Goal: Transaction & Acquisition: Purchase product/service

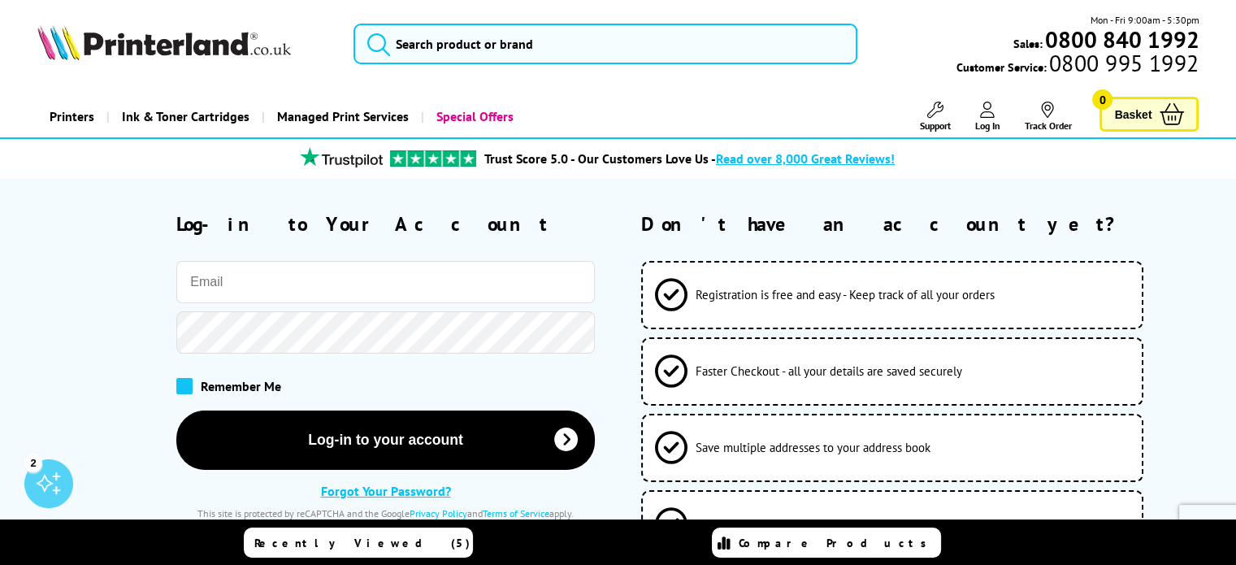
type input "graham.bromley@bickfordtrucks.com"
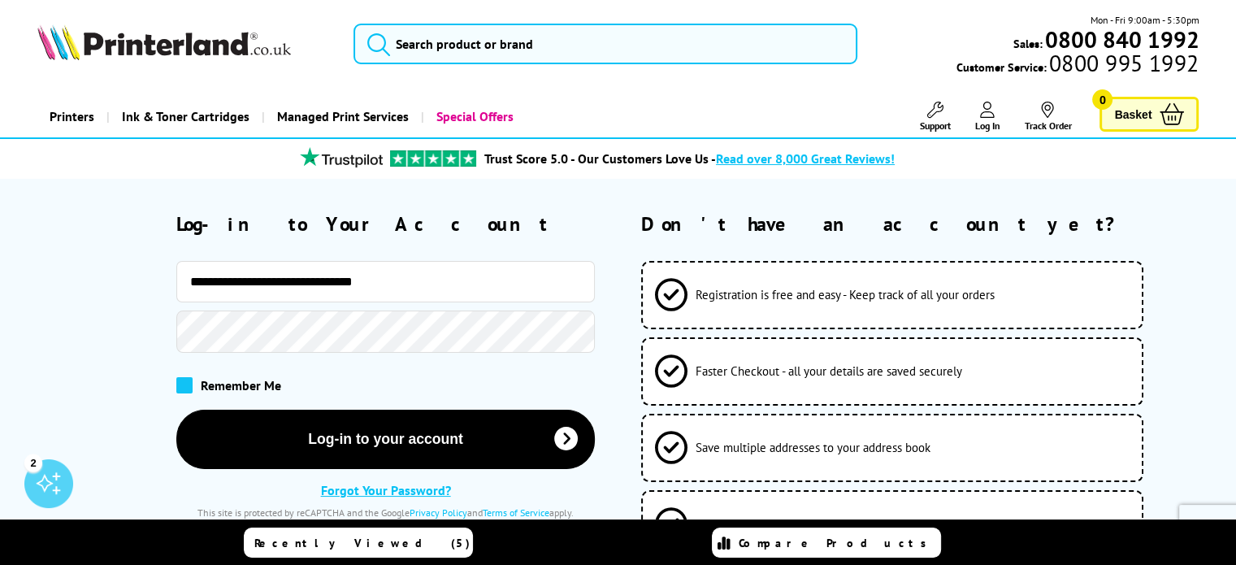
click at [182, 382] on span at bounding box center [184, 385] width 16 height 16
click at [180, 379] on input "checkbox" at bounding box center [180, 379] width 0 height 0
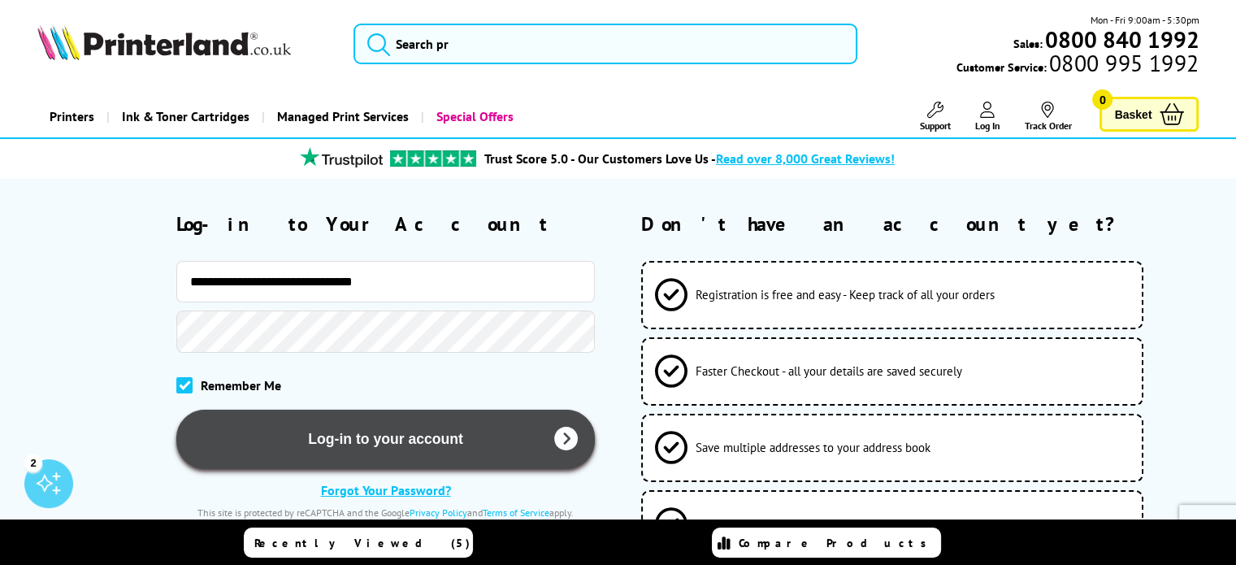
click at [365, 441] on button "Log-in to your account" at bounding box center [385, 438] width 418 height 59
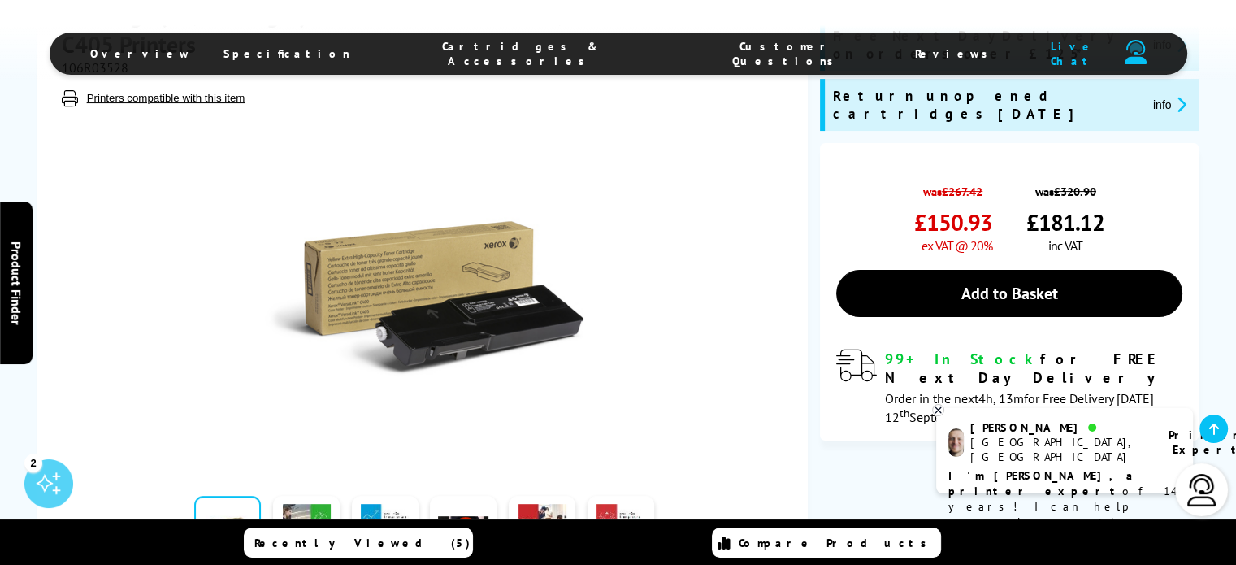
scroll to position [325, 0]
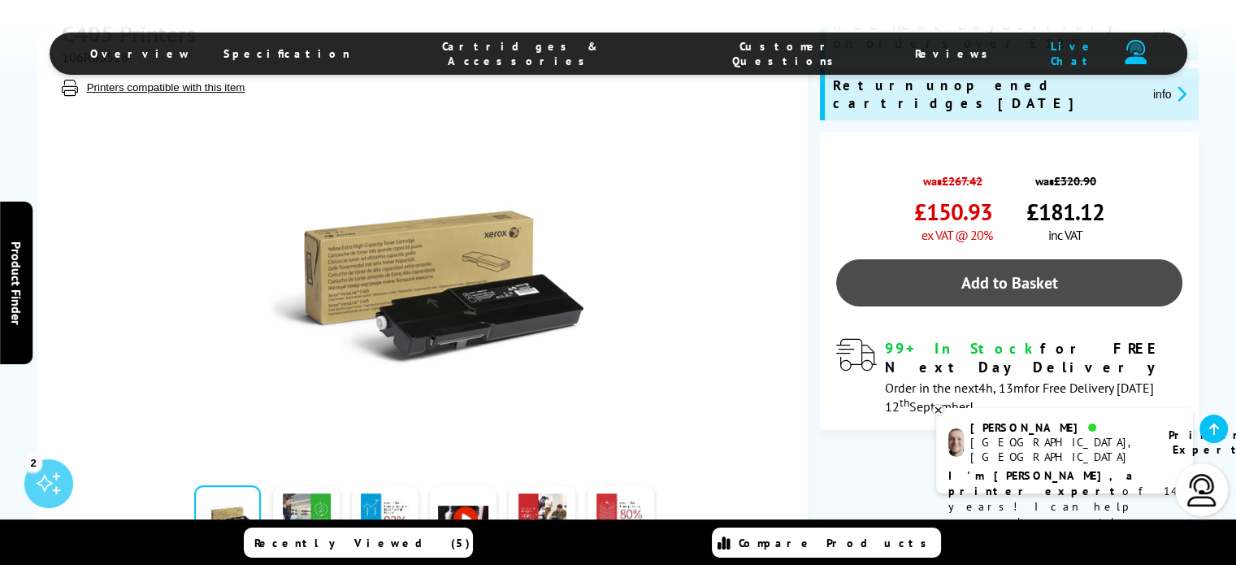
click at [1004, 259] on link "Add to Basket" at bounding box center [1009, 282] width 347 height 47
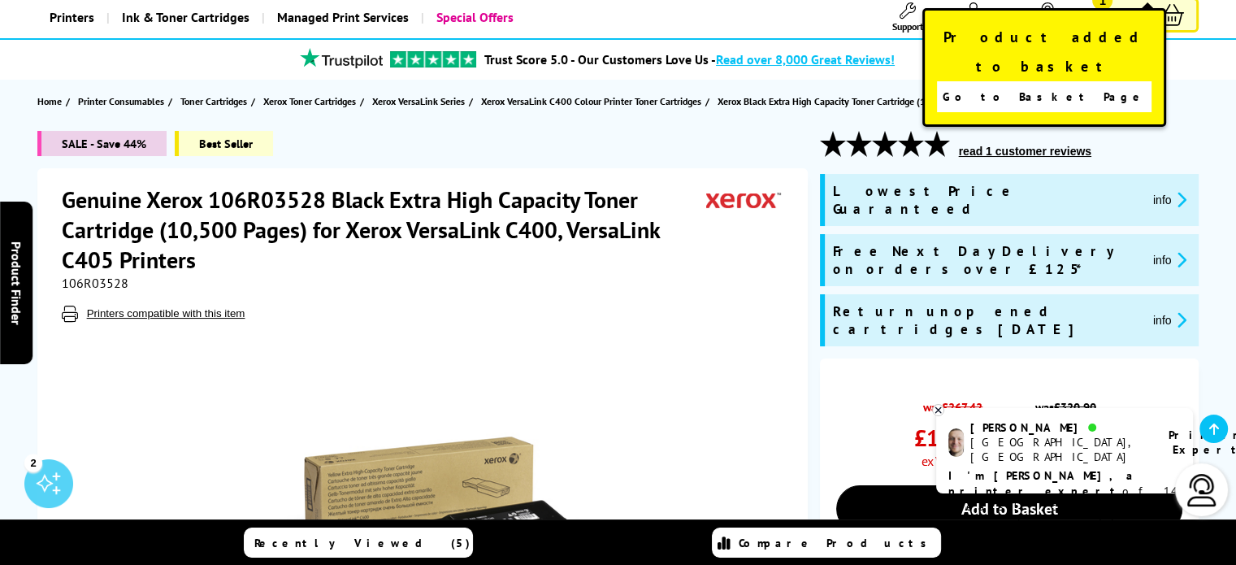
scroll to position [0, 0]
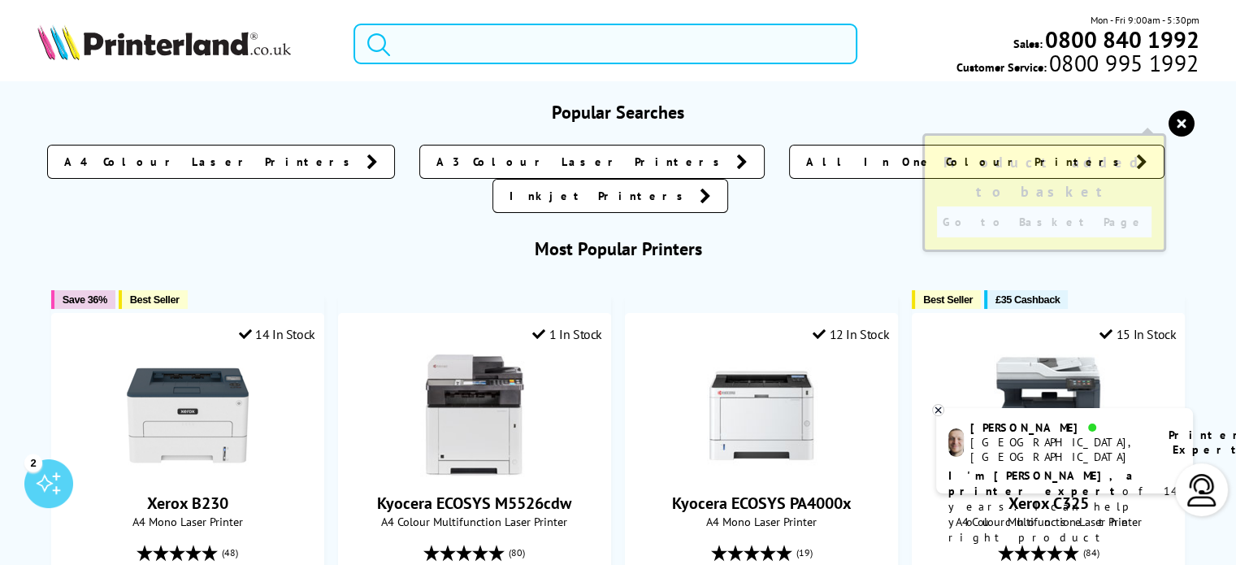
click at [417, 41] on input "search" at bounding box center [605, 44] width 504 height 41
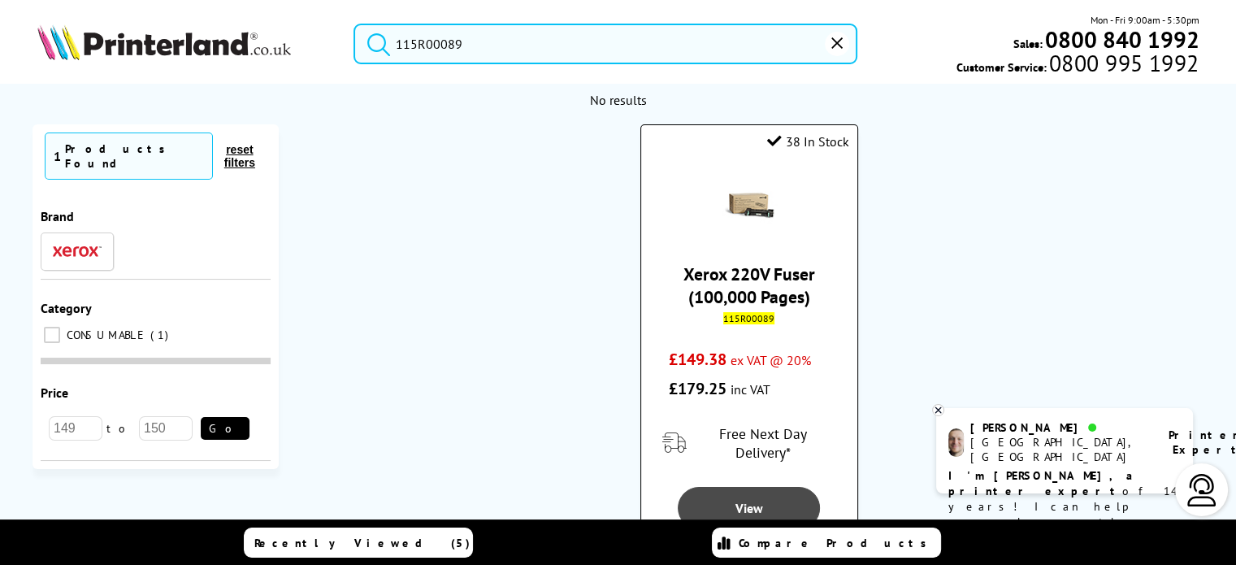
type input "115R00089"
click at [739, 500] on span "View" at bounding box center [749, 508] width 28 height 16
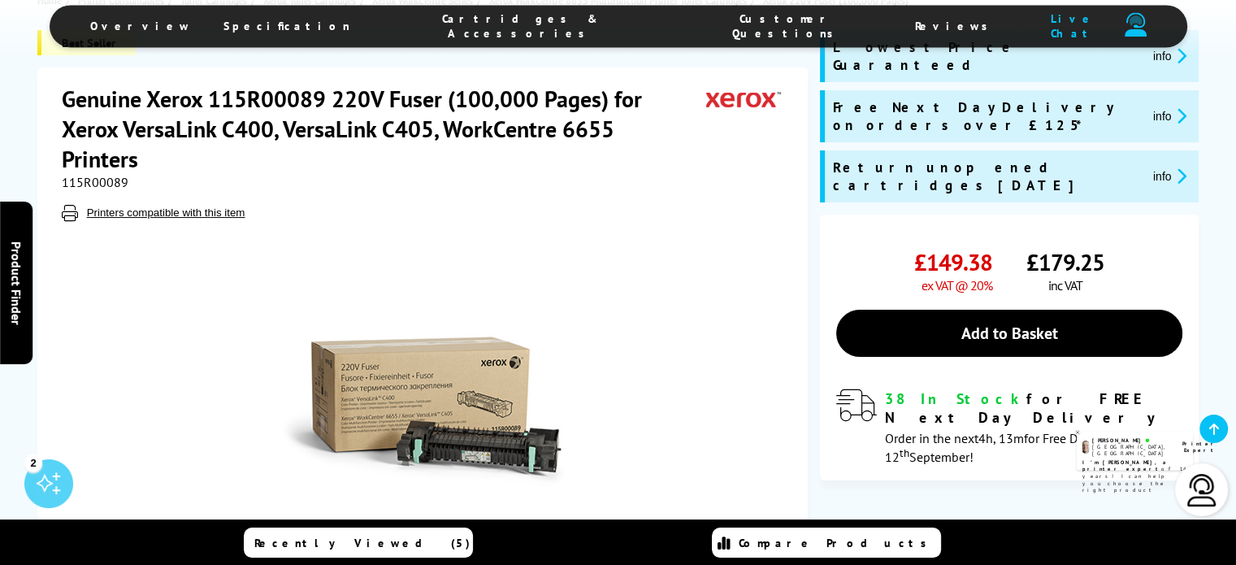
scroll to position [162, 0]
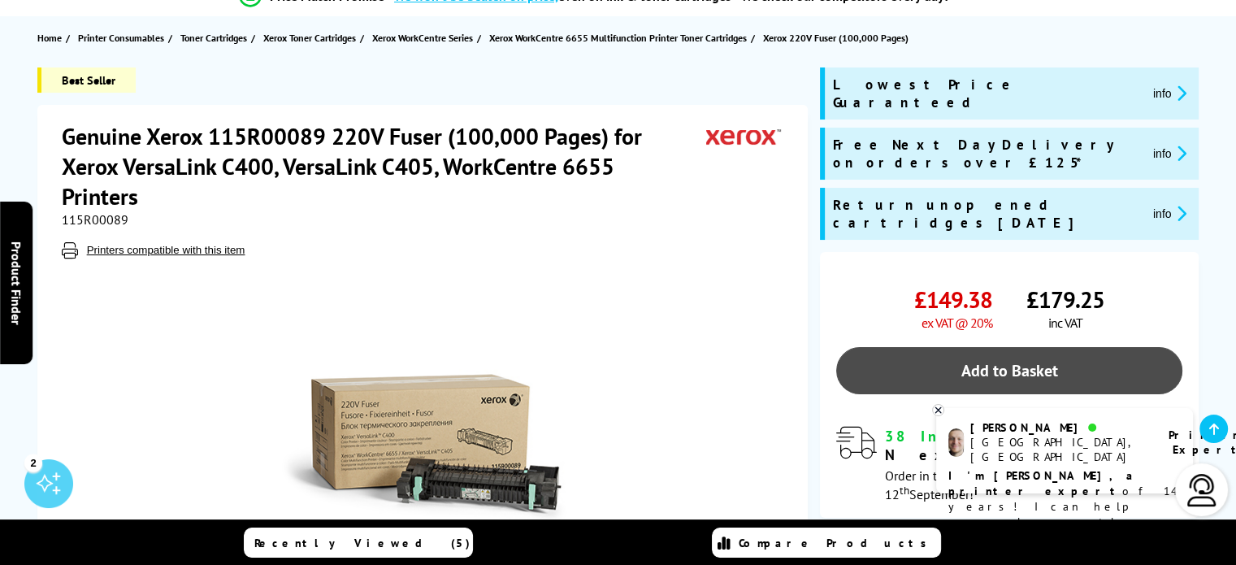
click at [1032, 347] on link "Add to Basket" at bounding box center [1009, 370] width 347 height 47
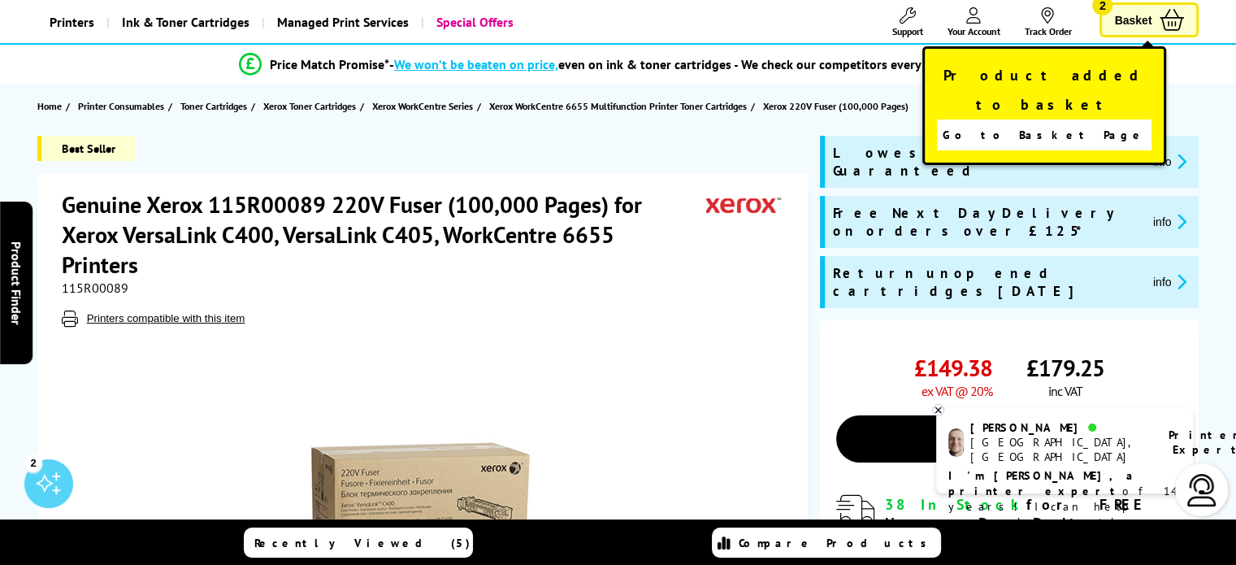
scroll to position [0, 0]
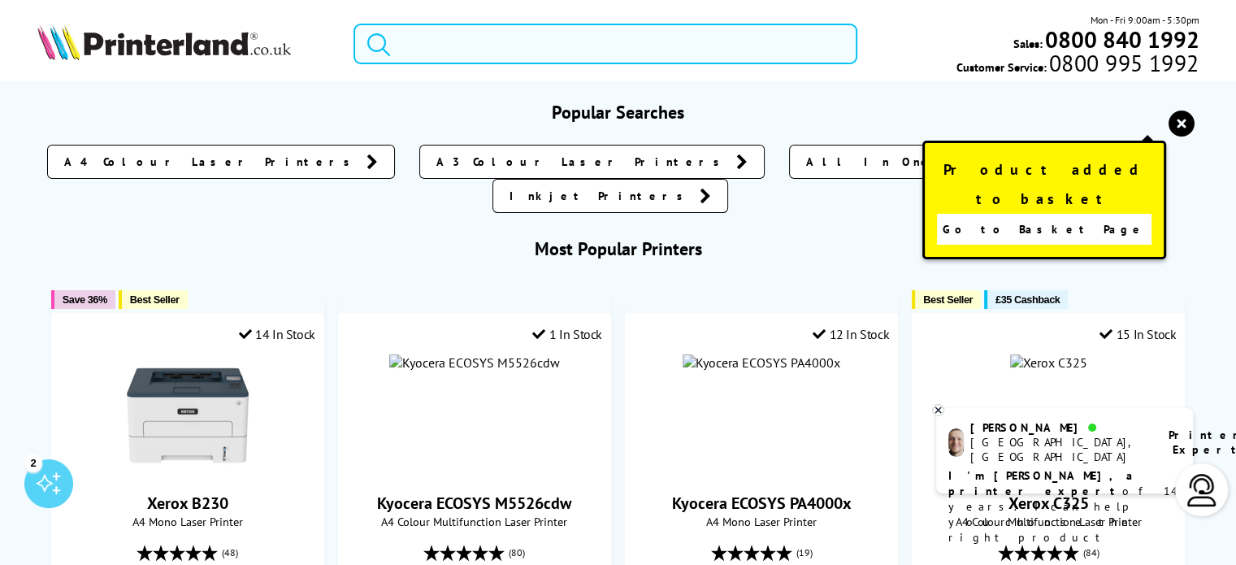
click at [412, 45] on input "search" at bounding box center [605, 44] width 504 height 41
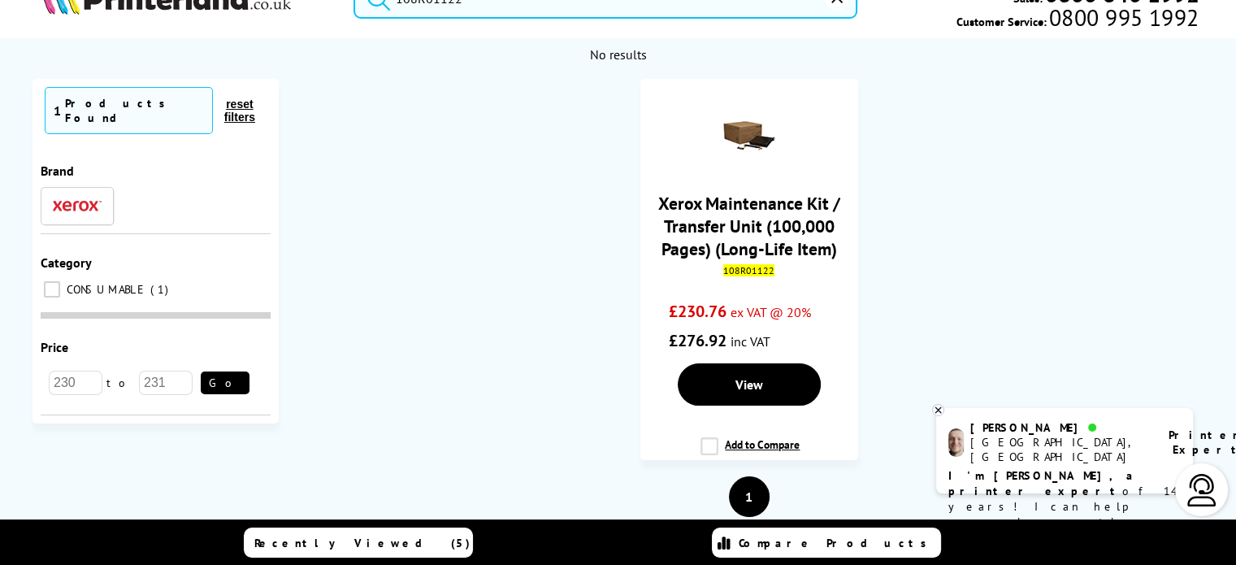
scroll to position [81, 0]
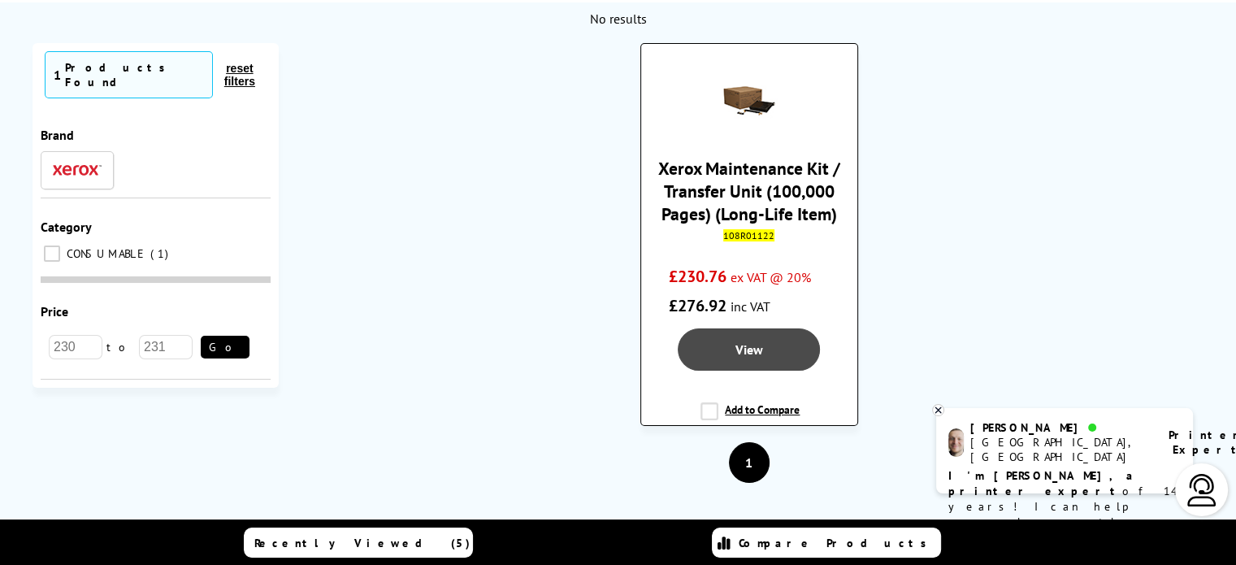
type input "108R01122"
click at [729, 343] on link "View" at bounding box center [748, 349] width 142 height 42
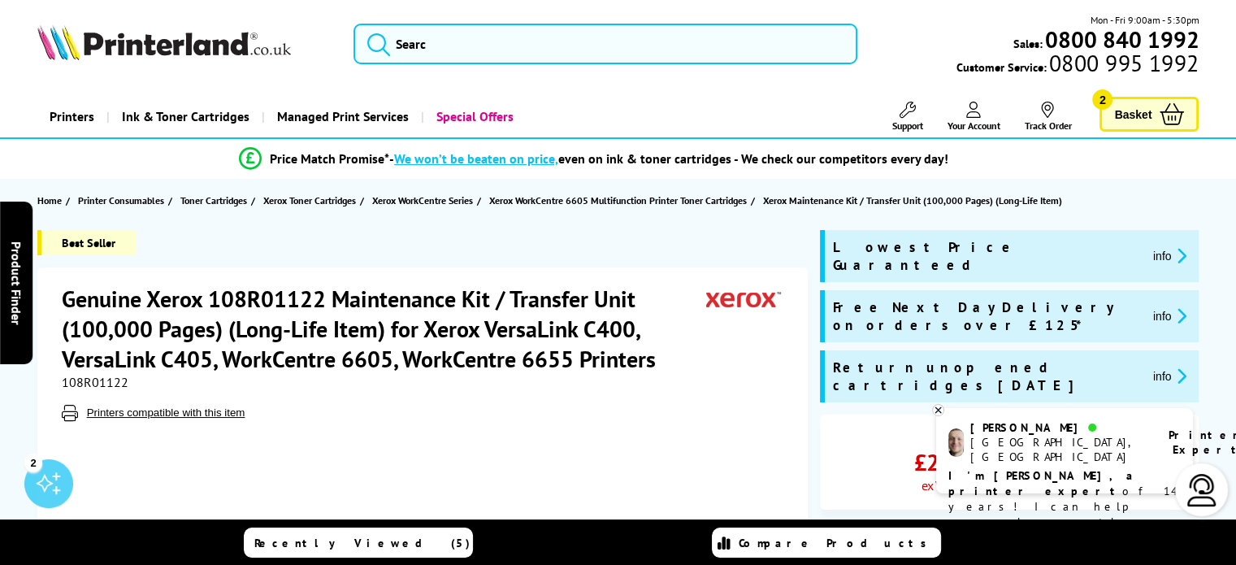
click at [1137, 116] on span "Basket" at bounding box center [1132, 114] width 37 height 22
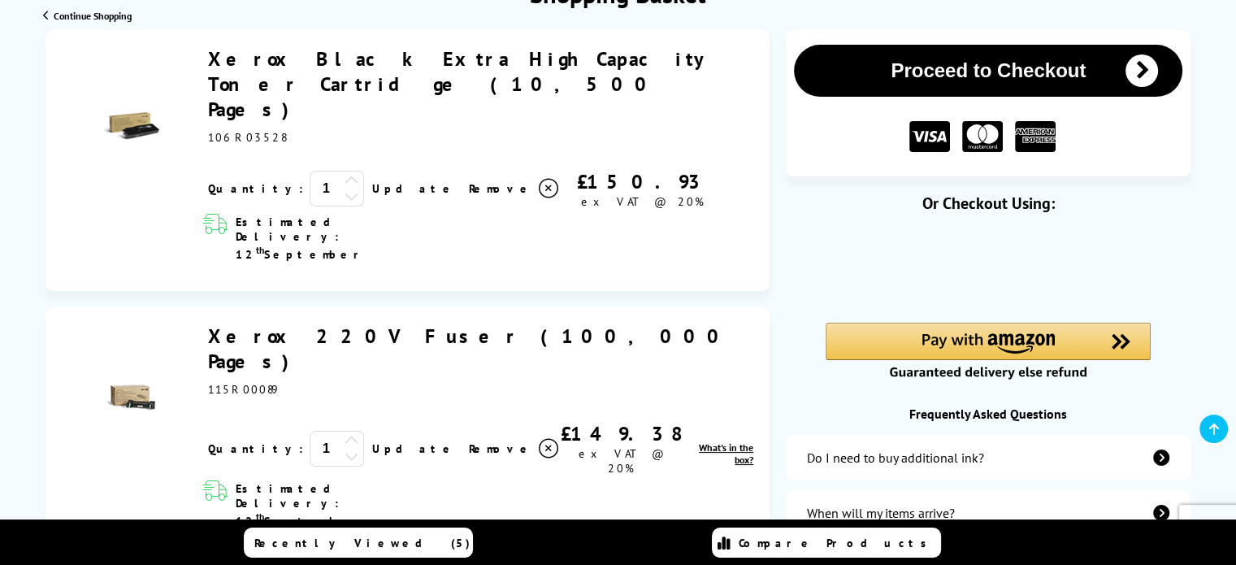
scroll to position [325, 0]
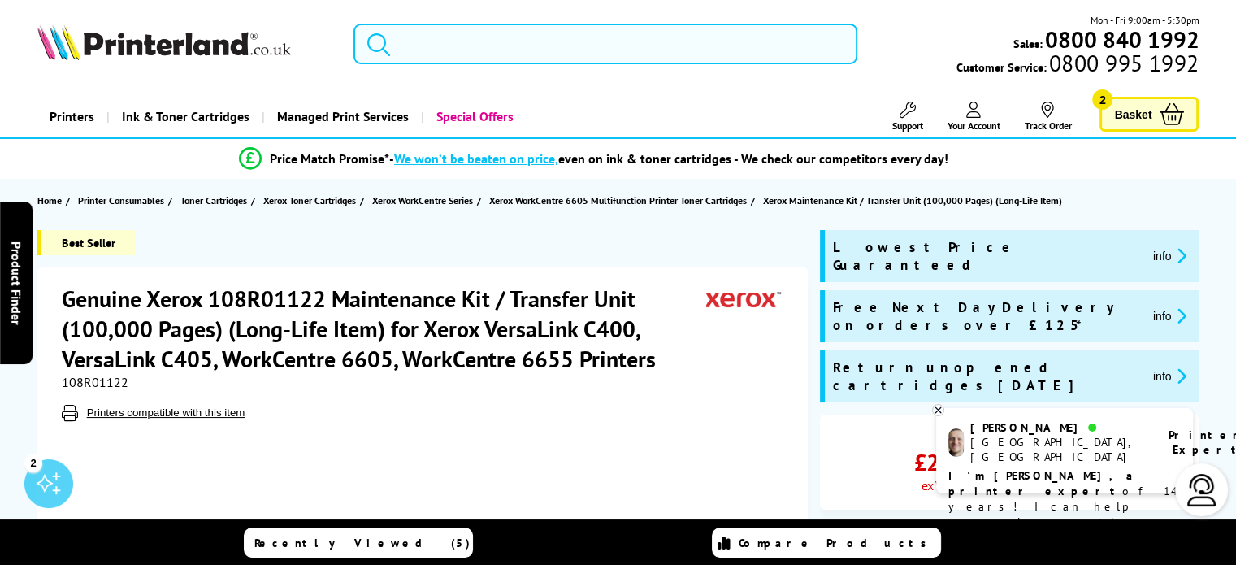
click at [413, 54] on input "search" at bounding box center [605, 44] width 504 height 41
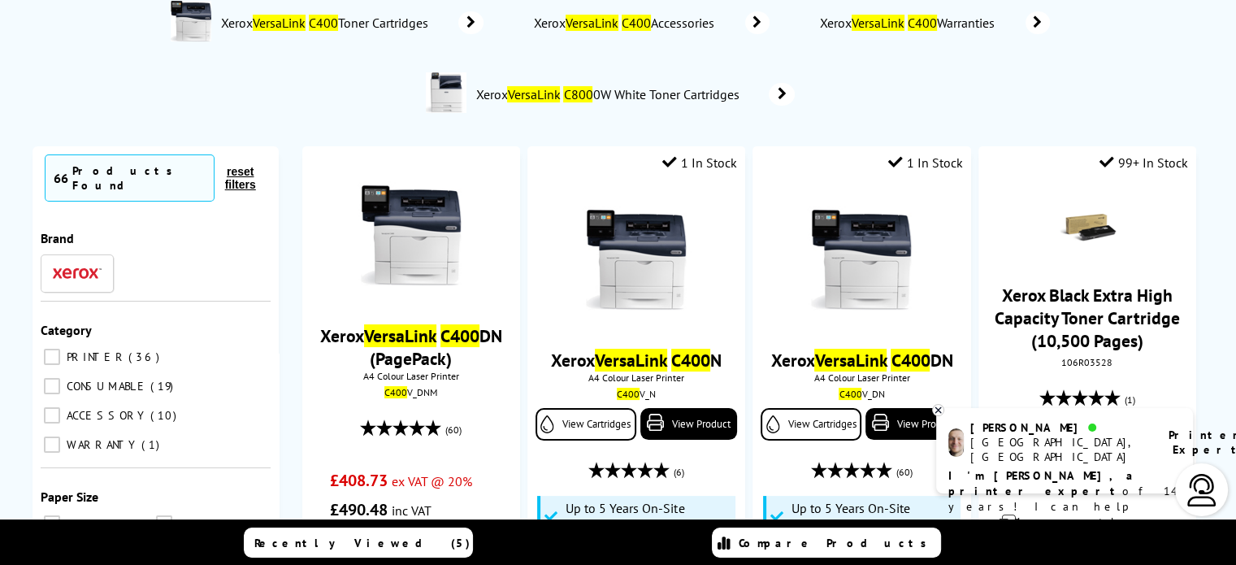
scroll to position [81, 0]
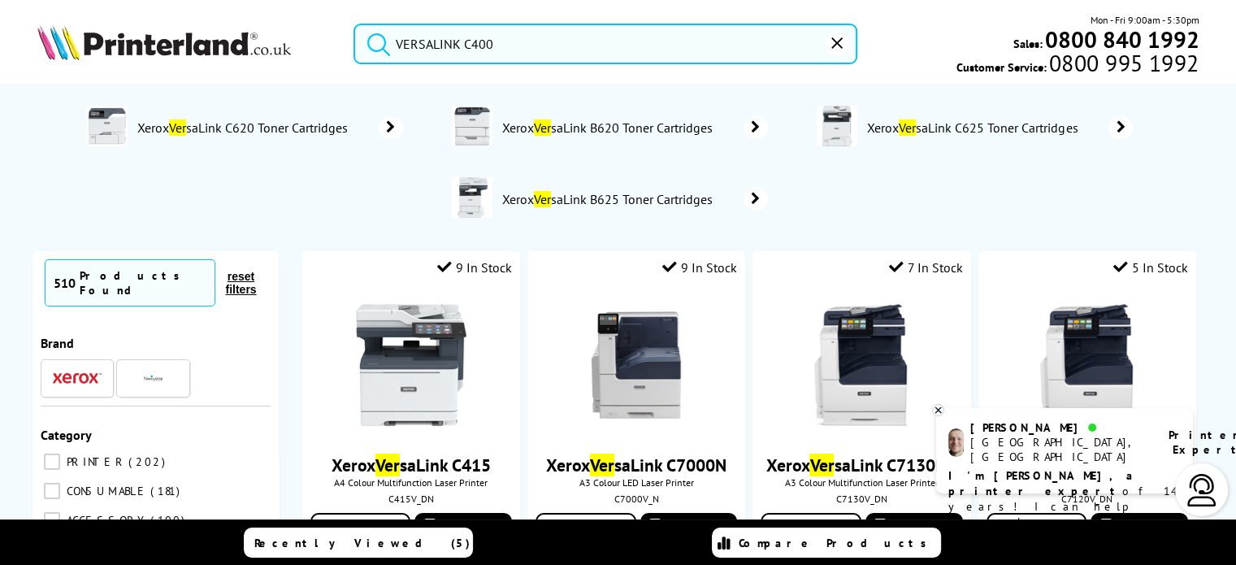
click at [530, 45] on input "VERSALINK C400" at bounding box center [605, 44] width 504 height 41
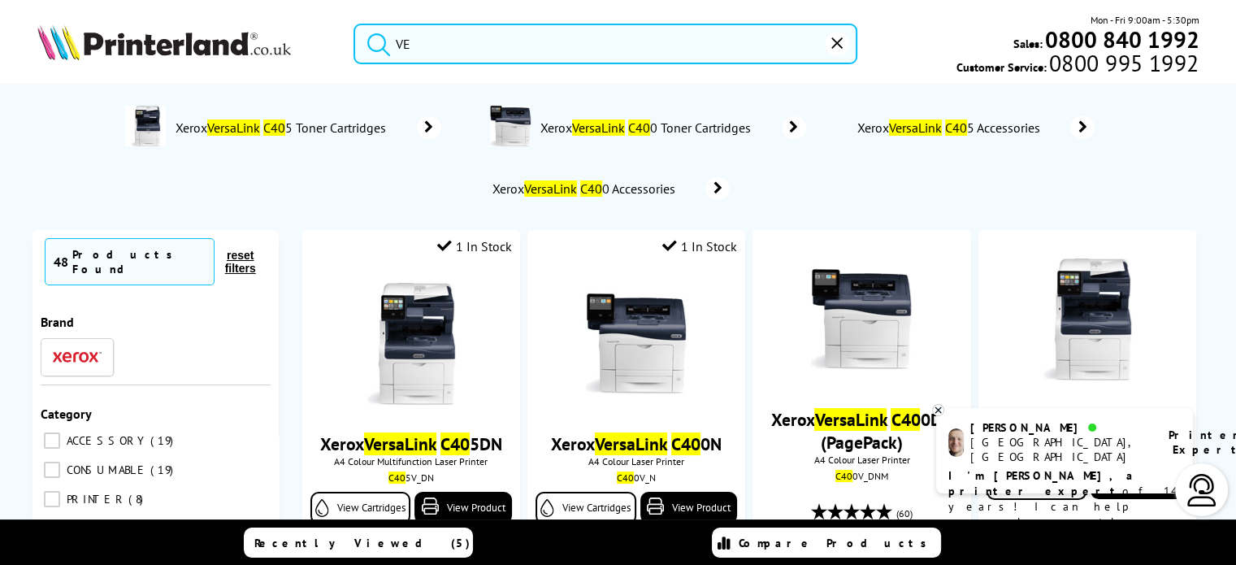
type input "V"
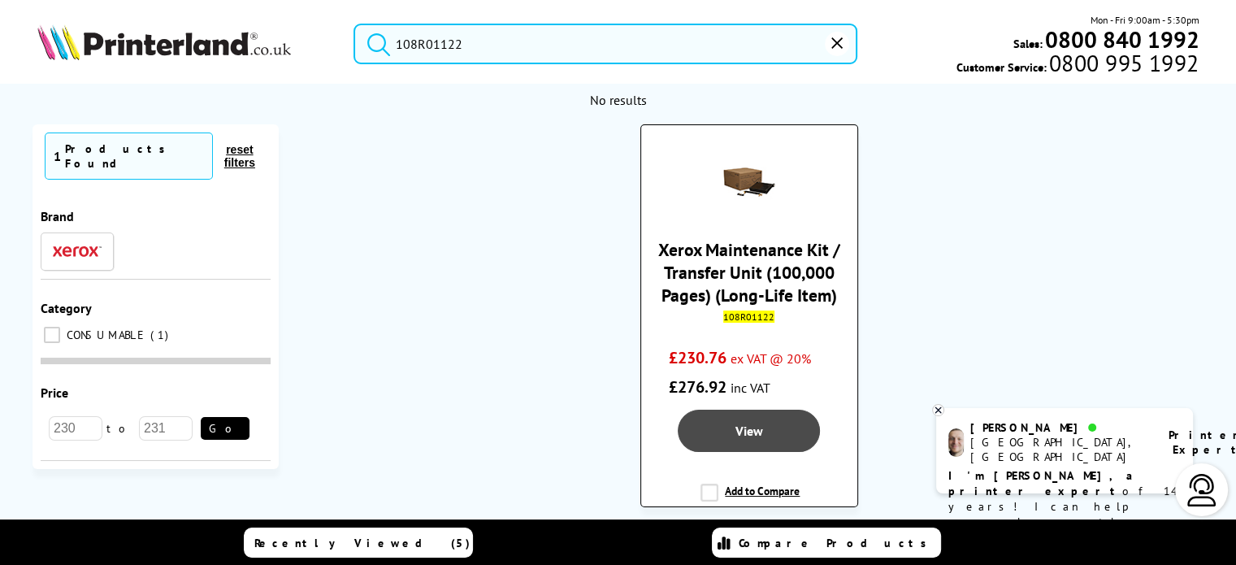
type input "108R01122"
click at [724, 438] on link "View" at bounding box center [748, 430] width 142 height 42
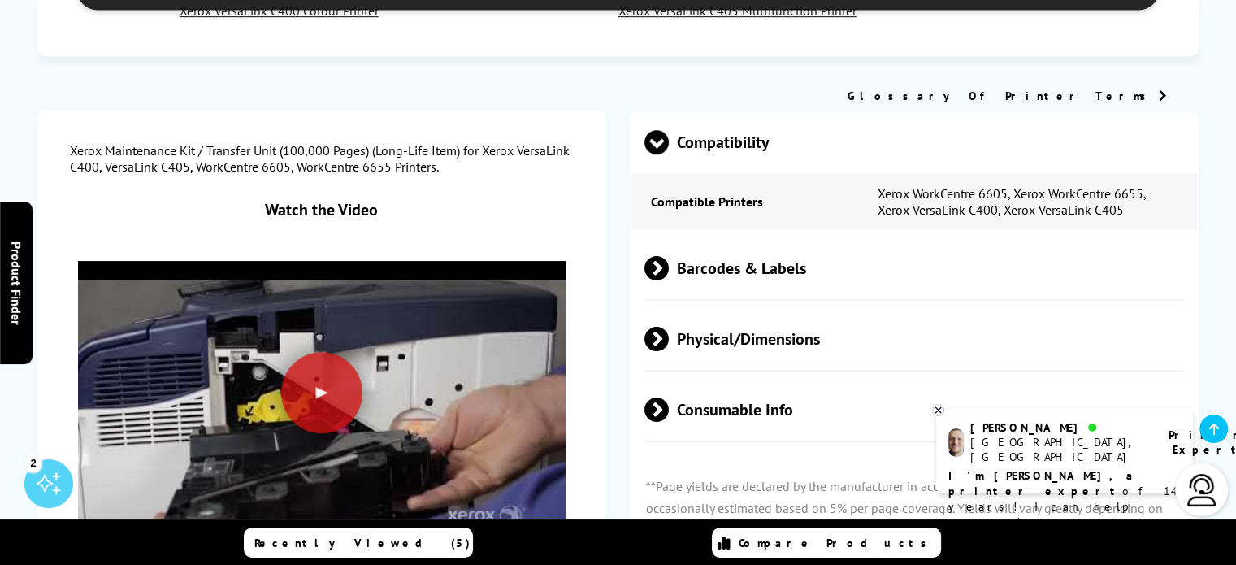
scroll to position [1056, 0]
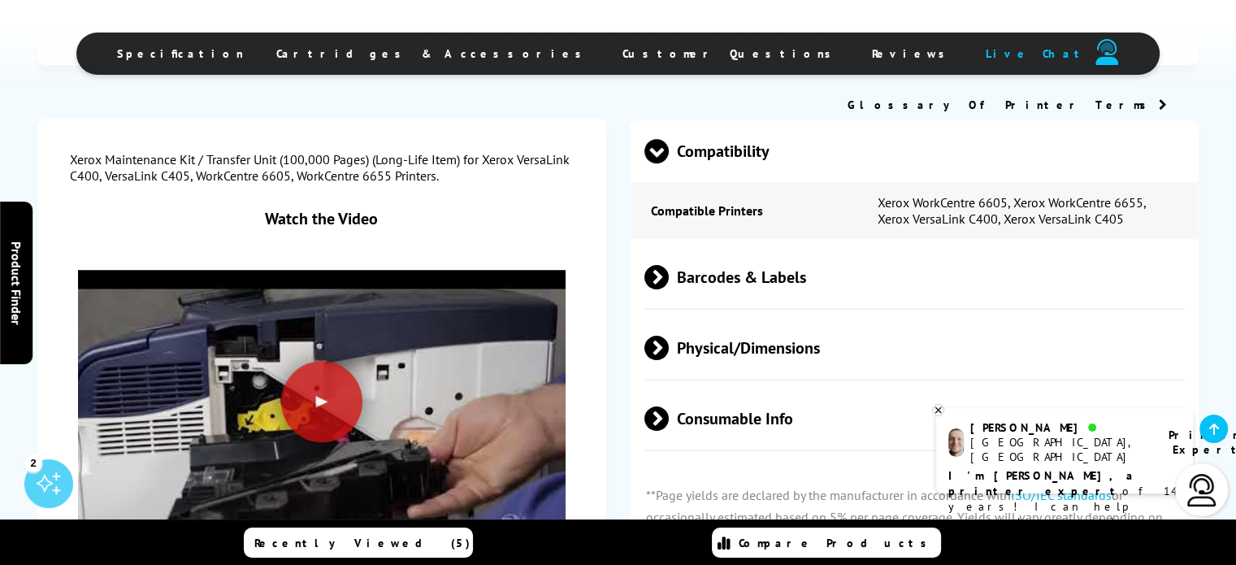
click at [727, 422] on span "Consumable Info" at bounding box center [913, 418] width 539 height 61
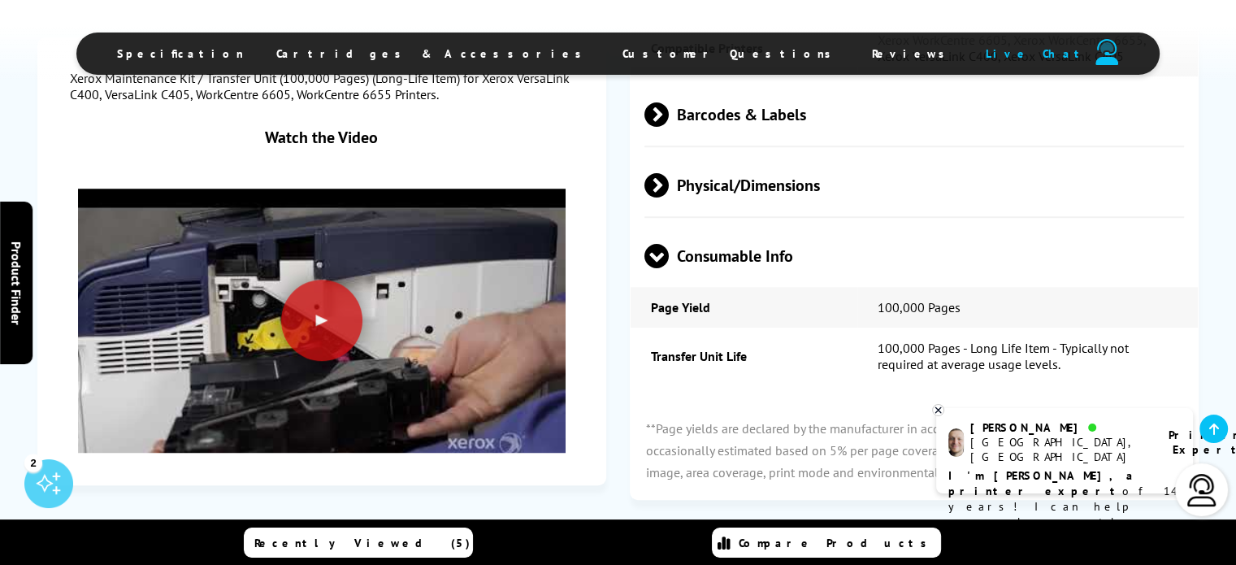
scroll to position [1300, 0]
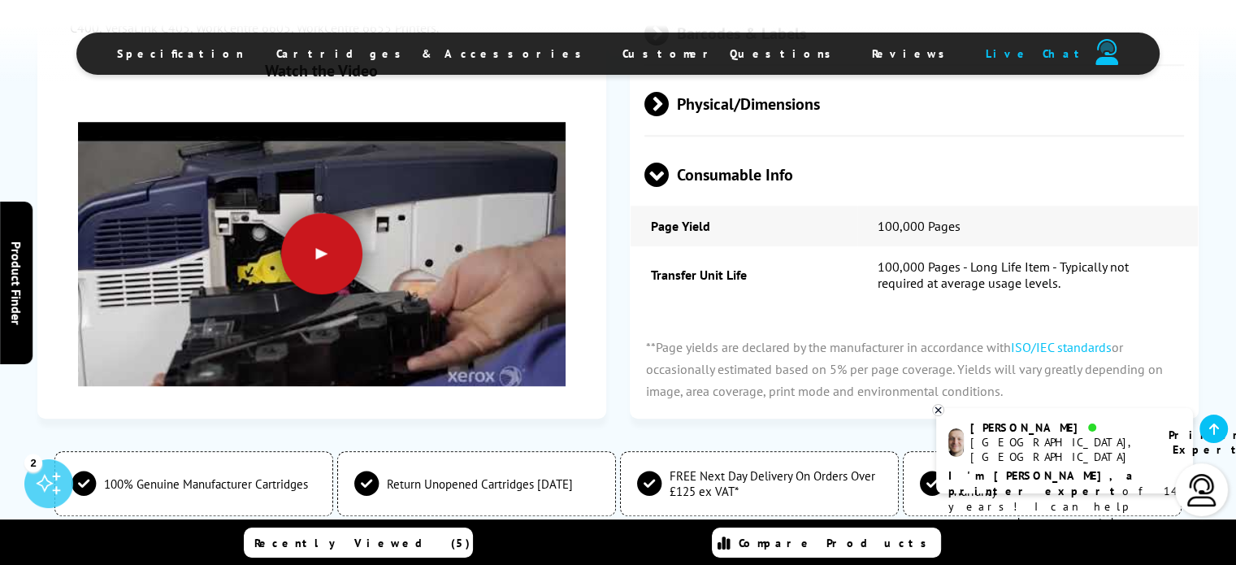
click at [327, 269] on div at bounding box center [321, 253] width 81 height 81
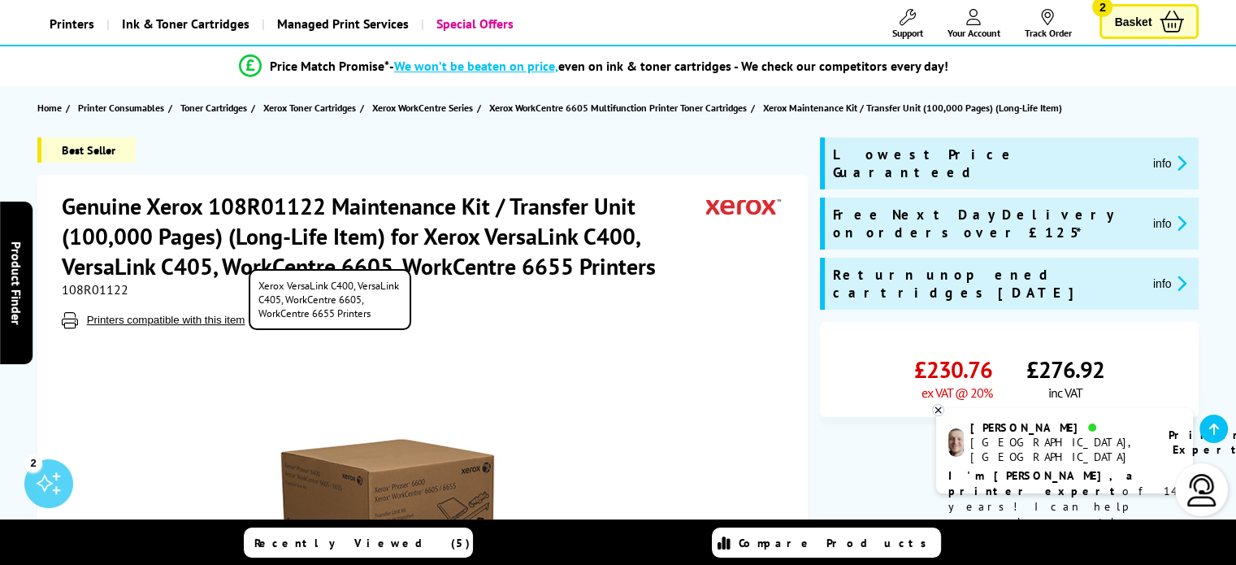
scroll to position [0, 0]
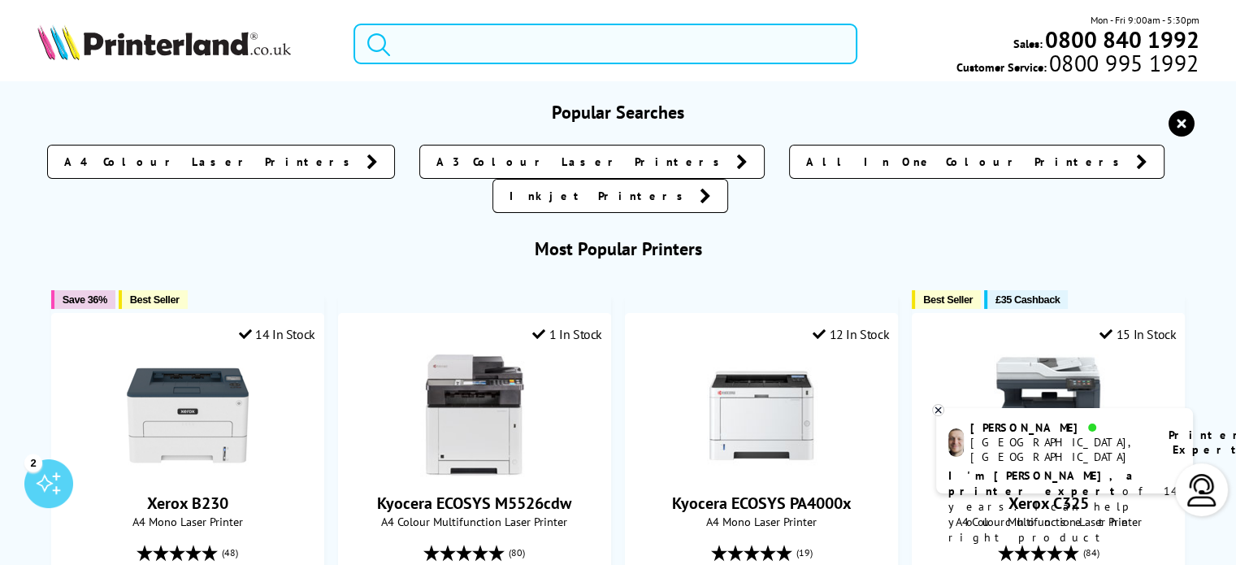
click at [402, 45] on input "search" at bounding box center [605, 44] width 504 height 41
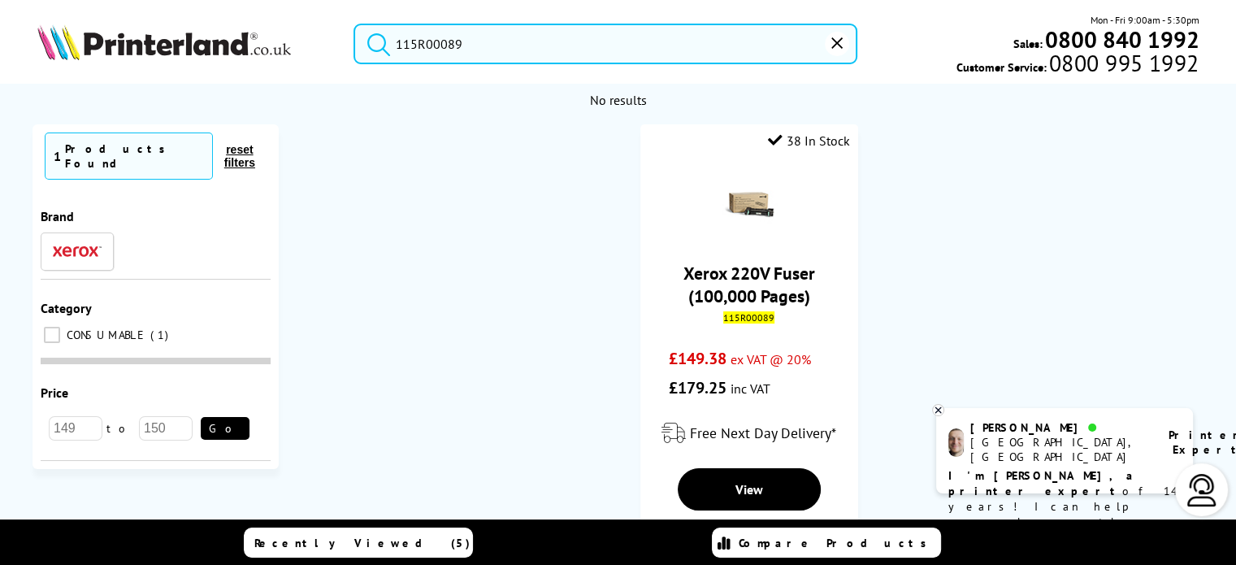
click at [445, 210] on ol "38 In Stock Xerox 220V Fuser (100,000 Pages) 115R00089 £149.38 ex VAT @ 20% £17…" at bounding box center [749, 352] width 908 height 457
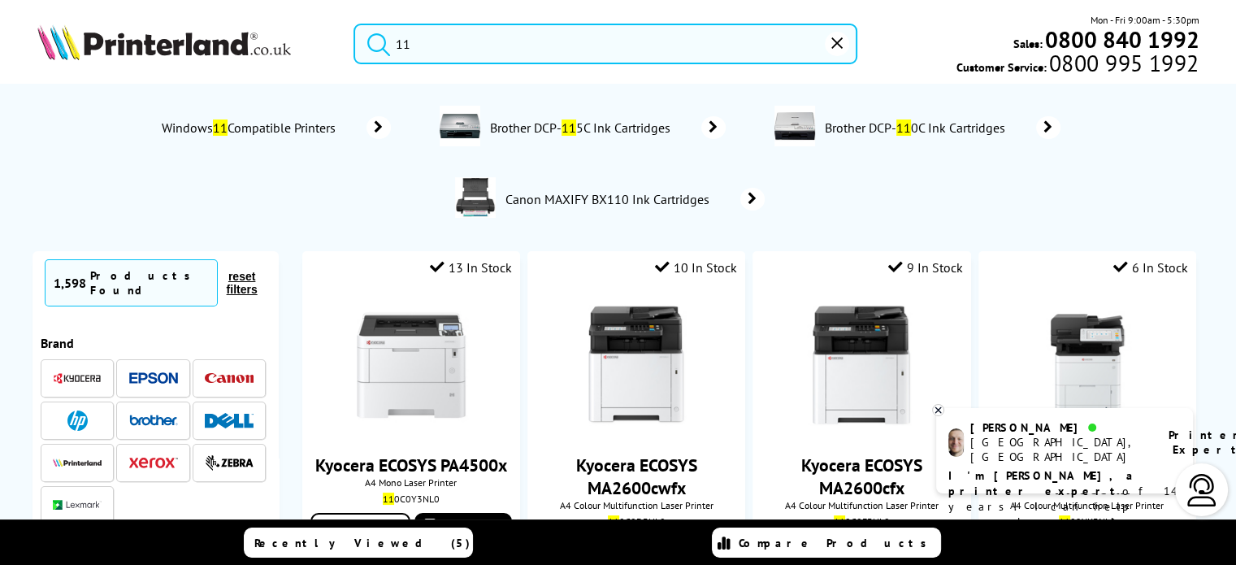
click at [458, 59] on input "11" at bounding box center [605, 44] width 504 height 41
type input "1"
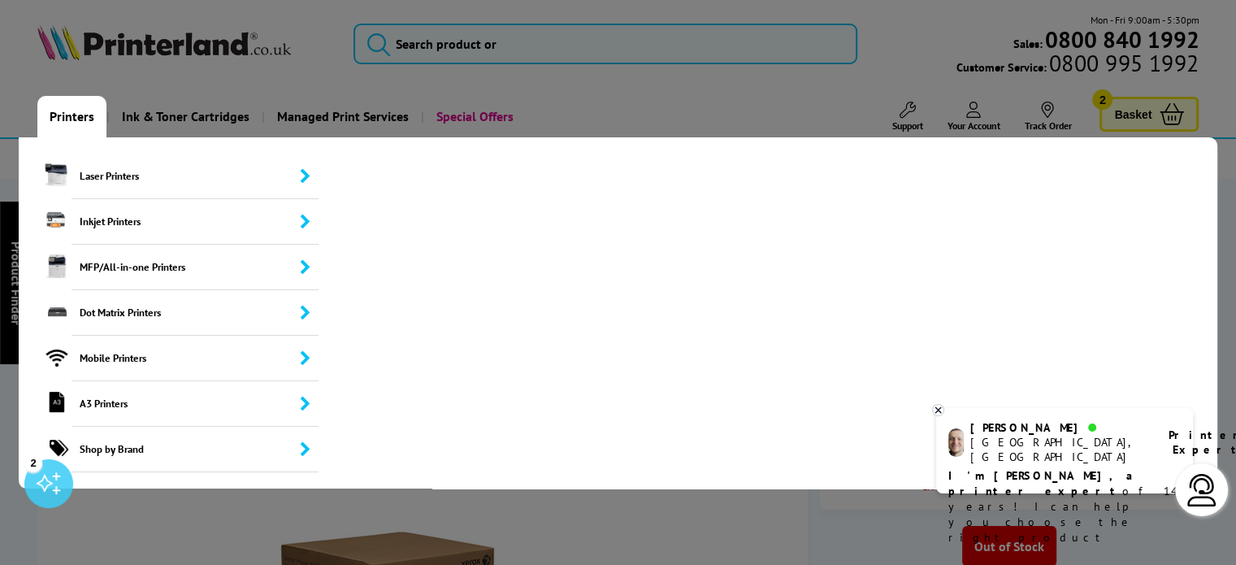
click at [74, 120] on link "Printers" at bounding box center [71, 116] width 69 height 41
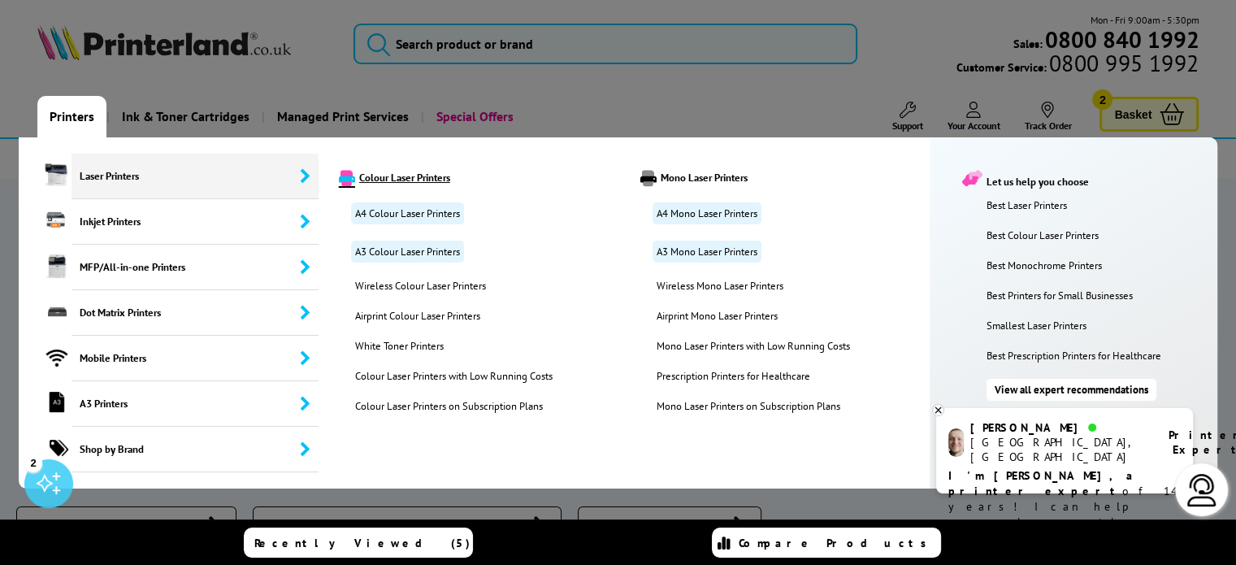
click at [396, 178] on link "Colour Laser Printers" at bounding box center [477, 178] width 300 height 16
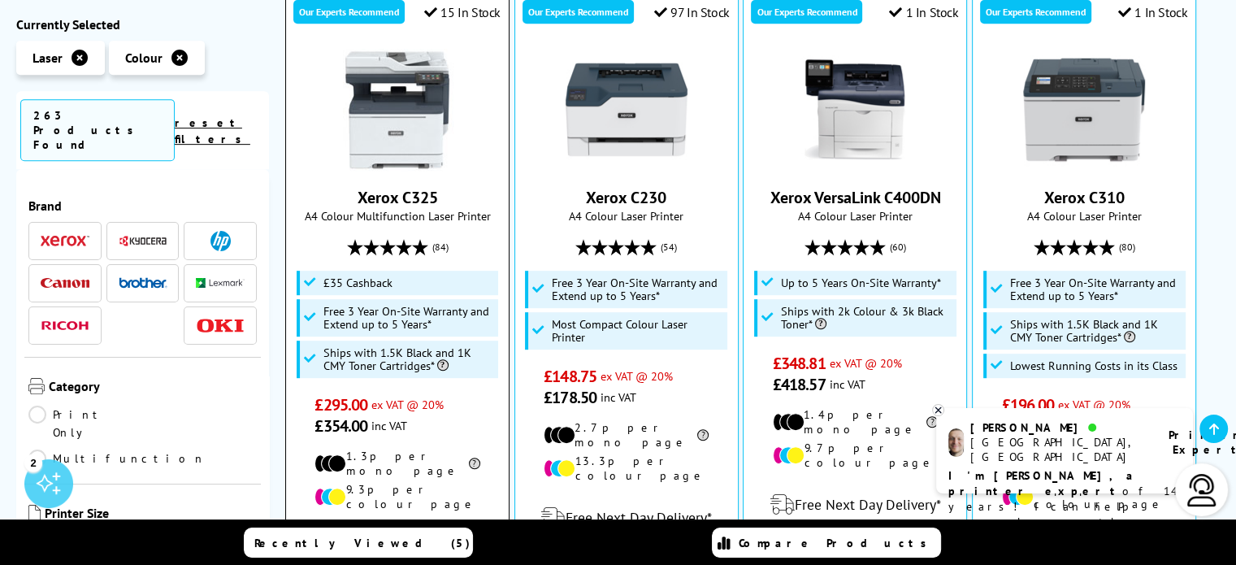
scroll to position [812, 0]
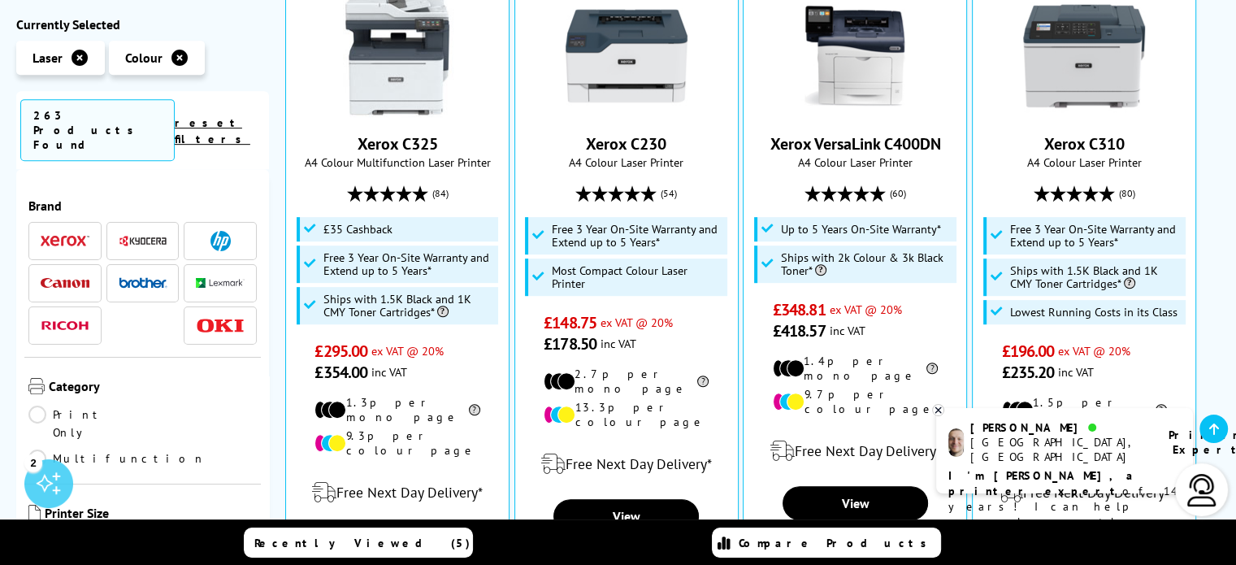
click at [149, 532] on link "A4" at bounding box center [200, 541] width 115 height 18
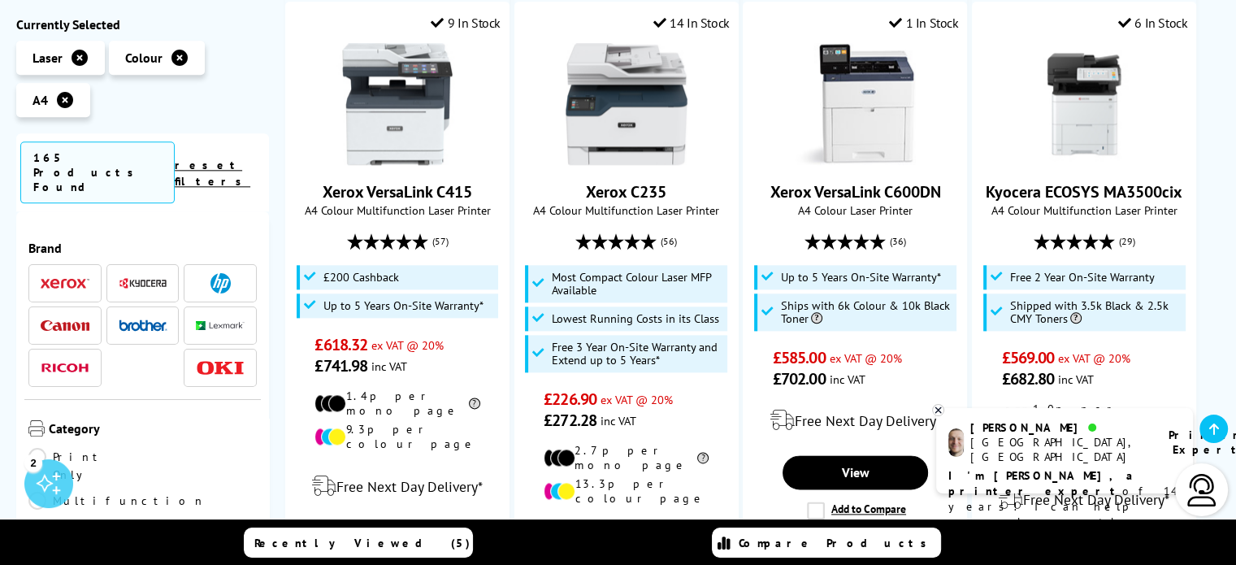
scroll to position [2112, 0]
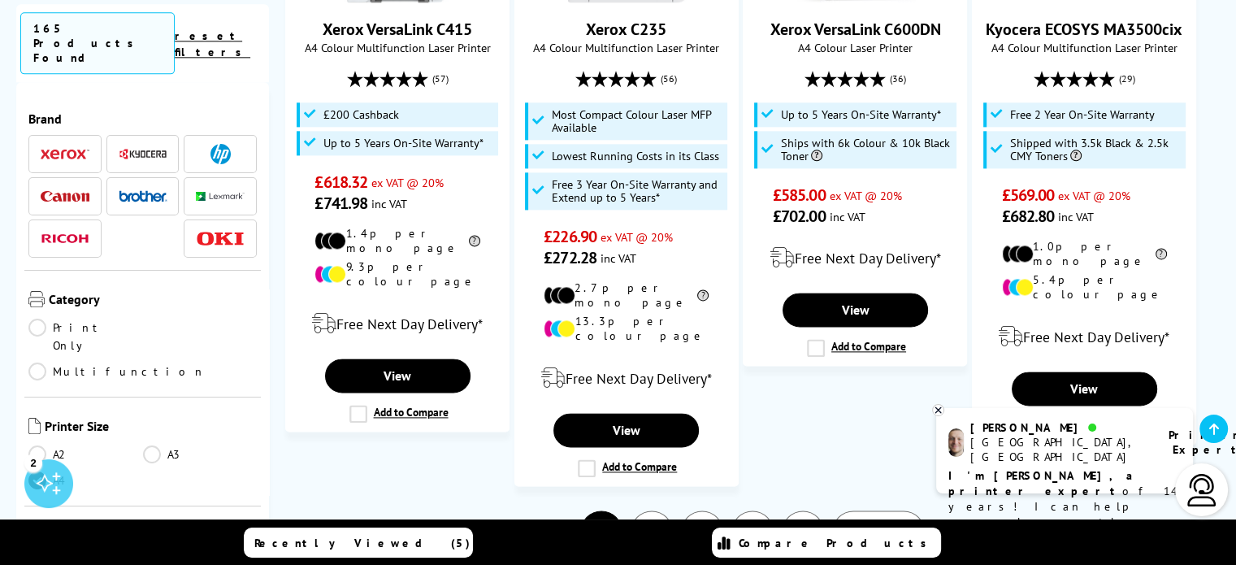
click at [41, 318] on link "Print Only" at bounding box center [85, 336] width 115 height 36
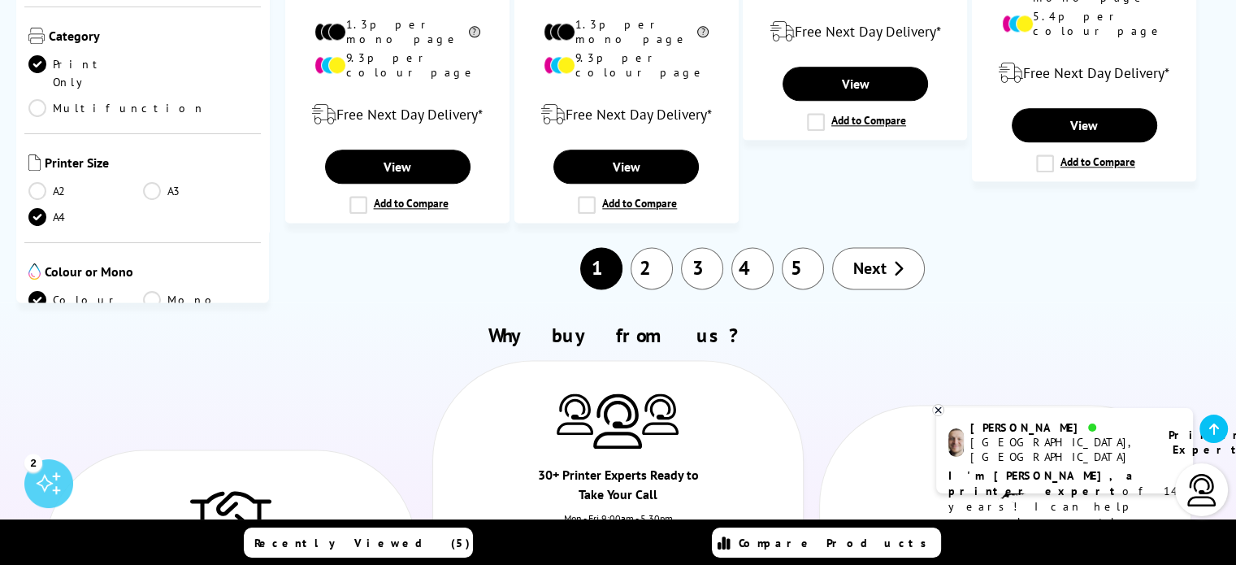
click at [651, 247] on link "2" at bounding box center [651, 268] width 42 height 42
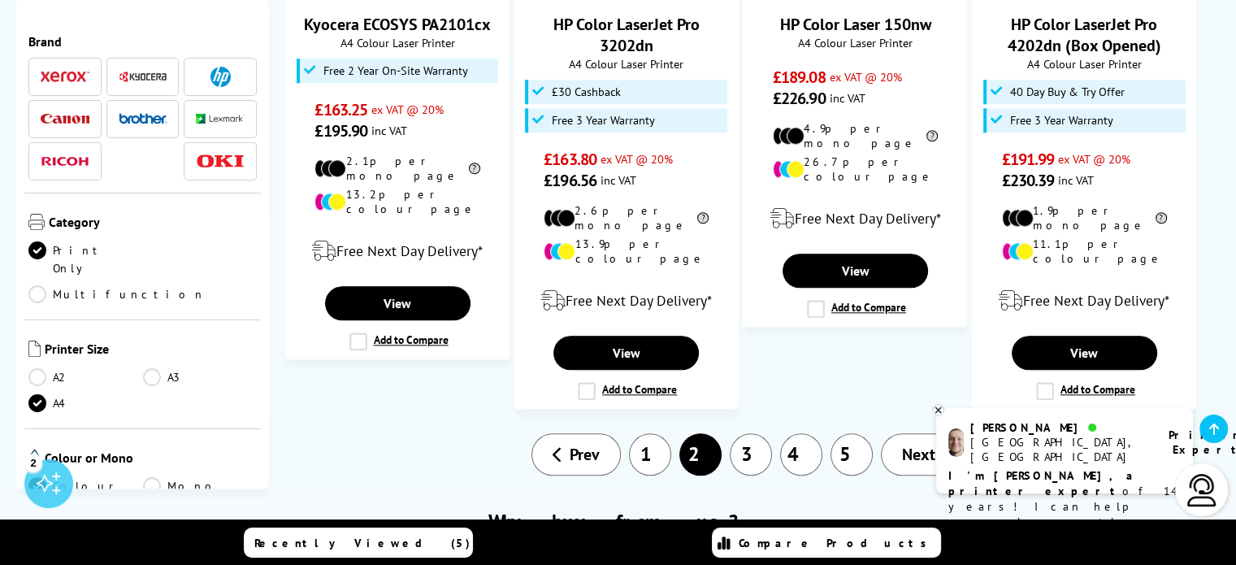
scroll to position [1868, 0]
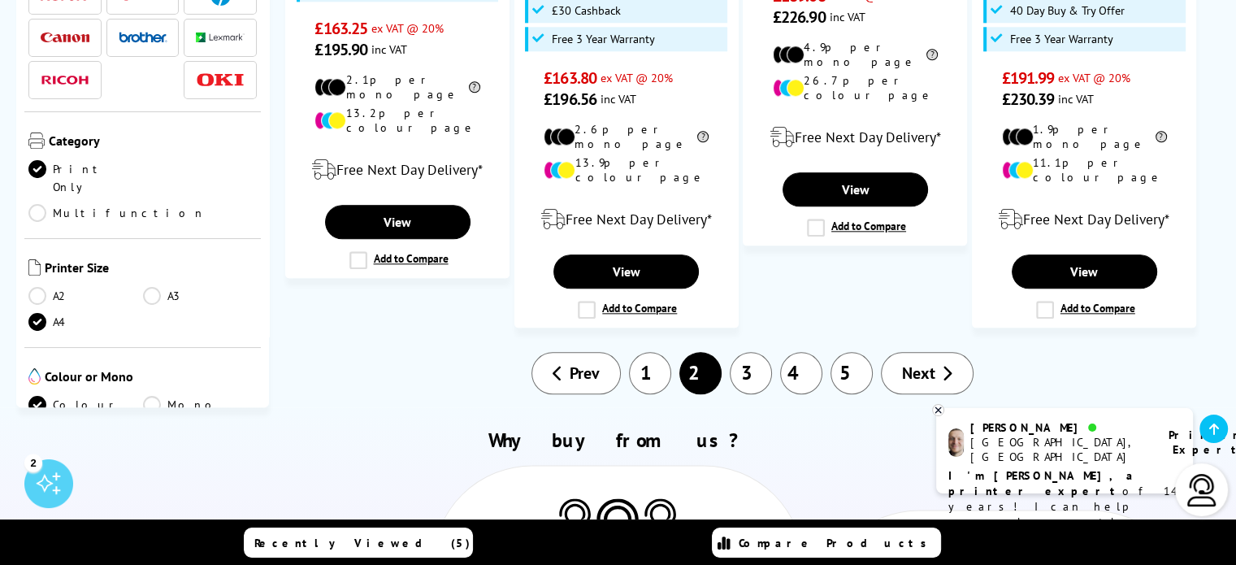
click at [747, 352] on link "3" at bounding box center [750, 373] width 42 height 42
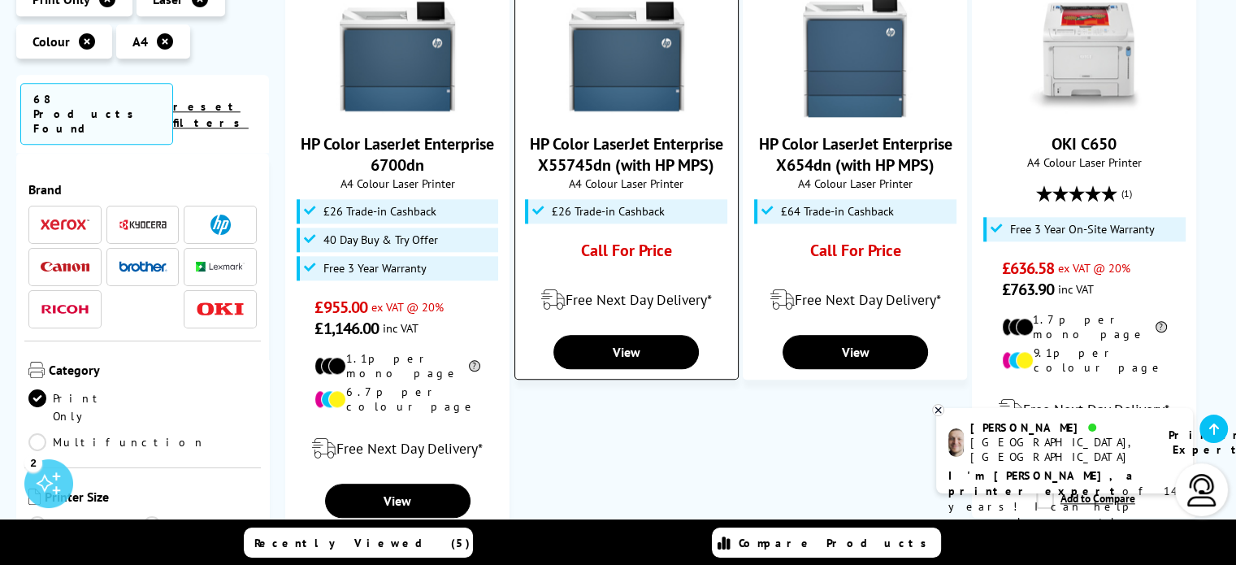
scroll to position [1787, 0]
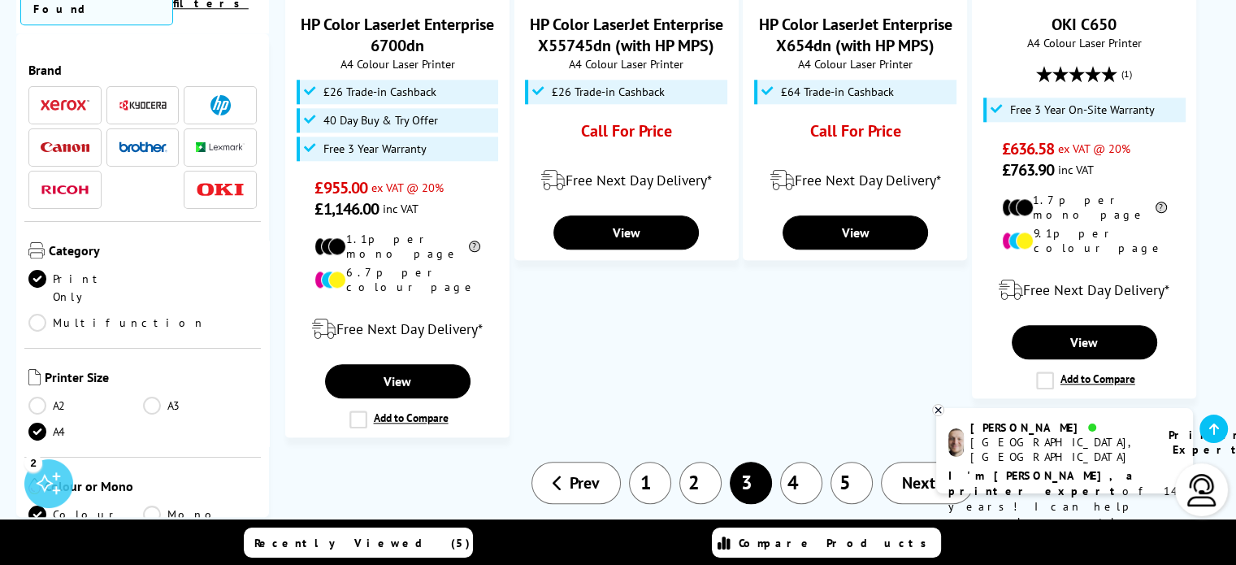
click at [806, 461] on link "4" at bounding box center [801, 482] width 42 height 42
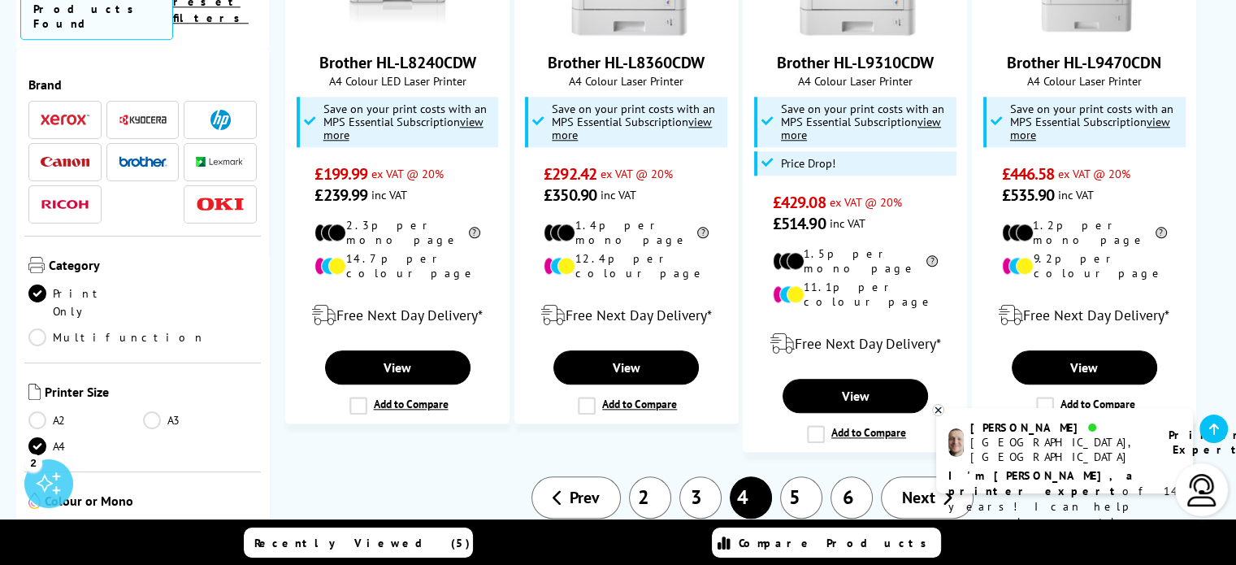
scroll to position [1950, 0]
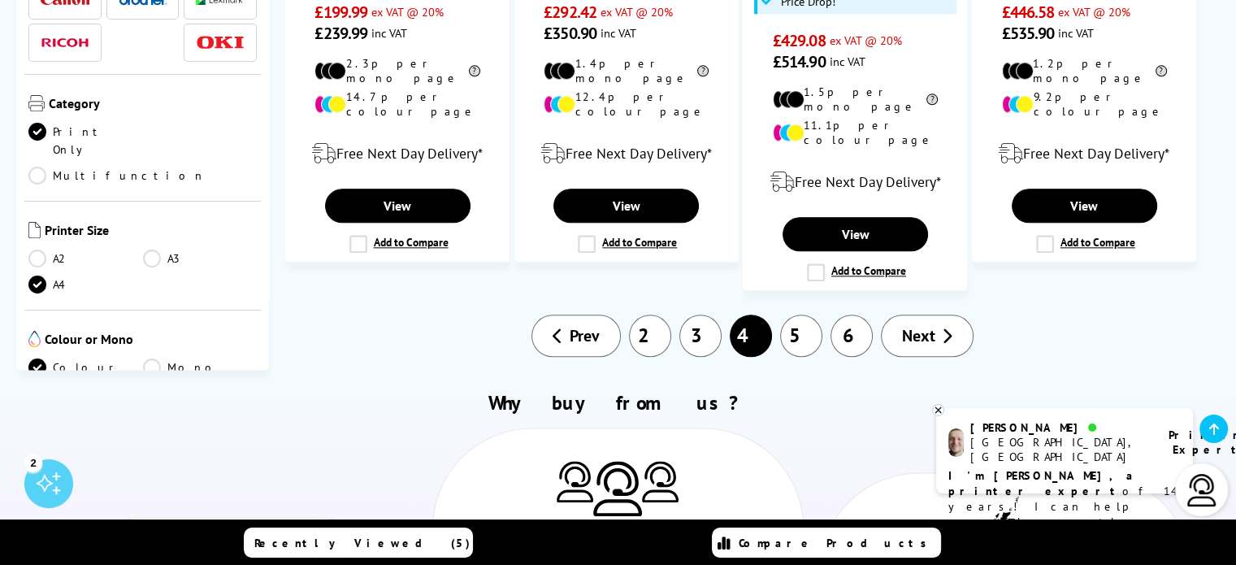
click at [810, 314] on link "5" at bounding box center [801, 335] width 42 height 42
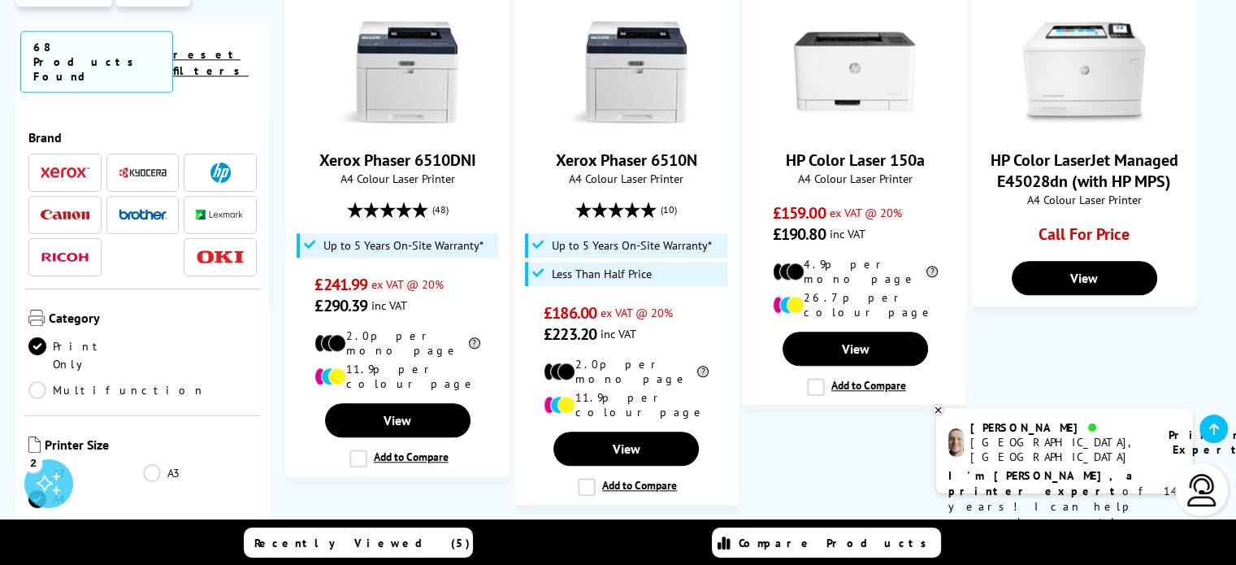
scroll to position [1625, 0]
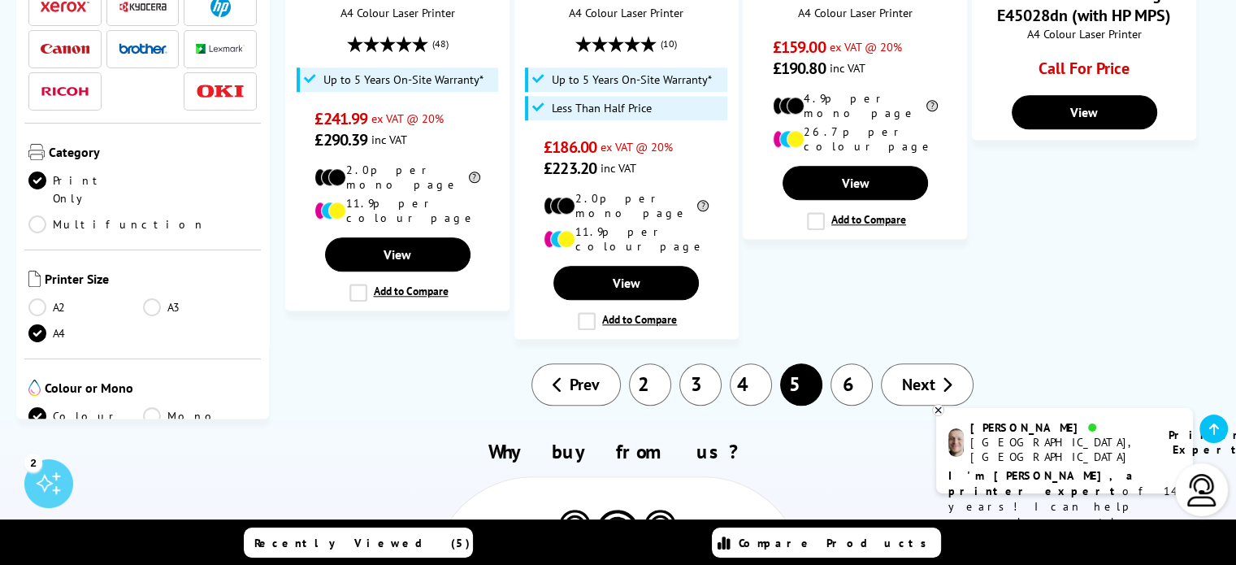
click at [846, 363] on link "6" at bounding box center [851, 384] width 42 height 42
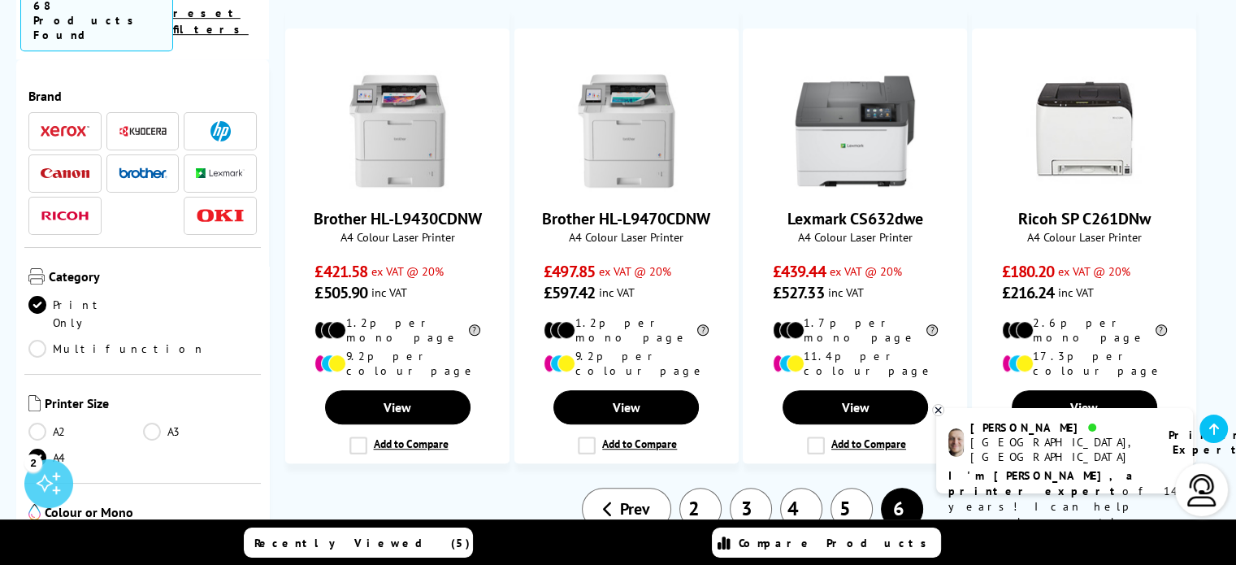
scroll to position [812, 0]
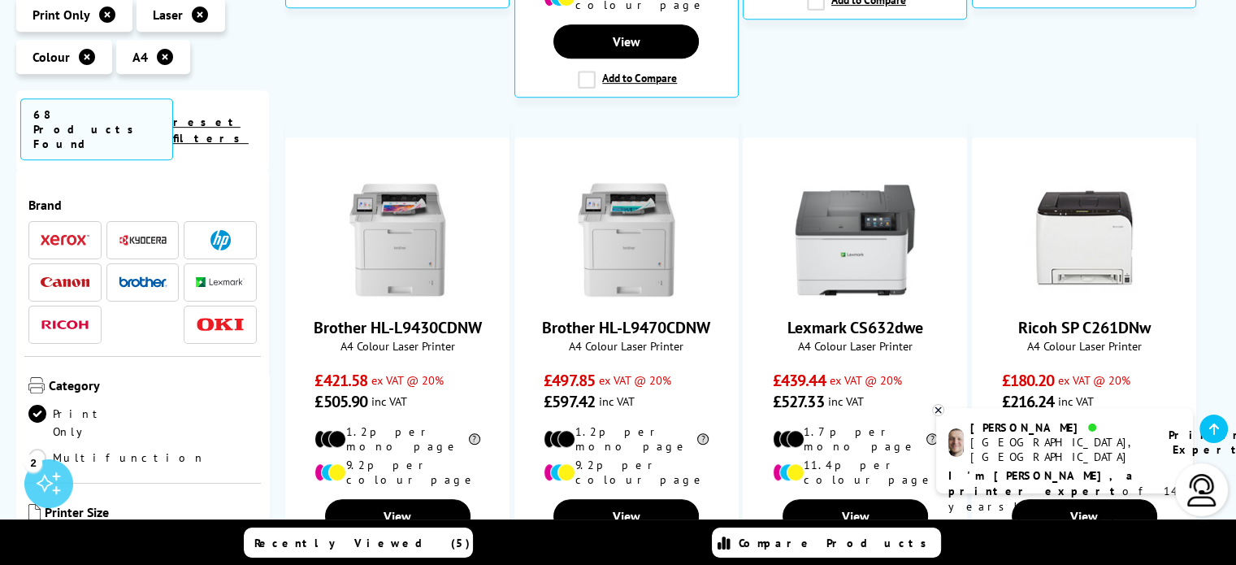
click at [60, 234] on img at bounding box center [65, 239] width 49 height 11
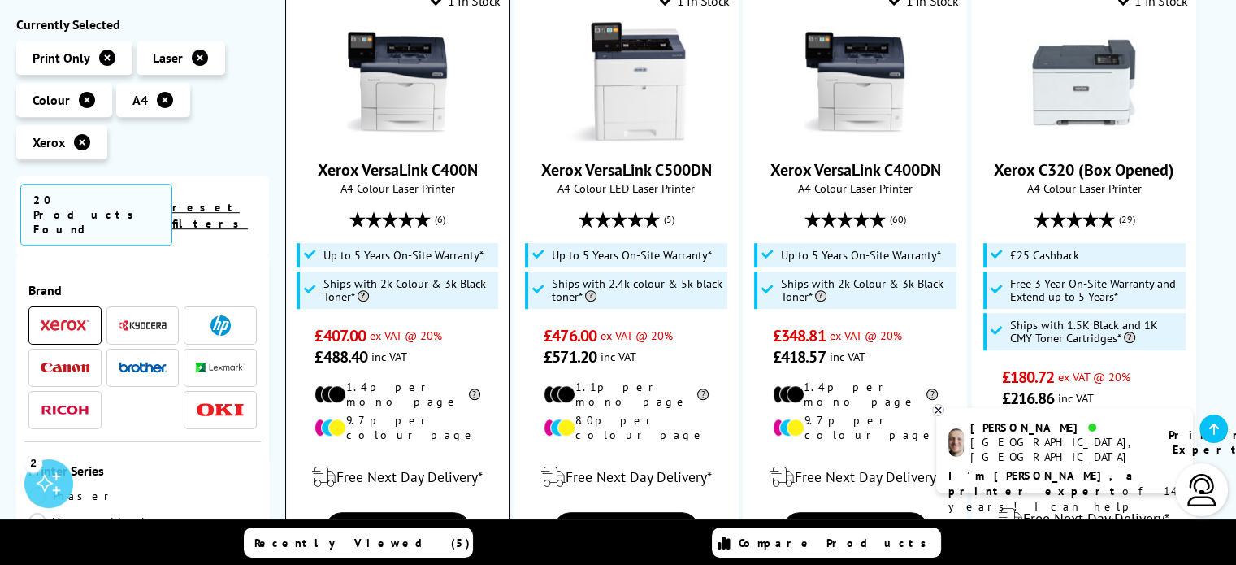
scroll to position [1056, 0]
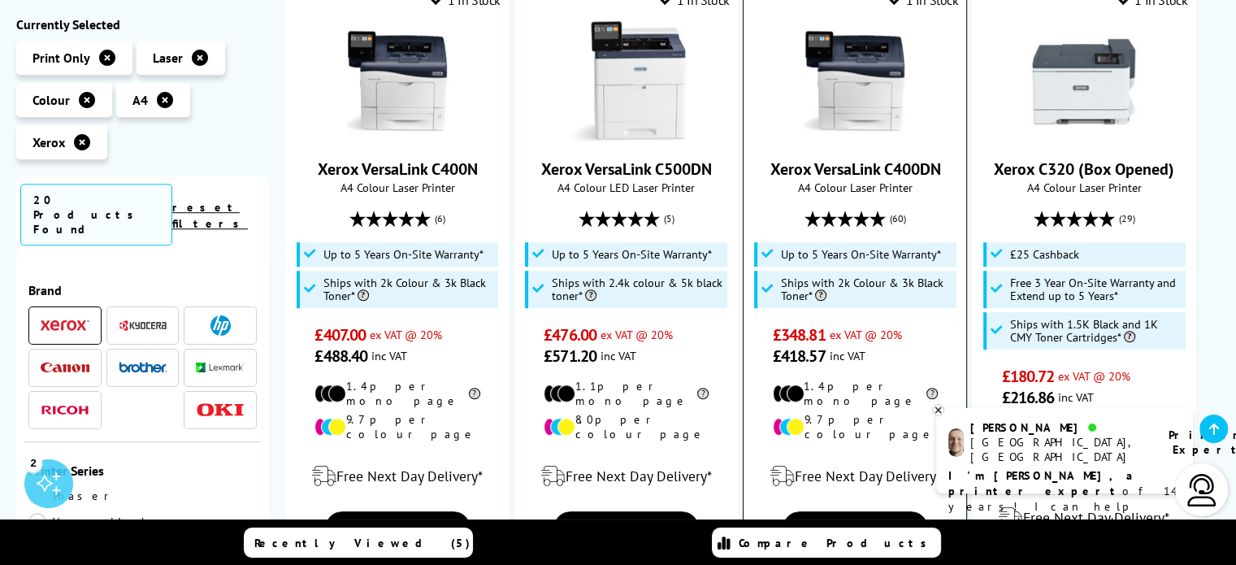
click at [810, 158] on link "Xerox VersaLink C400DN" at bounding box center [854, 168] width 171 height 21
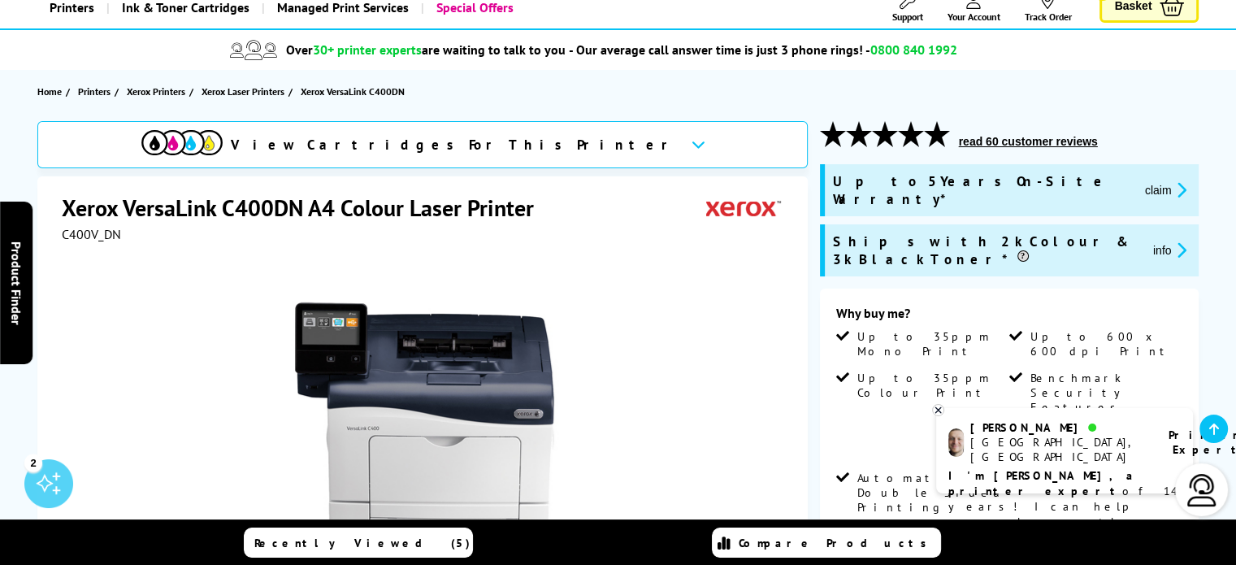
scroll to position [81, 0]
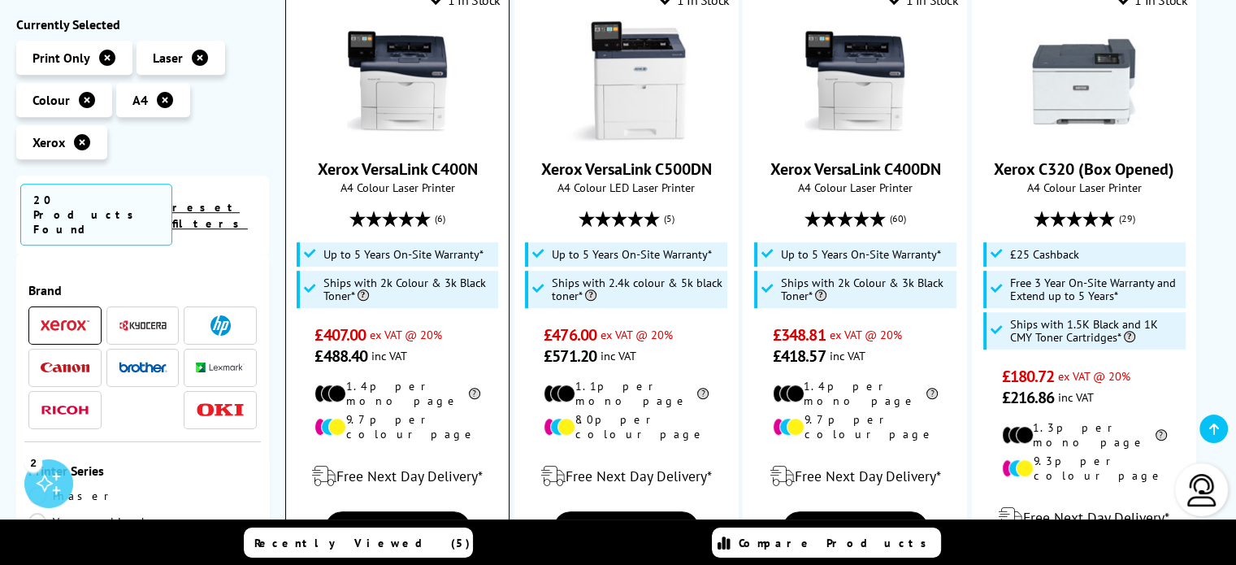
scroll to position [1056, 0]
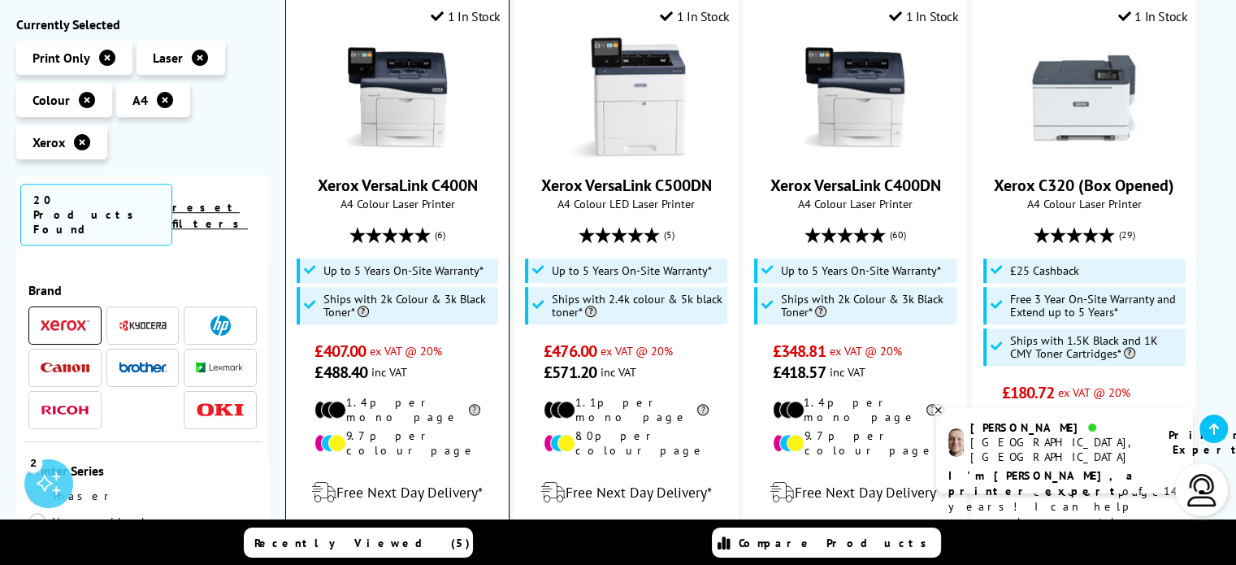
click at [387, 527] on link "View" at bounding box center [397, 544] width 145 height 34
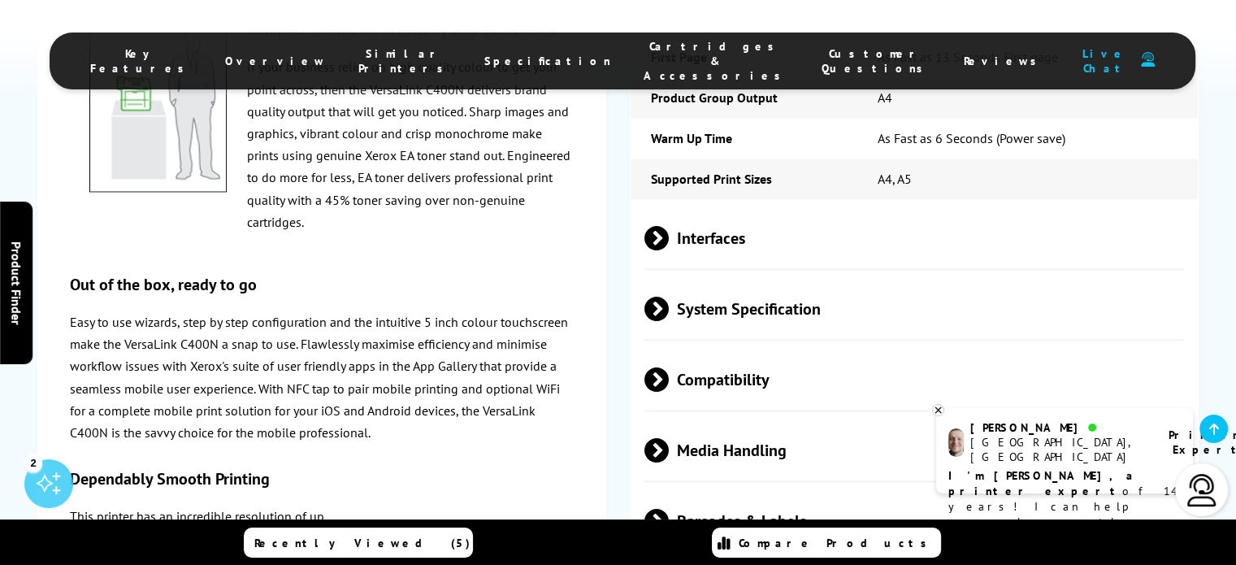
scroll to position [2275, 0]
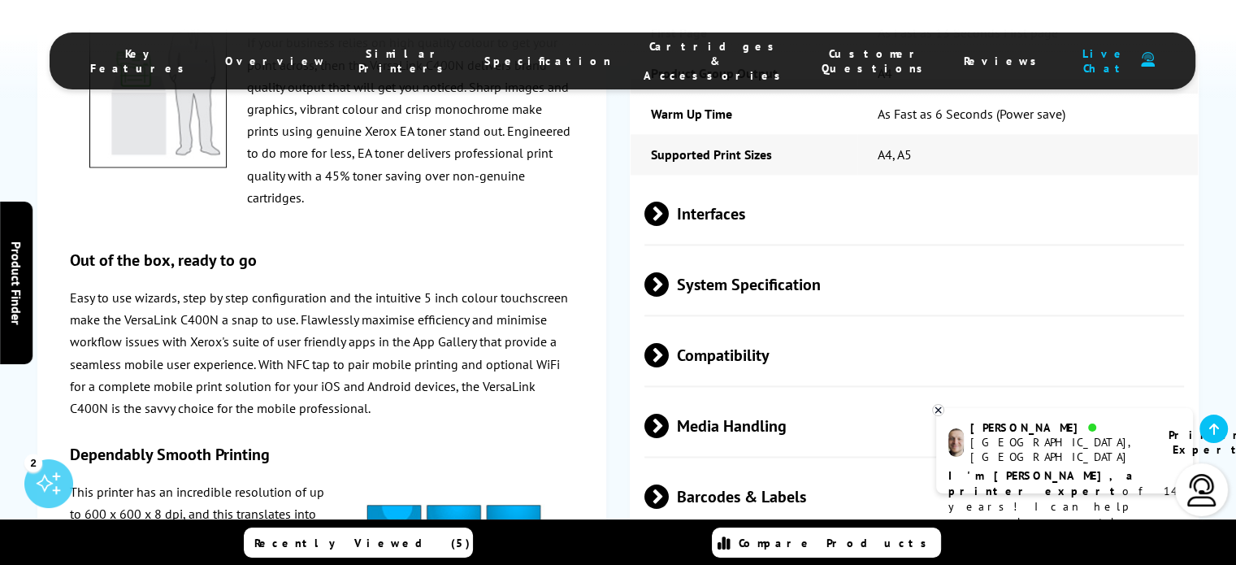
click at [736, 253] on span "System Specification" at bounding box center [913, 283] width 539 height 61
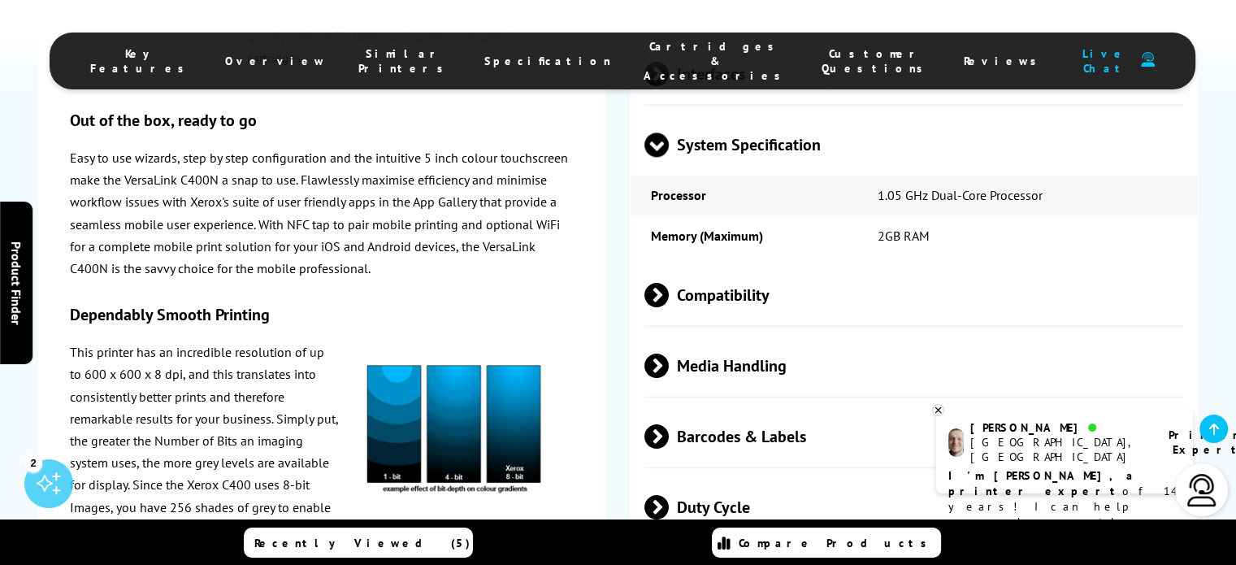
scroll to position [2356, 0]
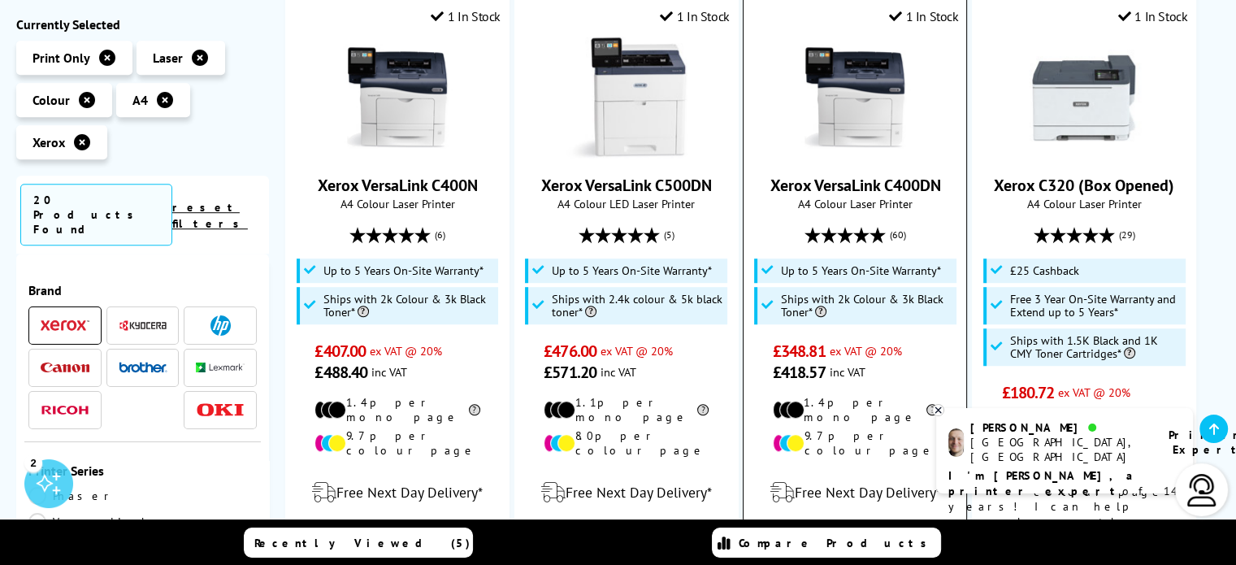
click at [863, 527] on link "View" at bounding box center [854, 544] width 145 height 34
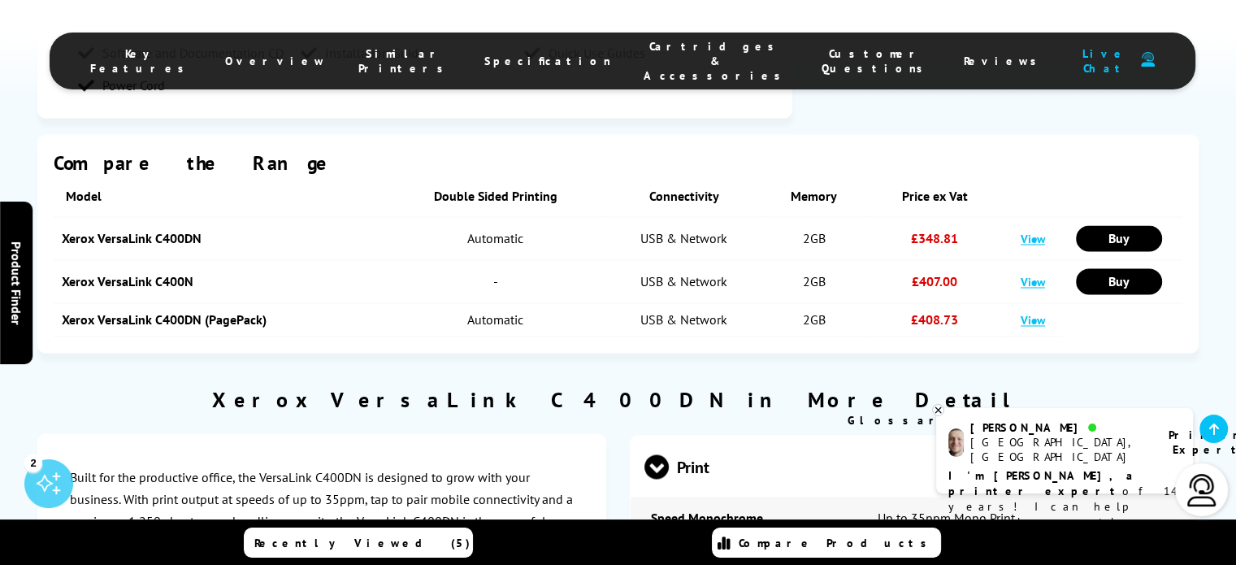
scroll to position [2681, 0]
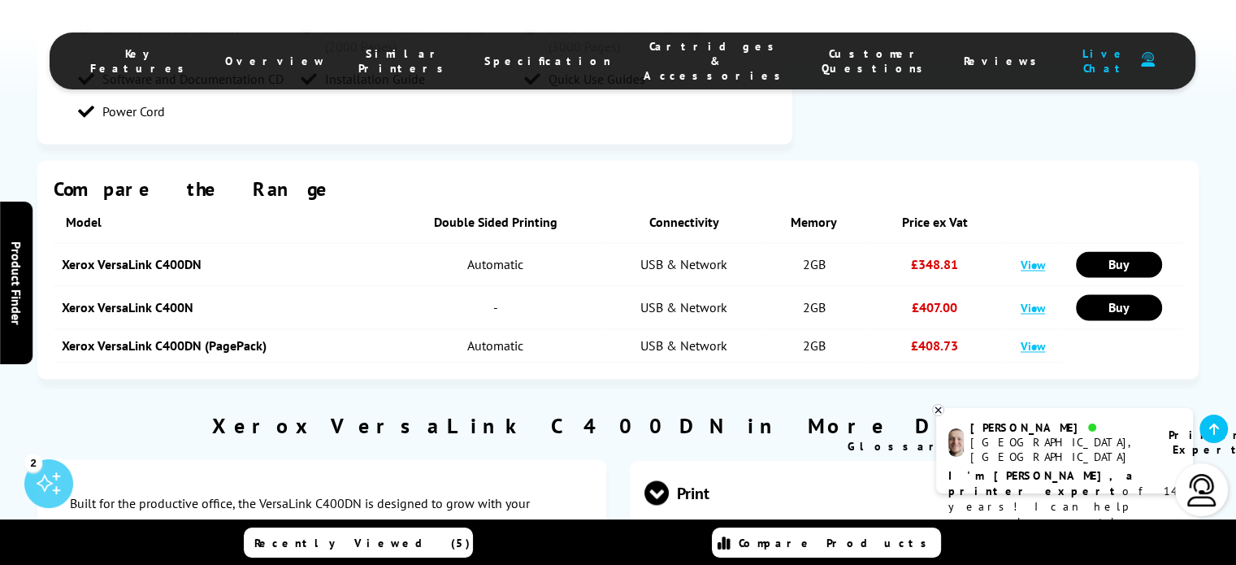
click at [1033, 338] on link "View" at bounding box center [1032, 345] width 24 height 15
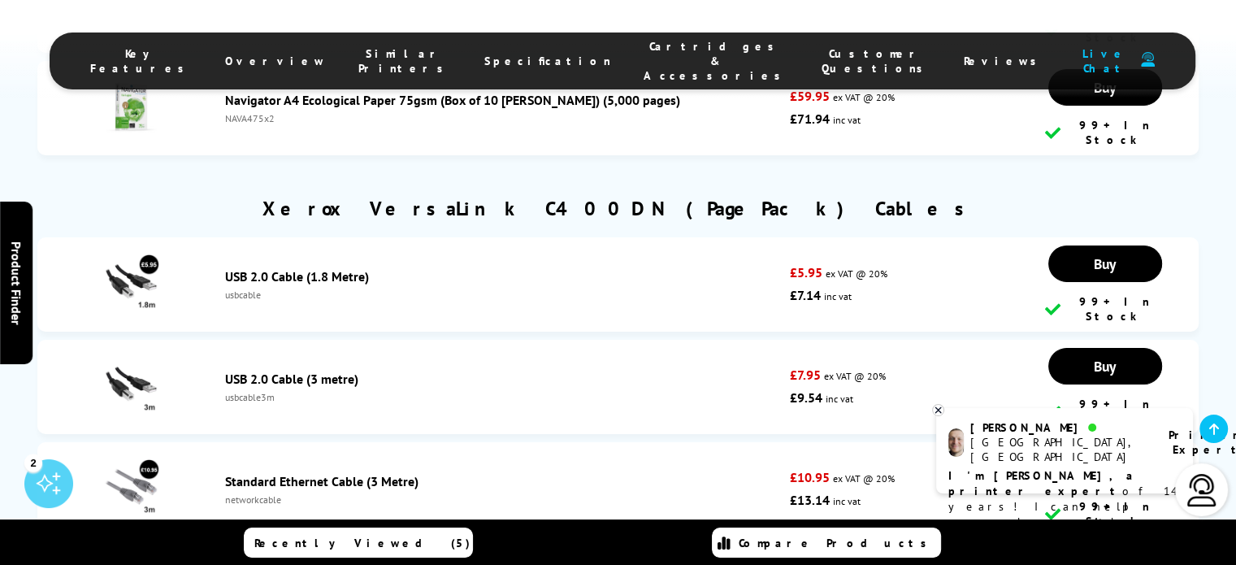
scroll to position [5199, 0]
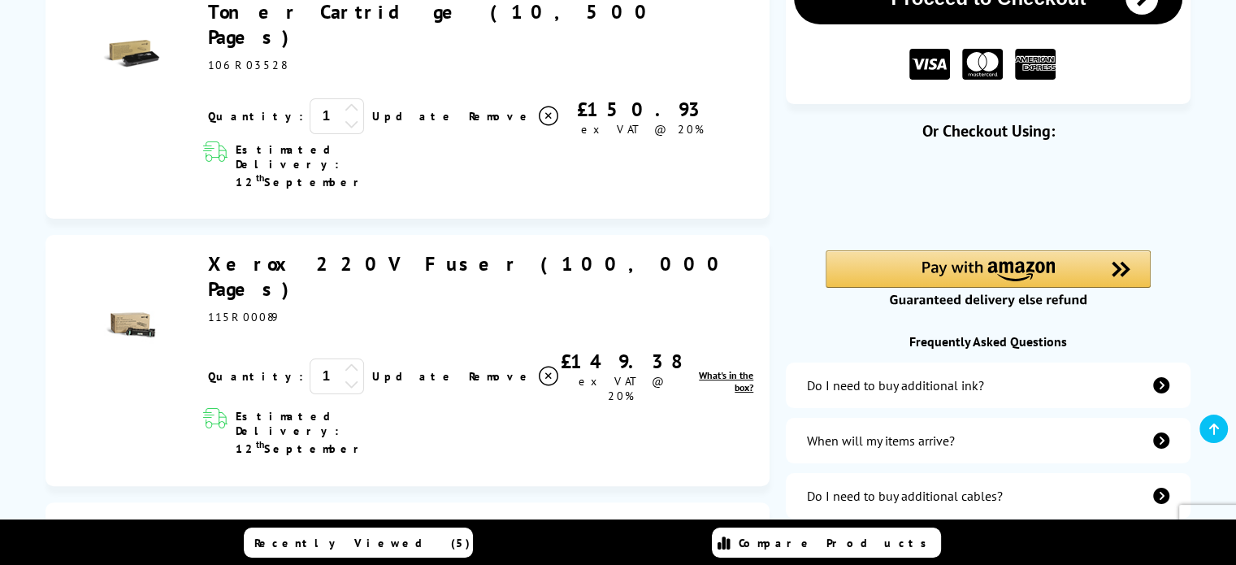
scroll to position [325, 0]
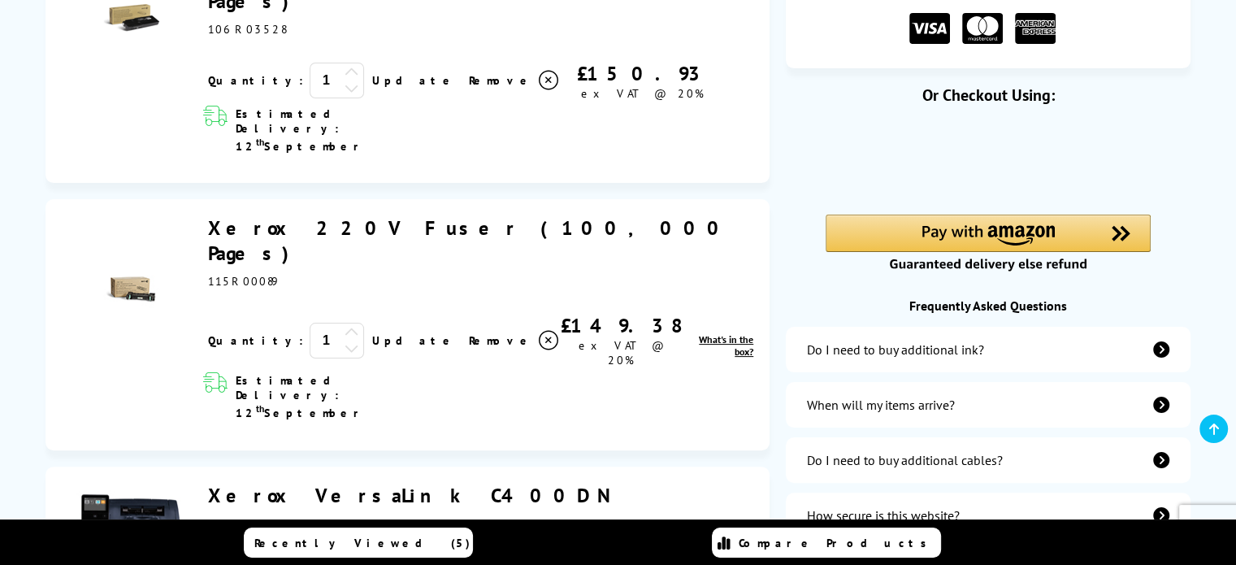
click at [344, 340] on icon at bounding box center [351, 347] width 15 height 15
click at [469, 333] on span "Remove" at bounding box center [501, 340] width 64 height 15
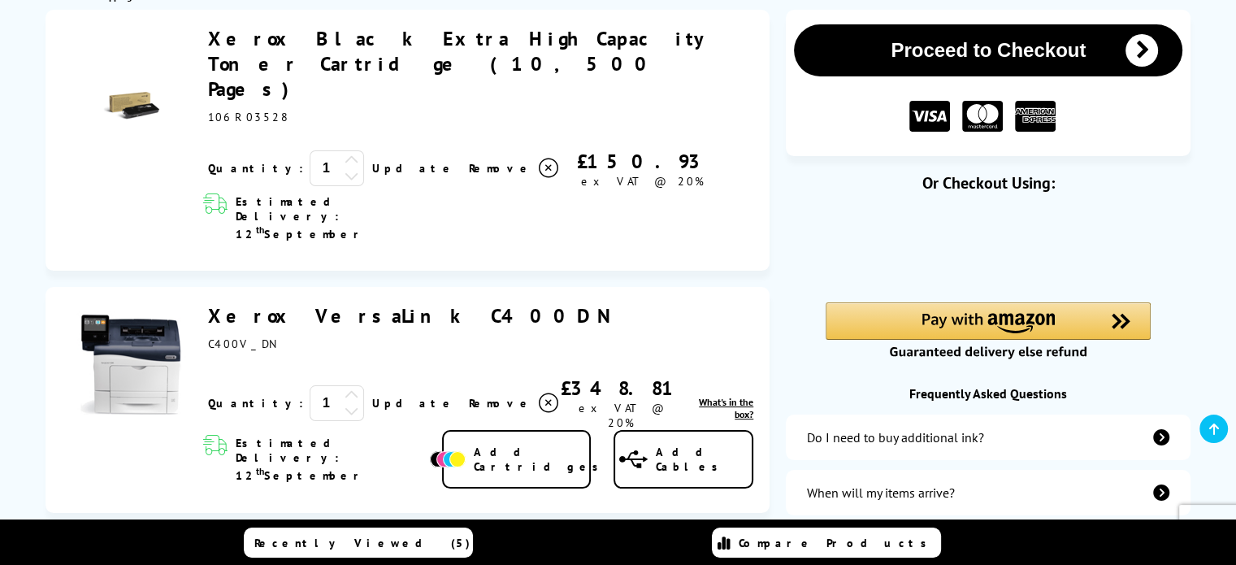
scroll to position [162, 0]
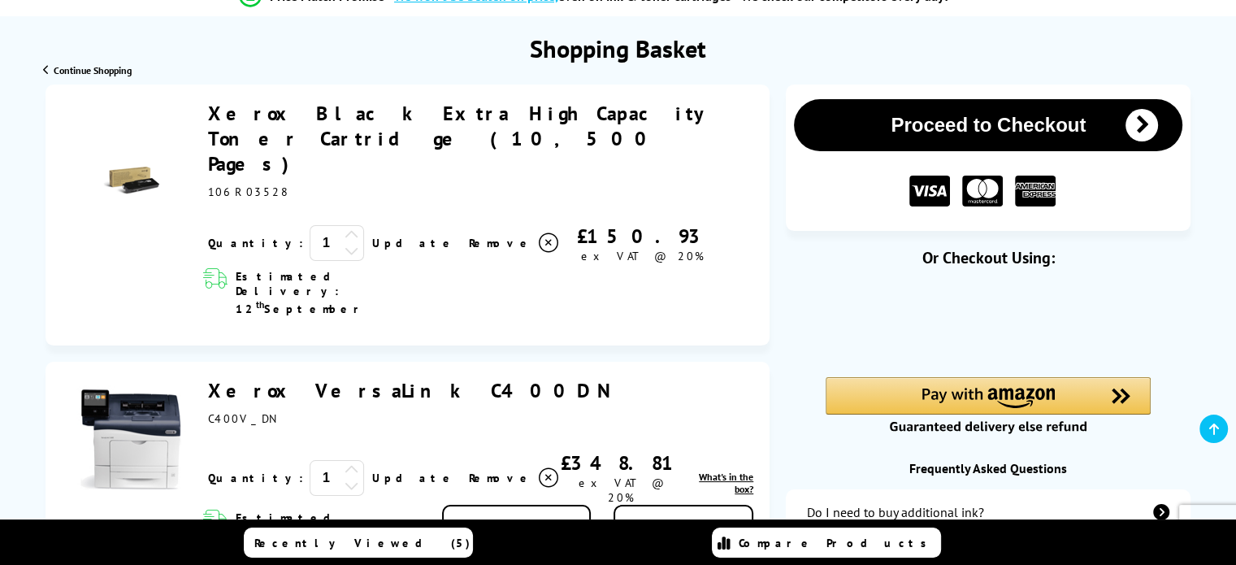
click at [539, 233] on icon at bounding box center [548, 242] width 19 height 19
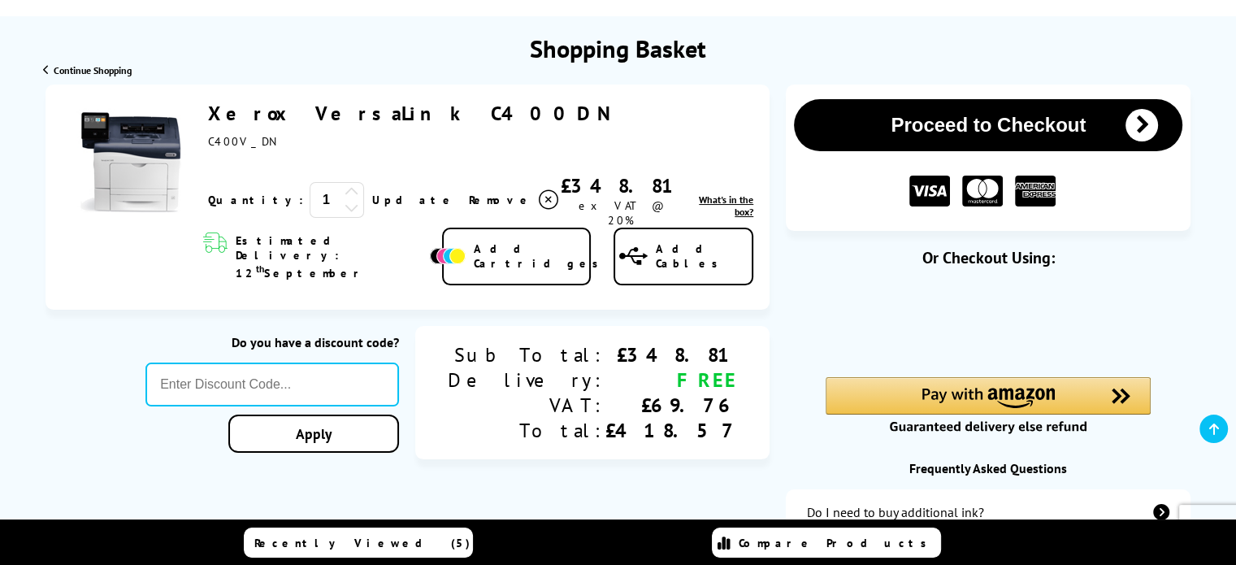
click at [955, 132] on button "Proceed to Checkout" at bounding box center [988, 125] width 388 height 52
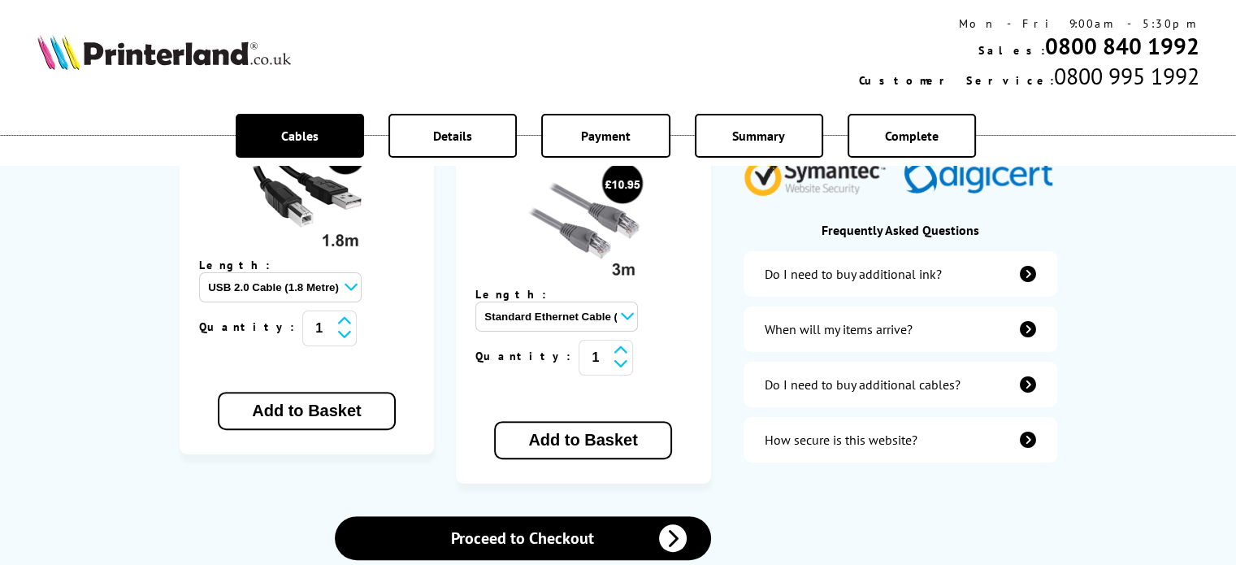
scroll to position [487, 0]
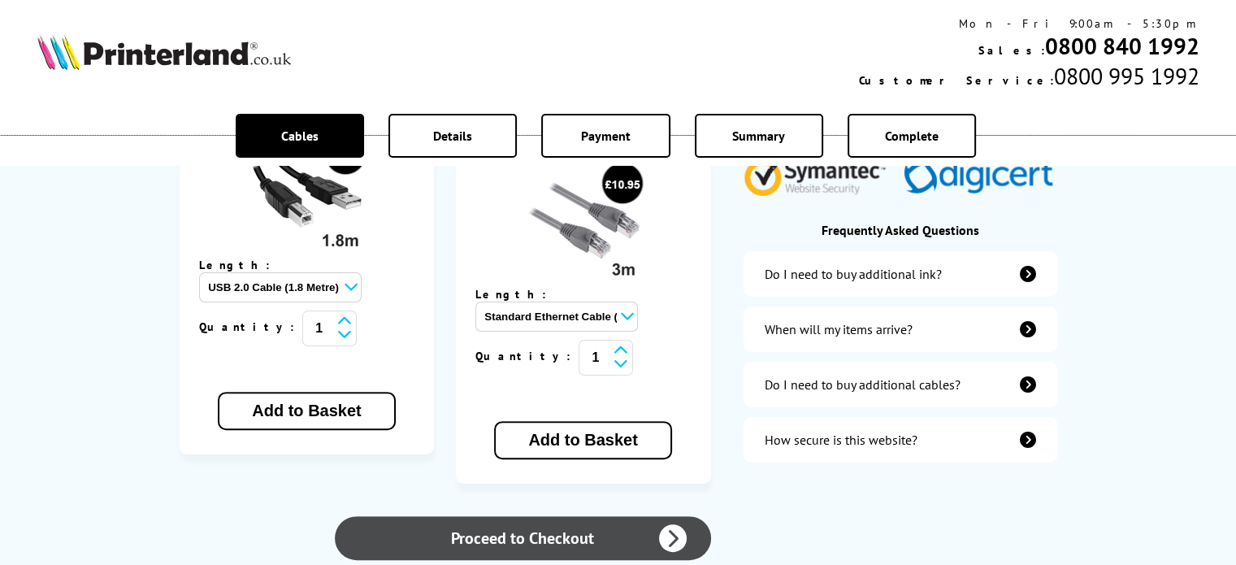
click at [497, 516] on link "Proceed to Checkout" at bounding box center [522, 538] width 375 height 44
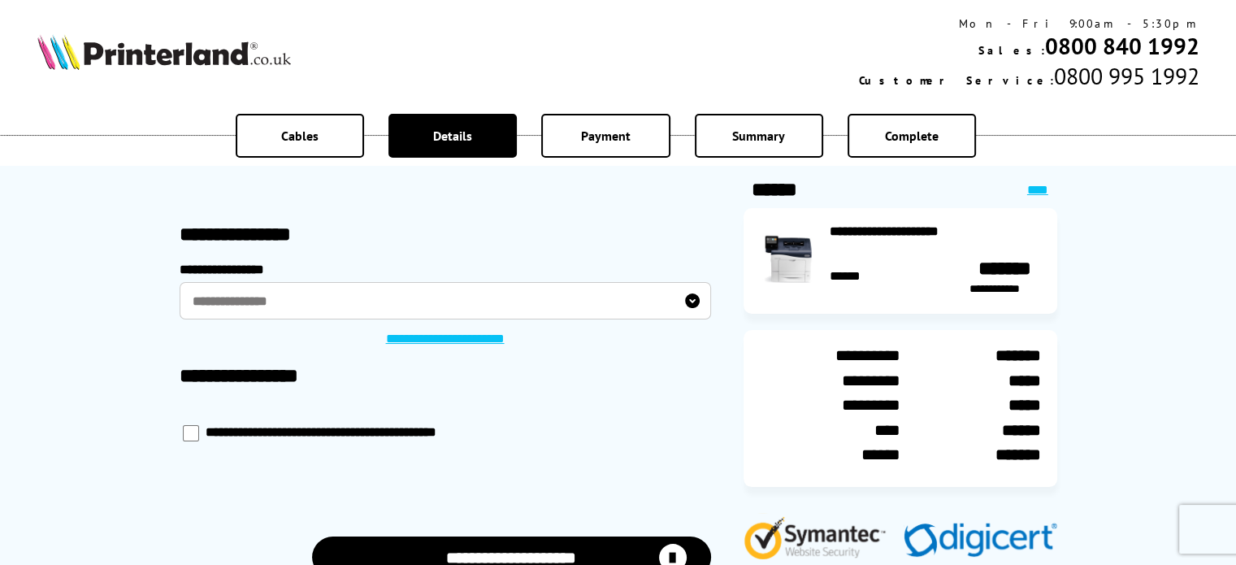
click at [688, 305] on label "**********" at bounding box center [445, 301] width 531 height 38
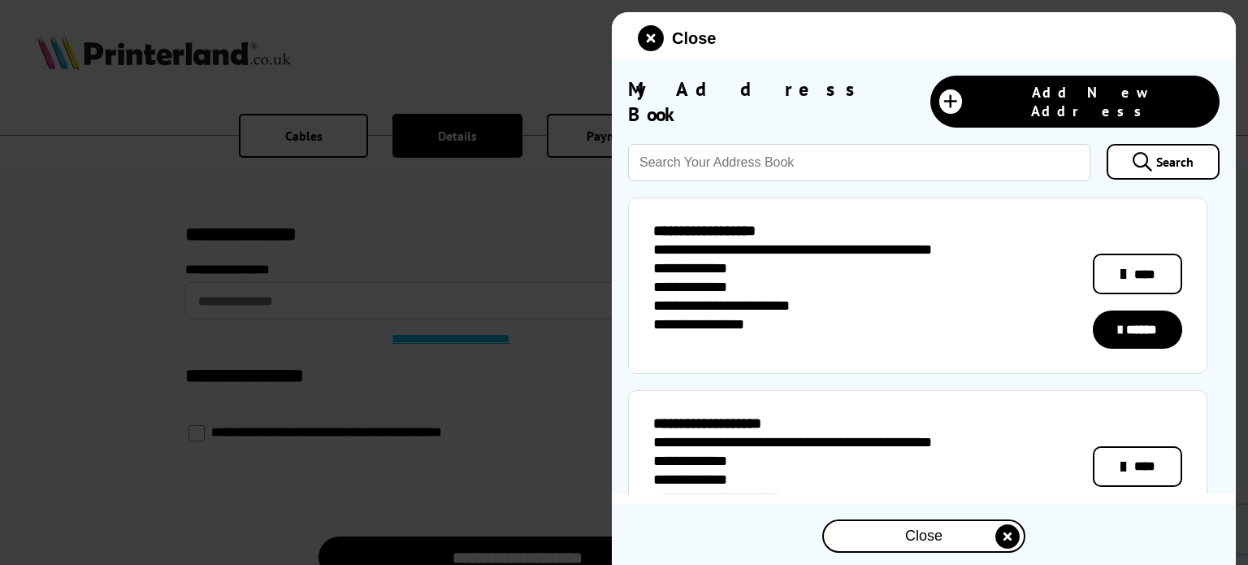
click at [1139, 324] on link "******" at bounding box center [1137, 329] width 89 height 38
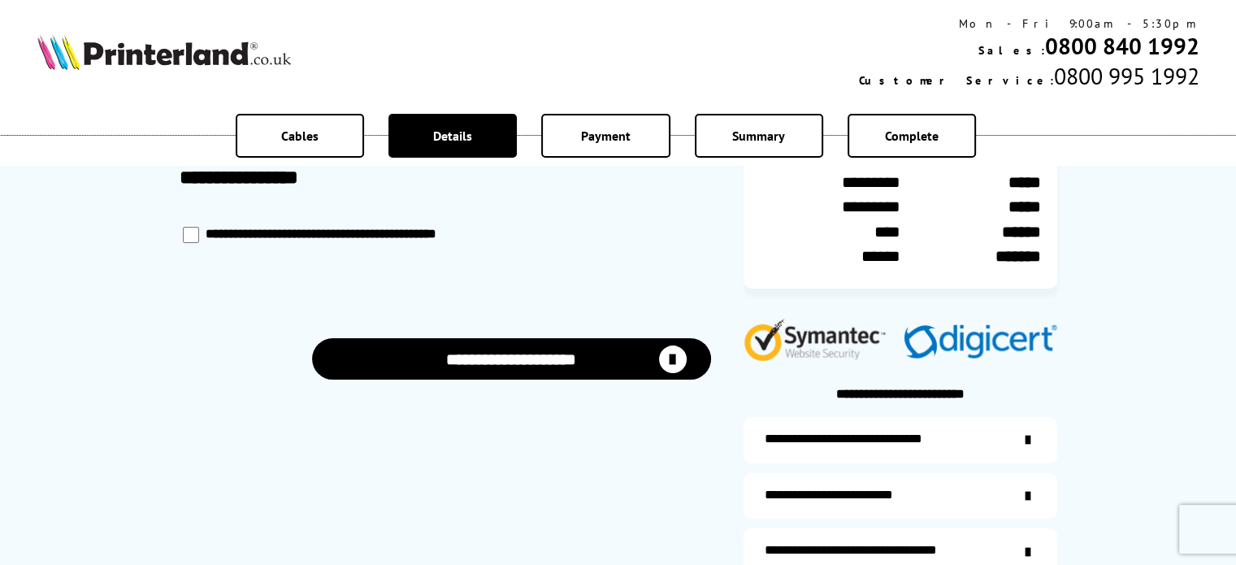
scroll to position [162, 0]
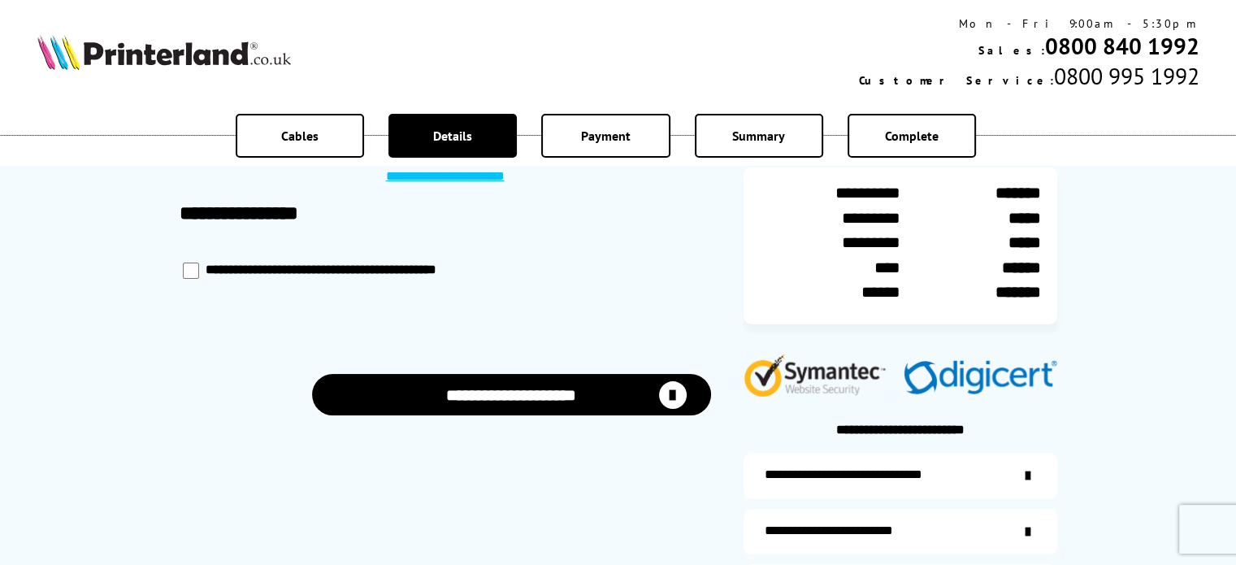
click at [509, 402] on button "**********" at bounding box center [511, 394] width 399 height 41
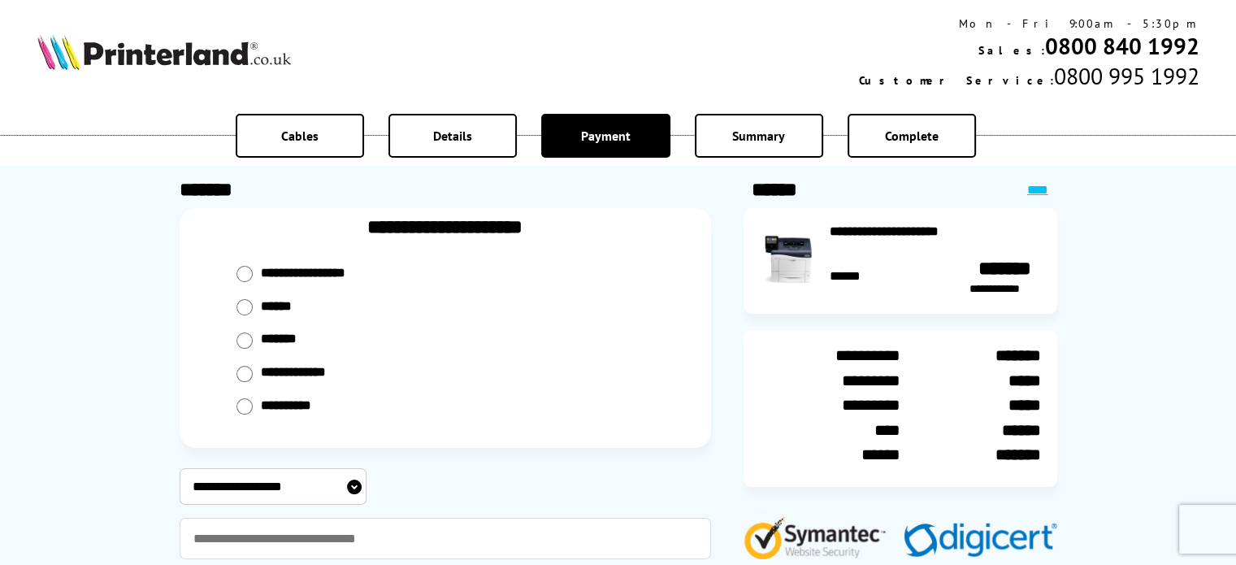
click at [245, 336] on input "radio" at bounding box center [244, 340] width 16 height 16
radio input "****"
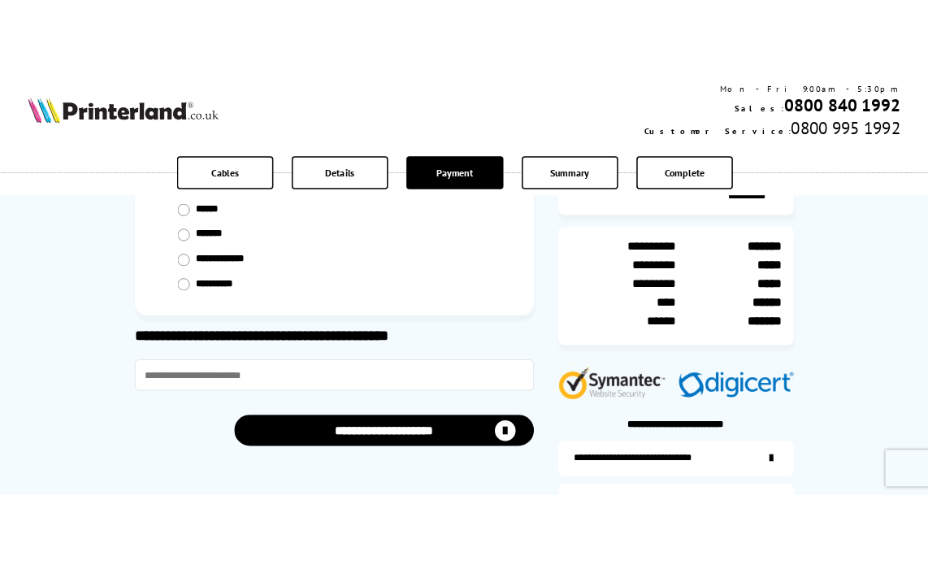
scroll to position [162, 0]
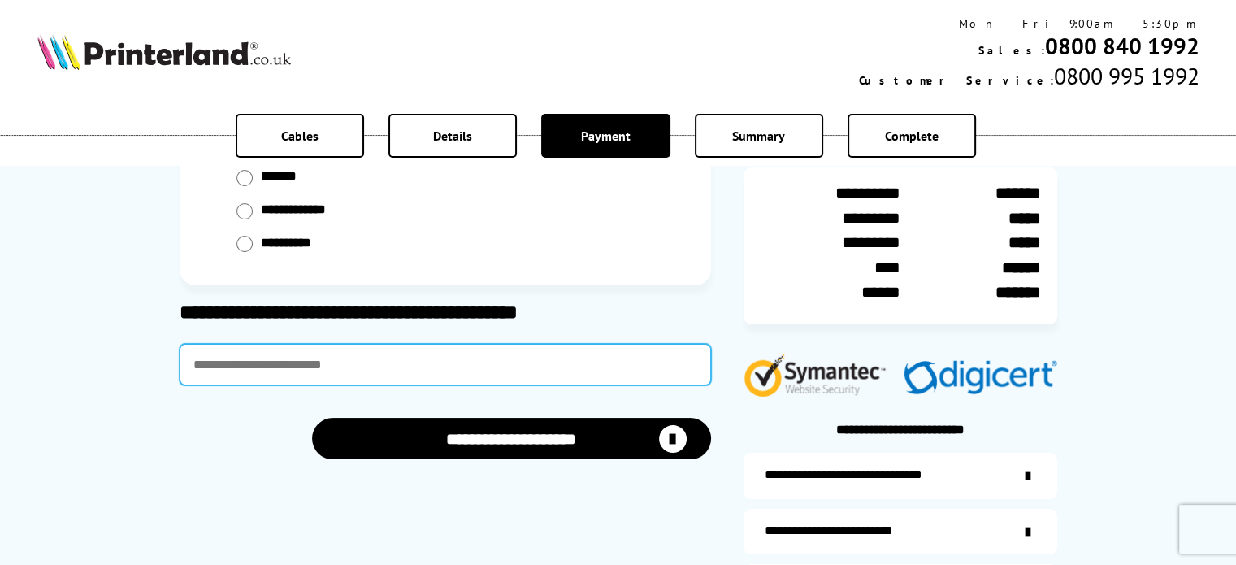
click at [314, 365] on input "text" at bounding box center [445, 364] width 531 height 41
type input "**********"
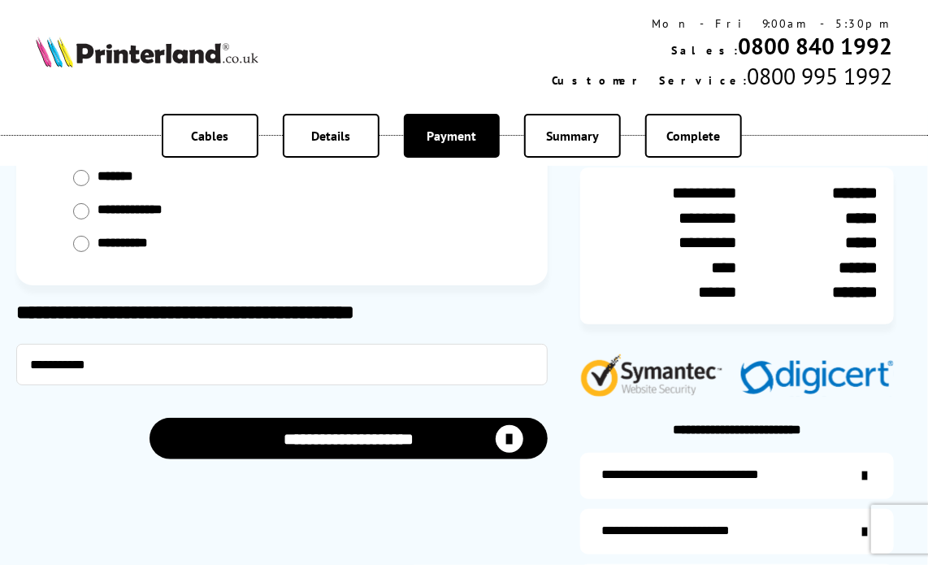
click at [310, 448] on button "**********" at bounding box center [348, 438] width 399 height 41
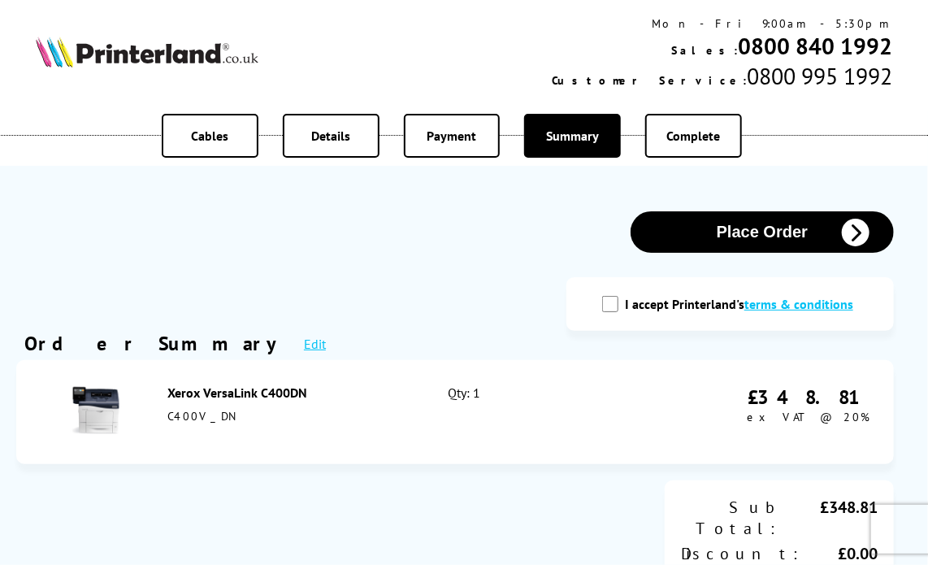
click at [754, 233] on button "Place Order" at bounding box center [761, 231] width 263 height 41
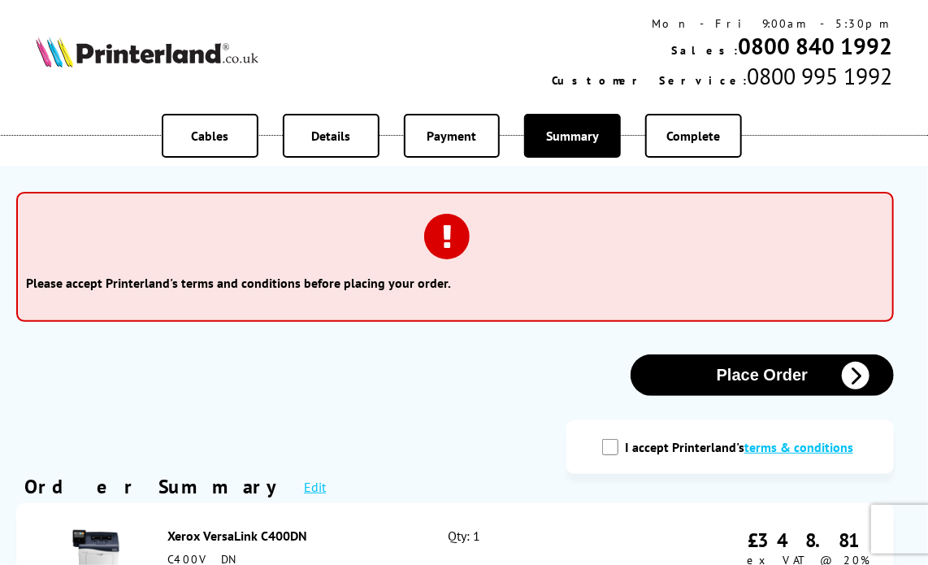
click at [615, 452] on input "I accept Printerland's terms & conditions" at bounding box center [610, 447] width 16 height 16
checkbox input "true"
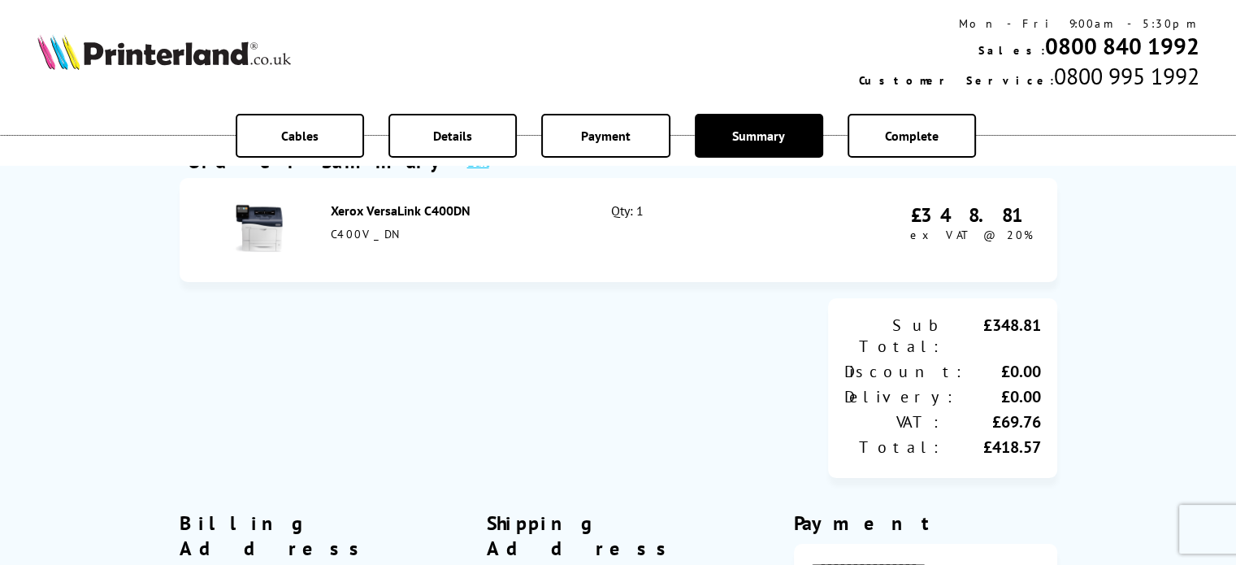
scroll to position [162, 0]
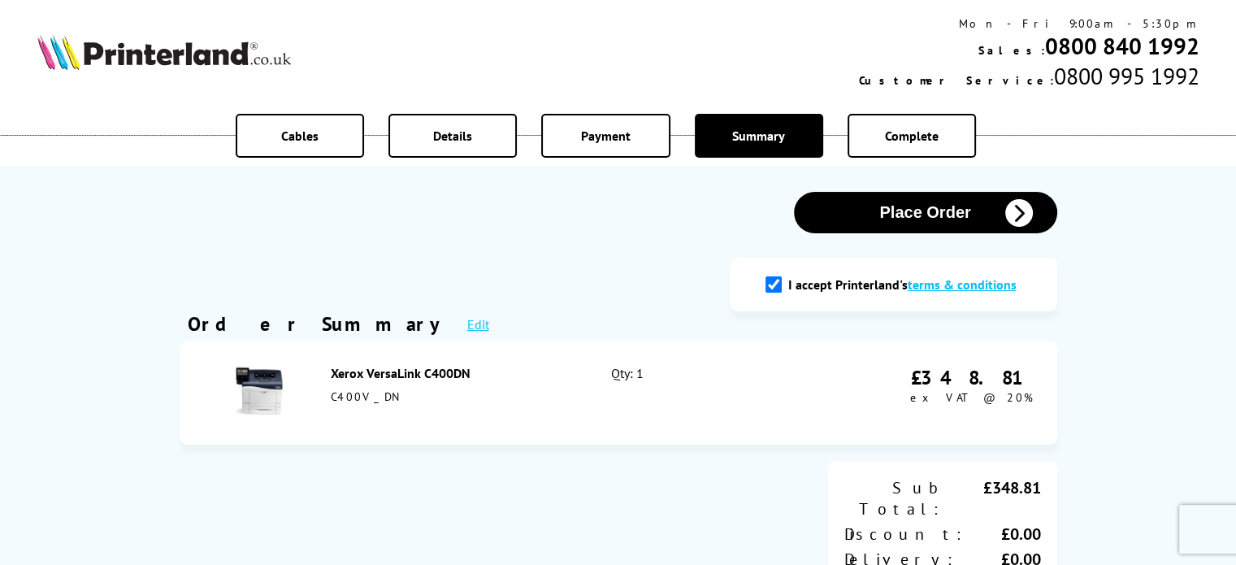
click at [924, 215] on button "Place Order" at bounding box center [925, 212] width 263 height 41
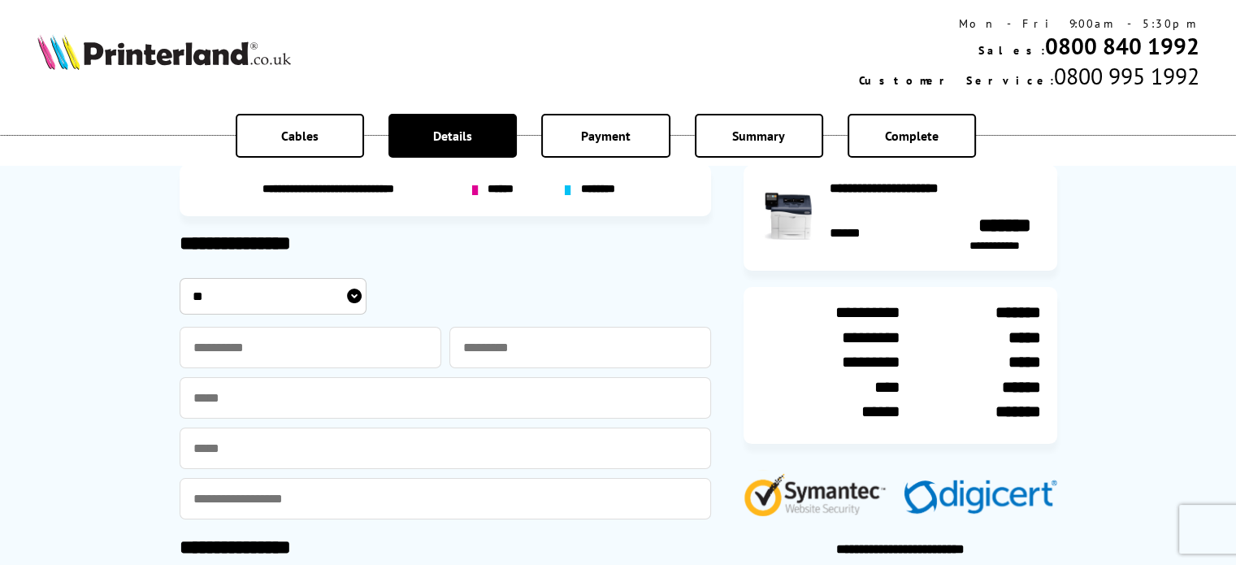
scroll to position [81, 0]
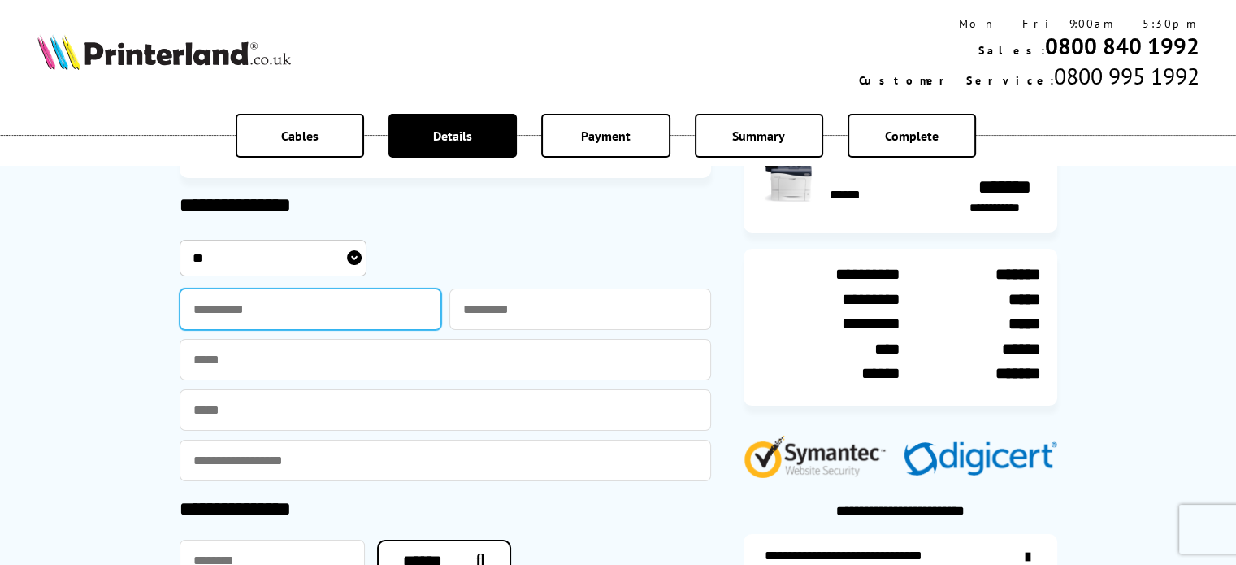
click at [214, 310] on input "text" at bounding box center [311, 308] width 262 height 41
type input "******"
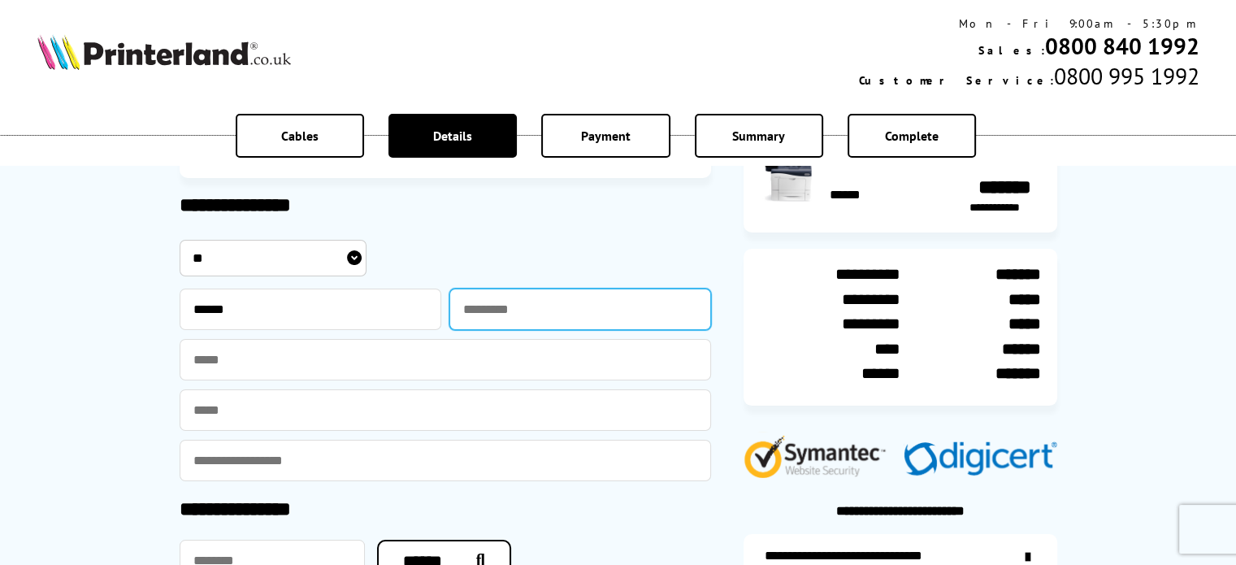
click at [505, 317] on input "text" at bounding box center [580, 308] width 262 height 41
type input "*******"
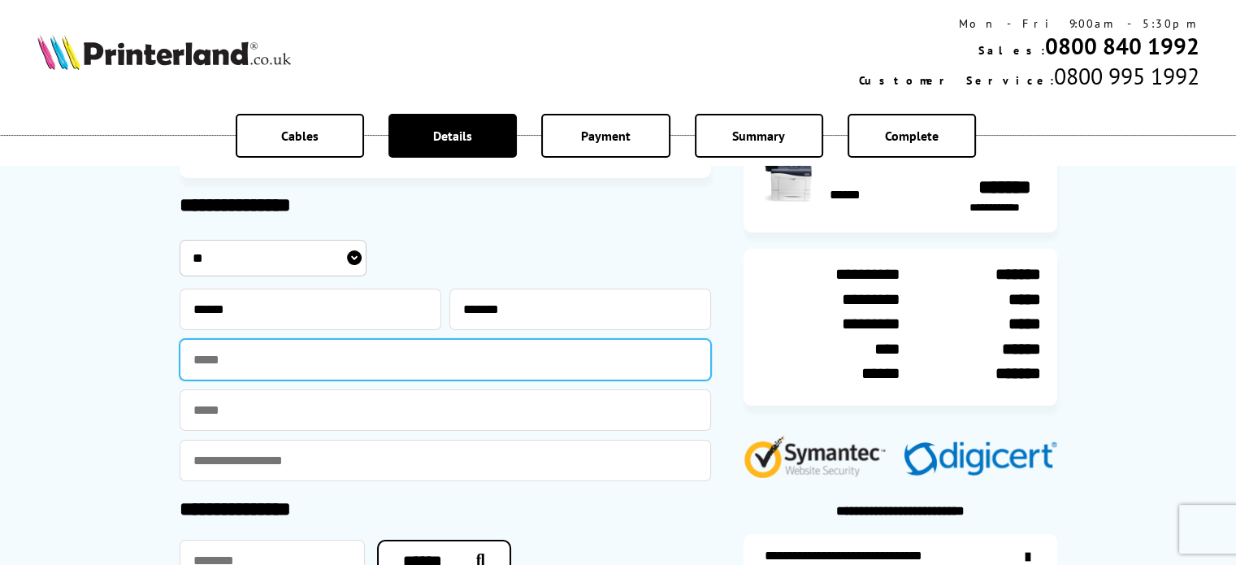
click at [202, 366] on input "text" at bounding box center [445, 359] width 531 height 41
type input "**********"
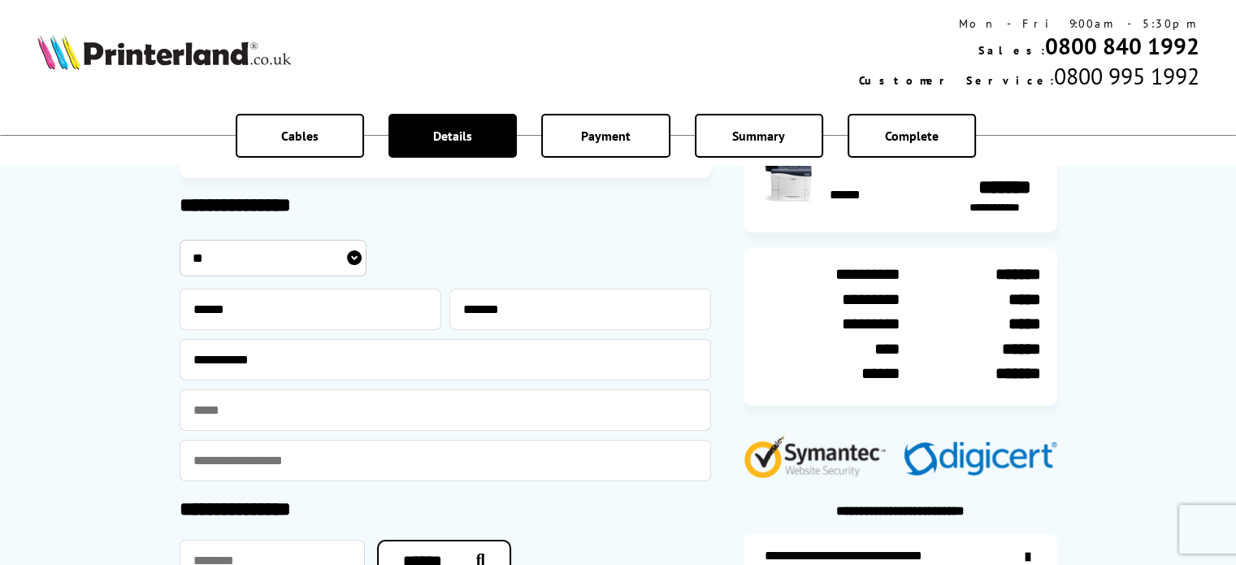
click at [218, 410] on input "email" at bounding box center [445, 409] width 531 height 41
type input "**********"
click at [225, 465] on input "email" at bounding box center [445, 459] width 531 height 41
type input "**********"
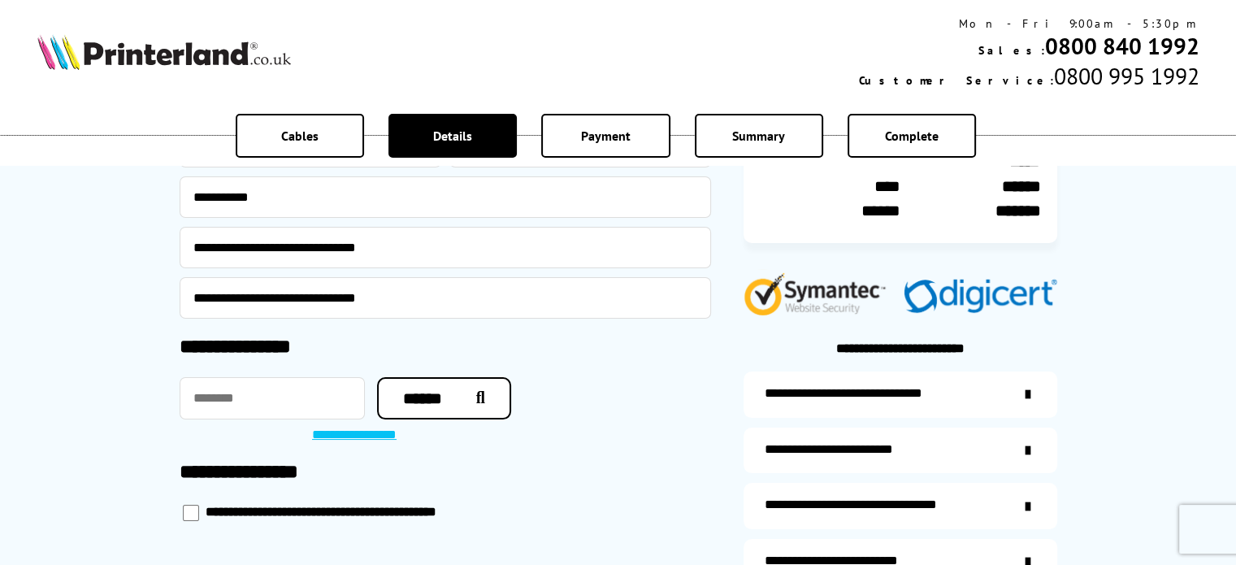
scroll to position [325, 0]
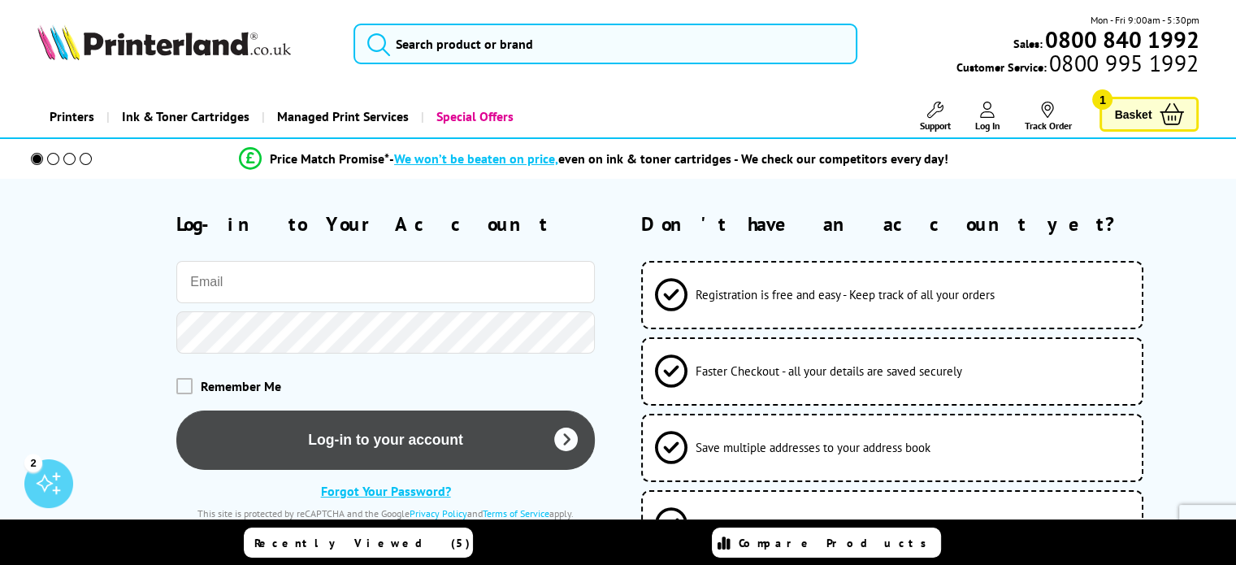
type input "[PERSON_NAME][EMAIL_ADDRESS][PERSON_NAME][DOMAIN_NAME]"
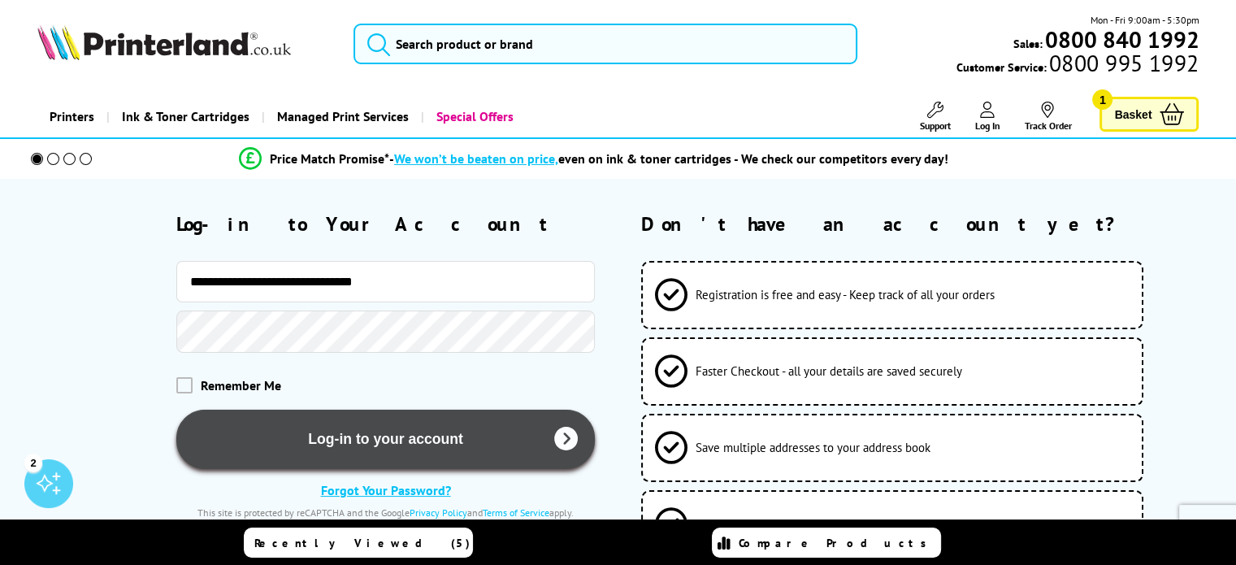
click at [366, 448] on button "Log-in to your account" at bounding box center [385, 438] width 418 height 59
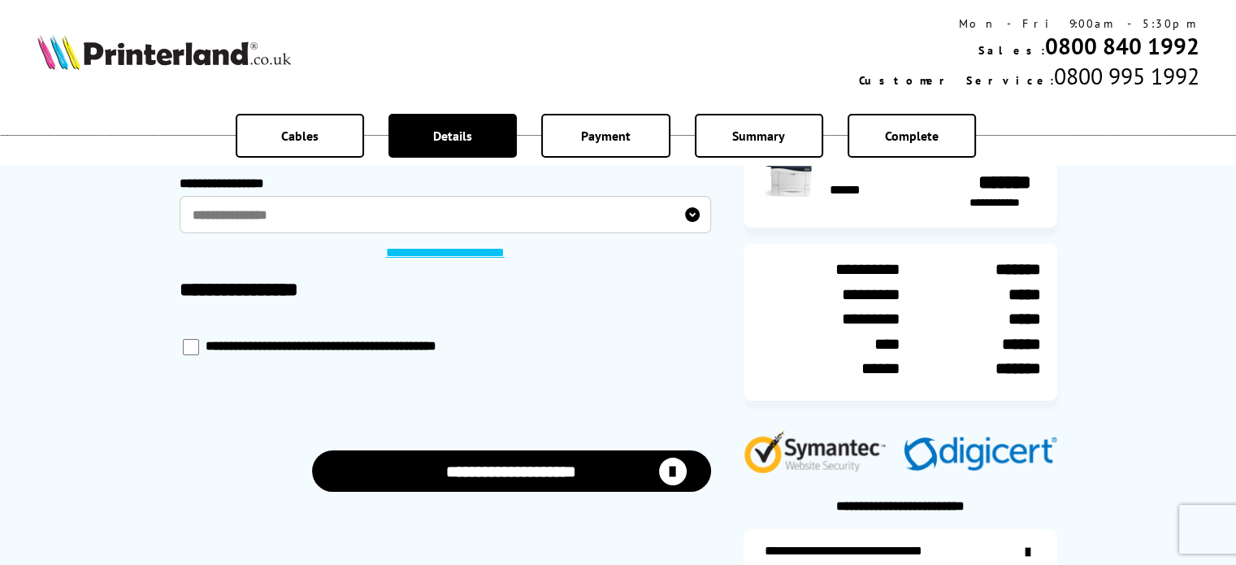
scroll to position [162, 0]
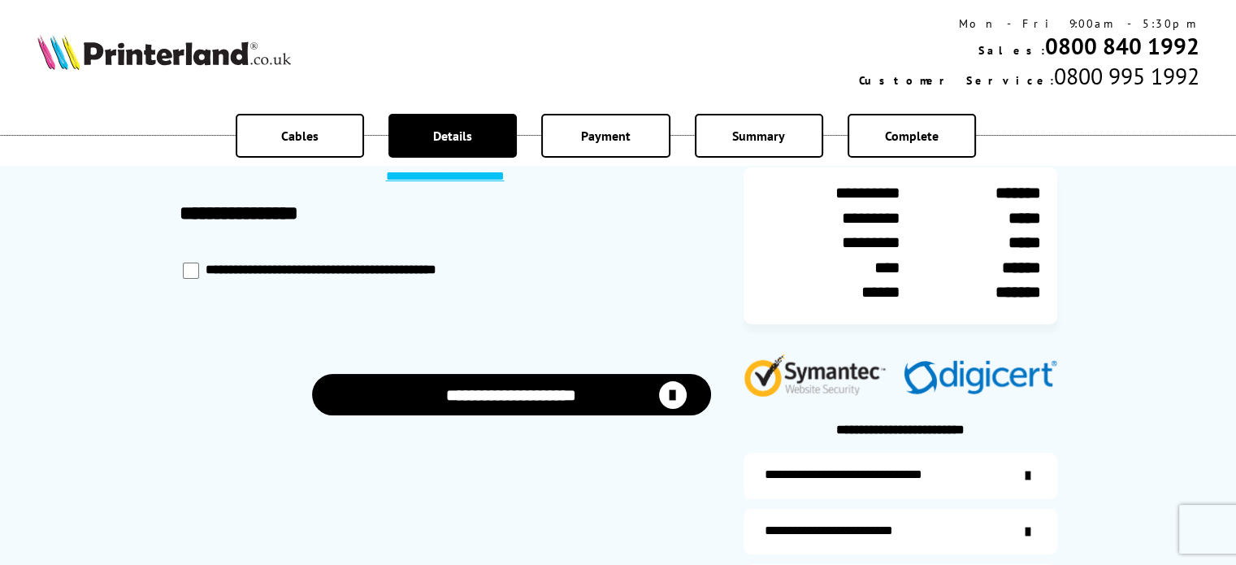
click at [555, 392] on button "**********" at bounding box center [511, 394] width 399 height 41
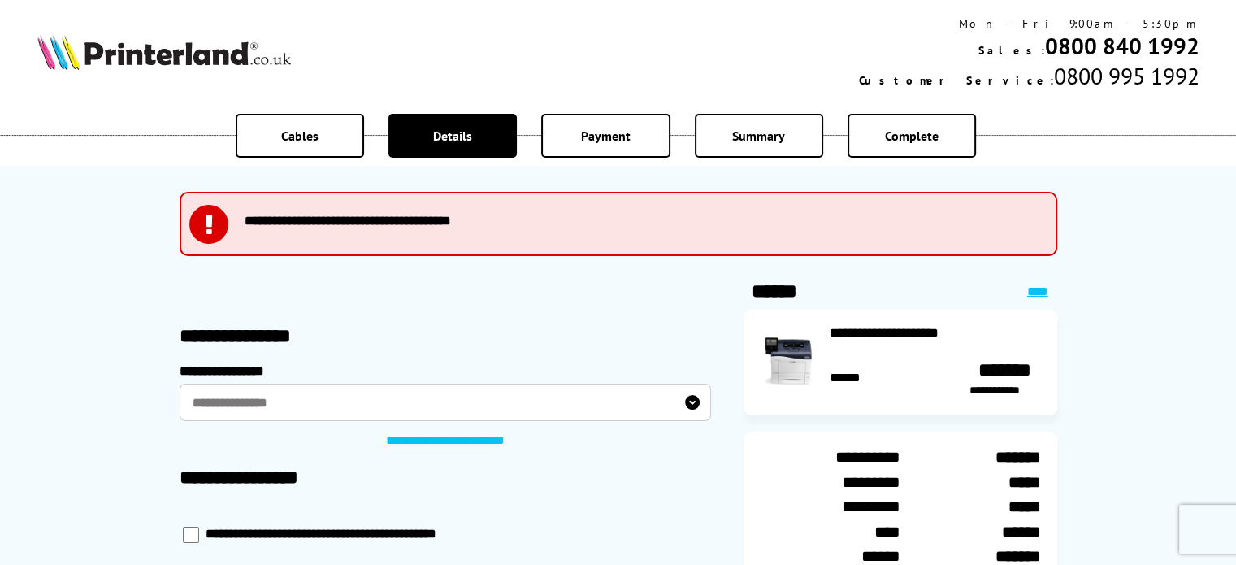
click at [694, 400] on label "**********" at bounding box center [445, 402] width 531 height 38
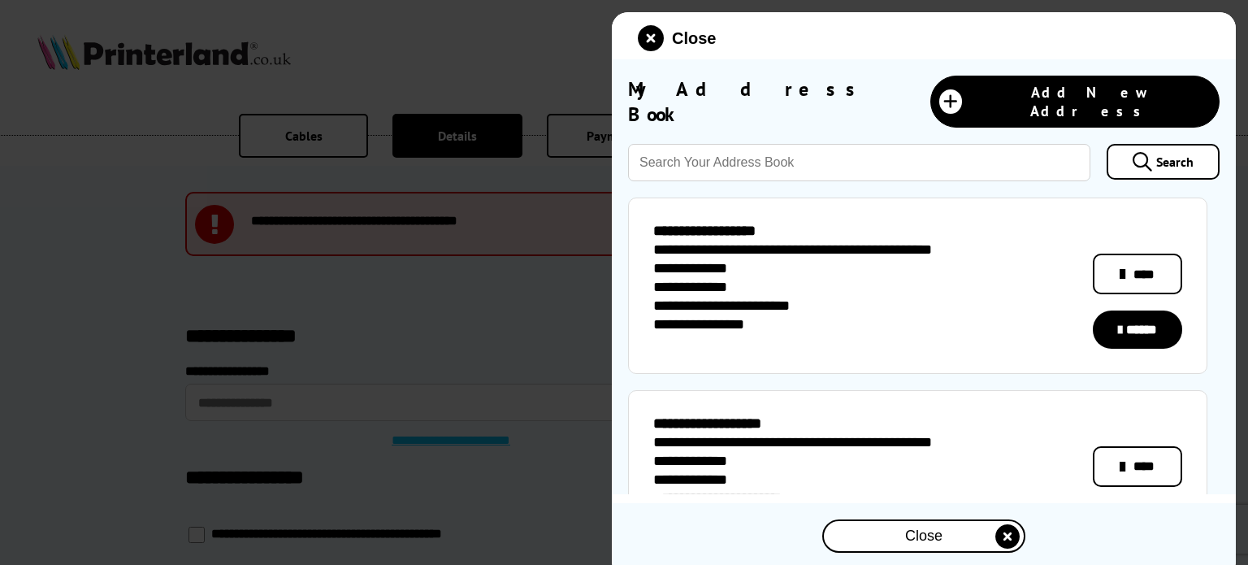
click at [1139, 317] on link "******" at bounding box center [1137, 329] width 89 height 38
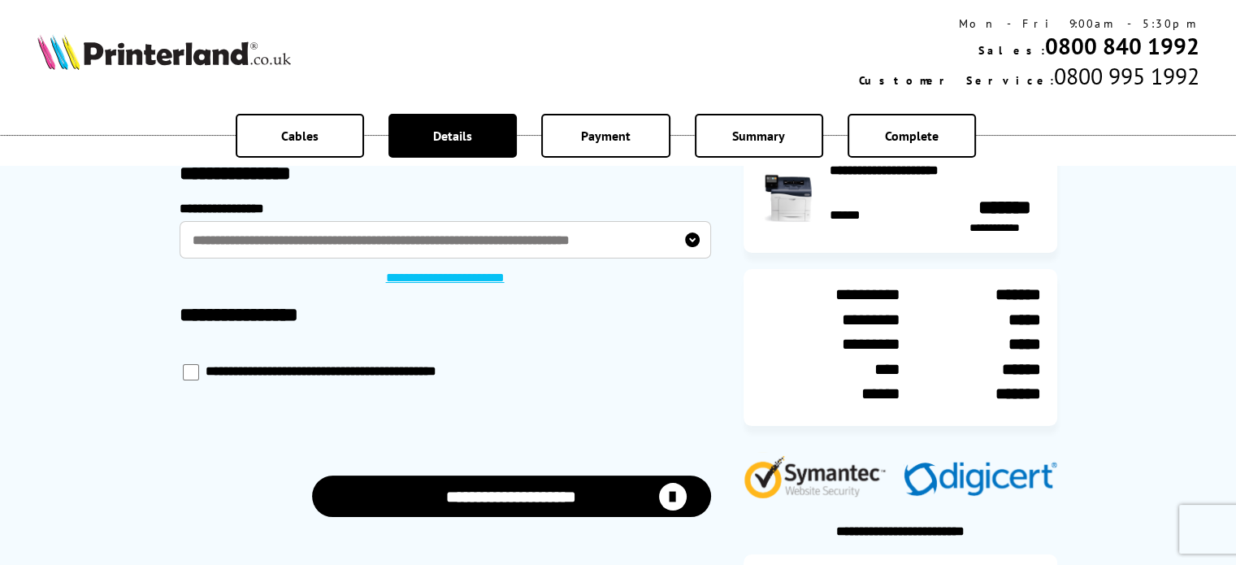
scroll to position [244, 0]
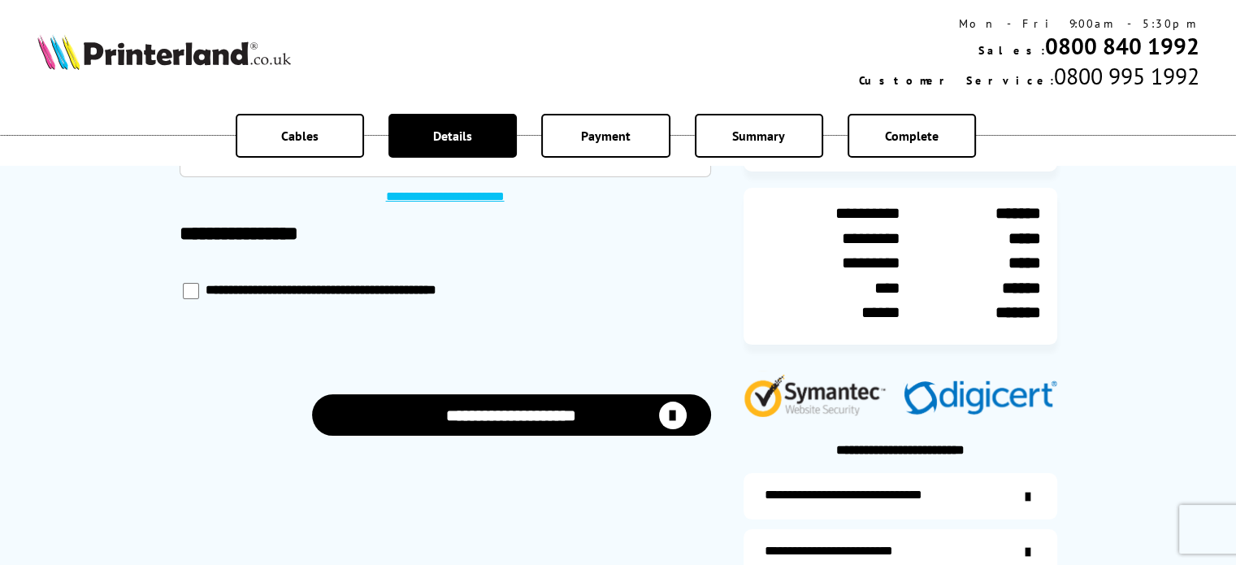
click at [578, 424] on button "**********" at bounding box center [511, 414] width 399 height 41
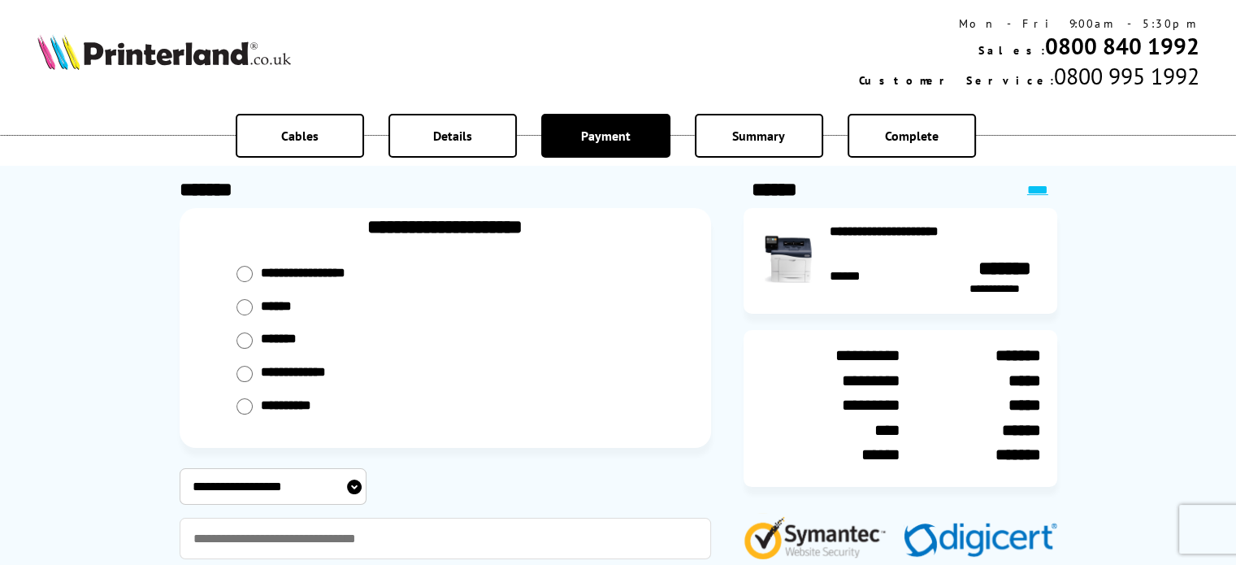
click at [253, 337] on div "*******" at bounding box center [445, 339] width 450 height 33
click at [240, 337] on input "radio" at bounding box center [244, 340] width 16 height 16
radio input "****"
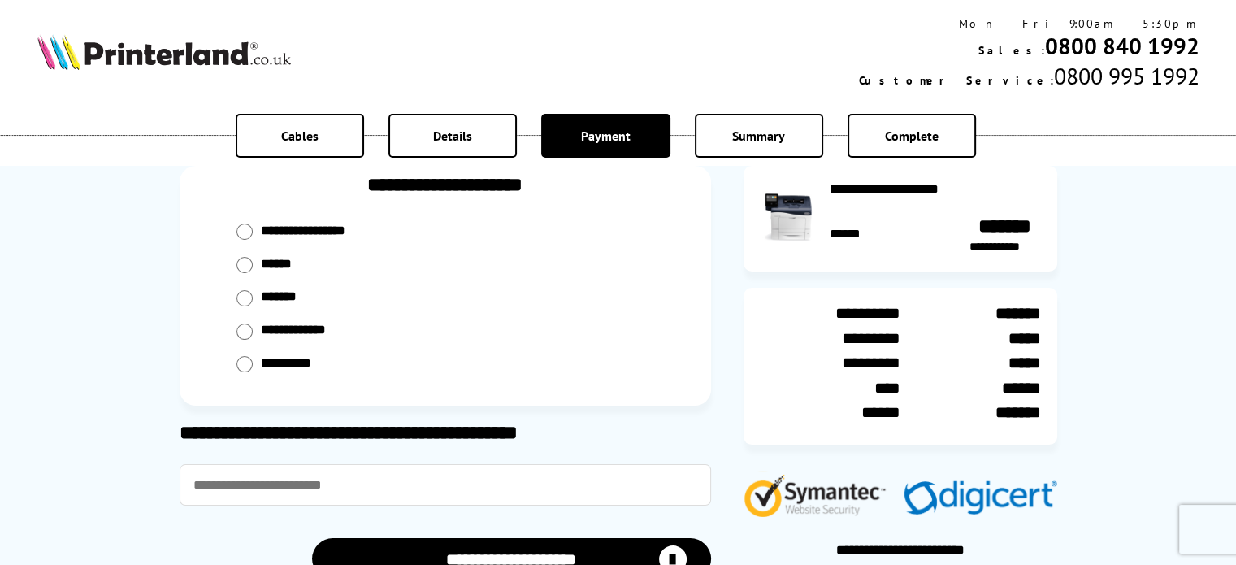
scroll to position [81, 0]
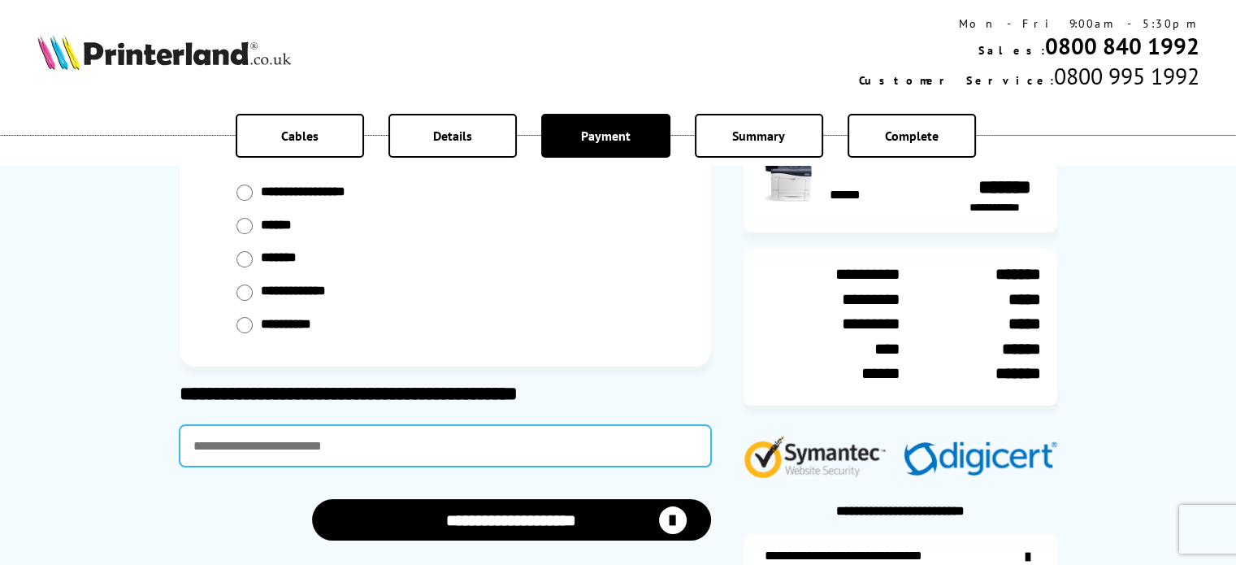
click at [252, 443] on input "text" at bounding box center [445, 445] width 531 height 41
type input "**********"
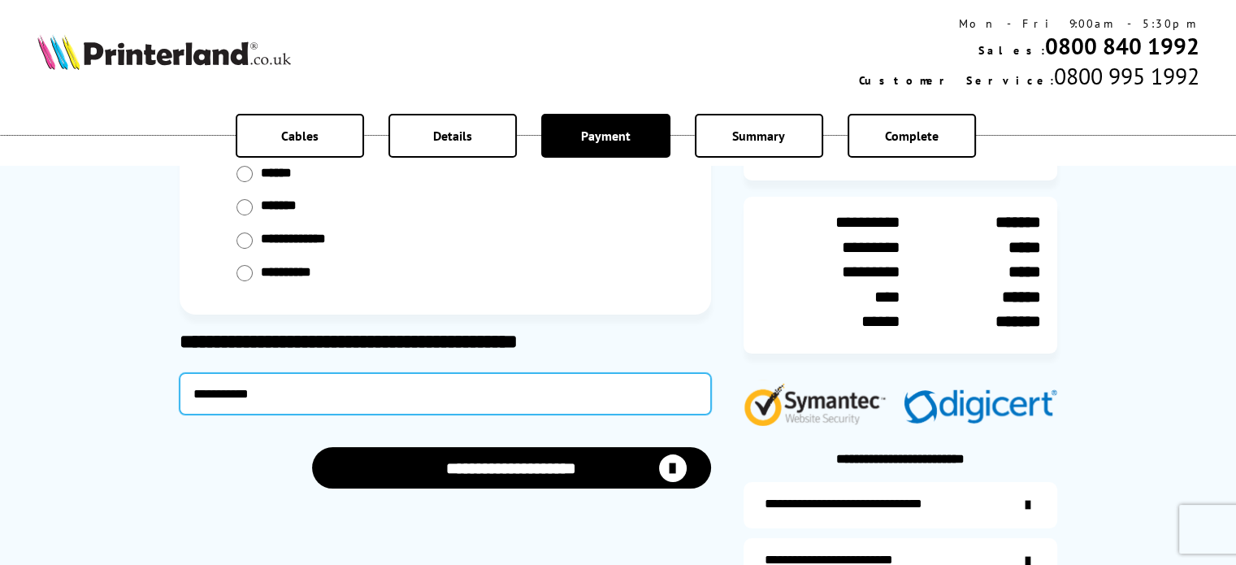
scroll to position [162, 0]
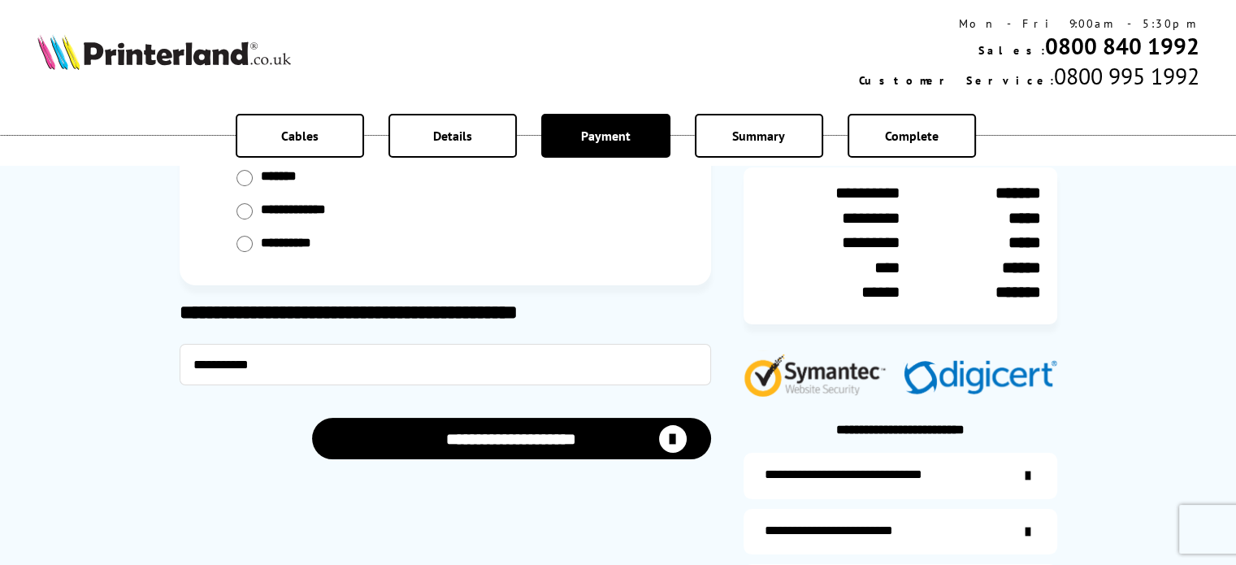
click at [511, 445] on button "**********" at bounding box center [511, 438] width 399 height 41
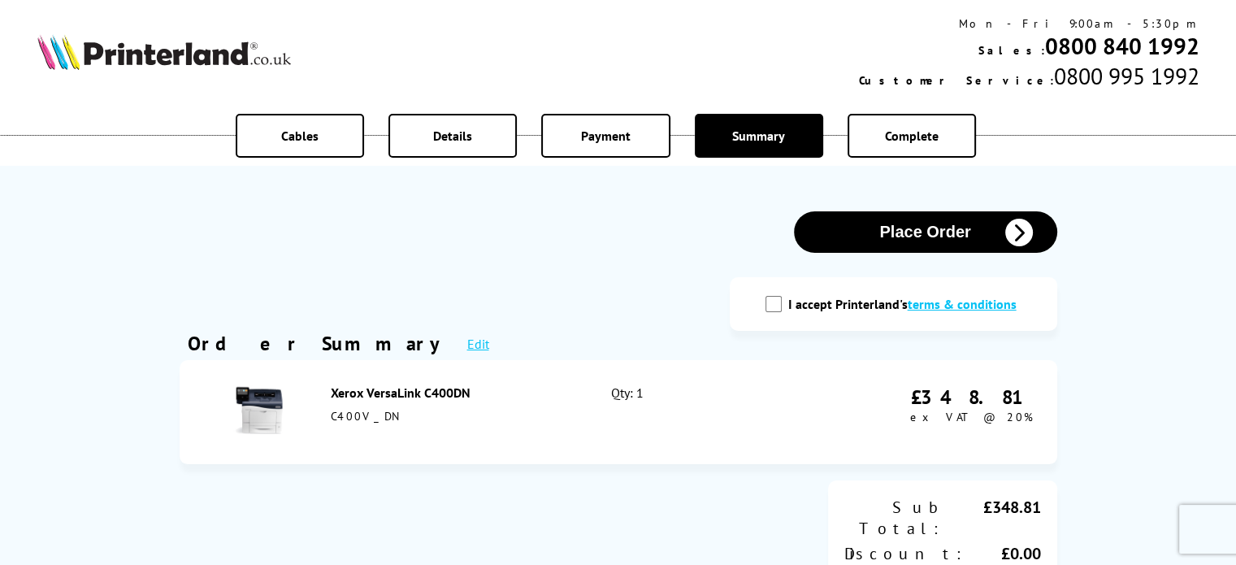
click at [777, 306] on input "I accept Printerland's terms & conditions" at bounding box center [773, 304] width 16 height 16
checkbox input "true"
click at [903, 232] on button "Place Order" at bounding box center [925, 231] width 263 height 41
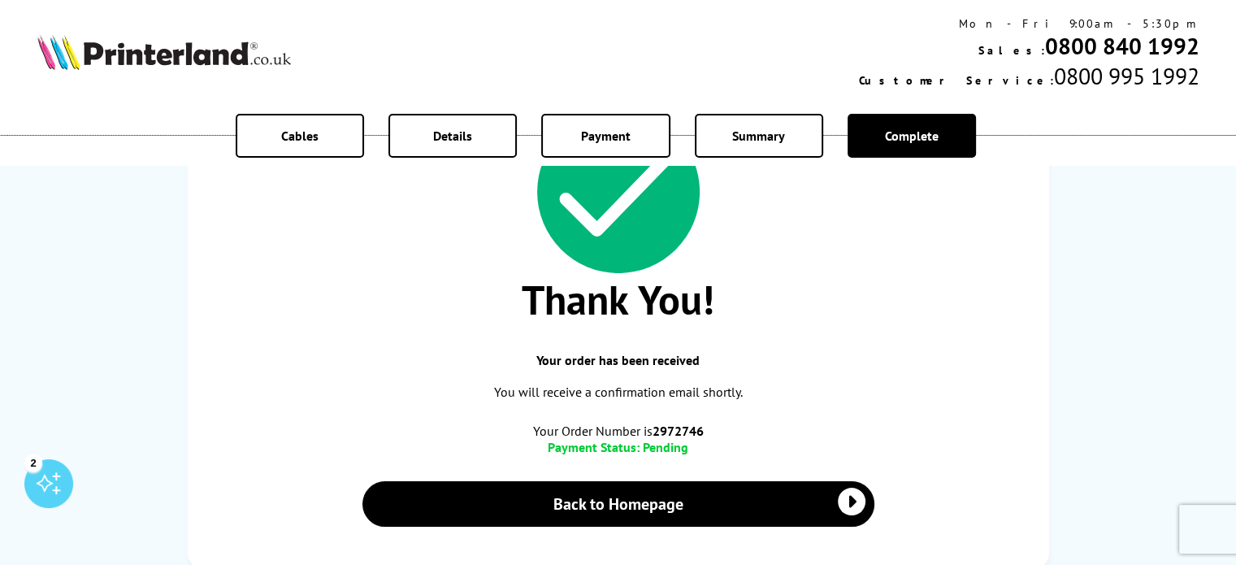
scroll to position [325, 0]
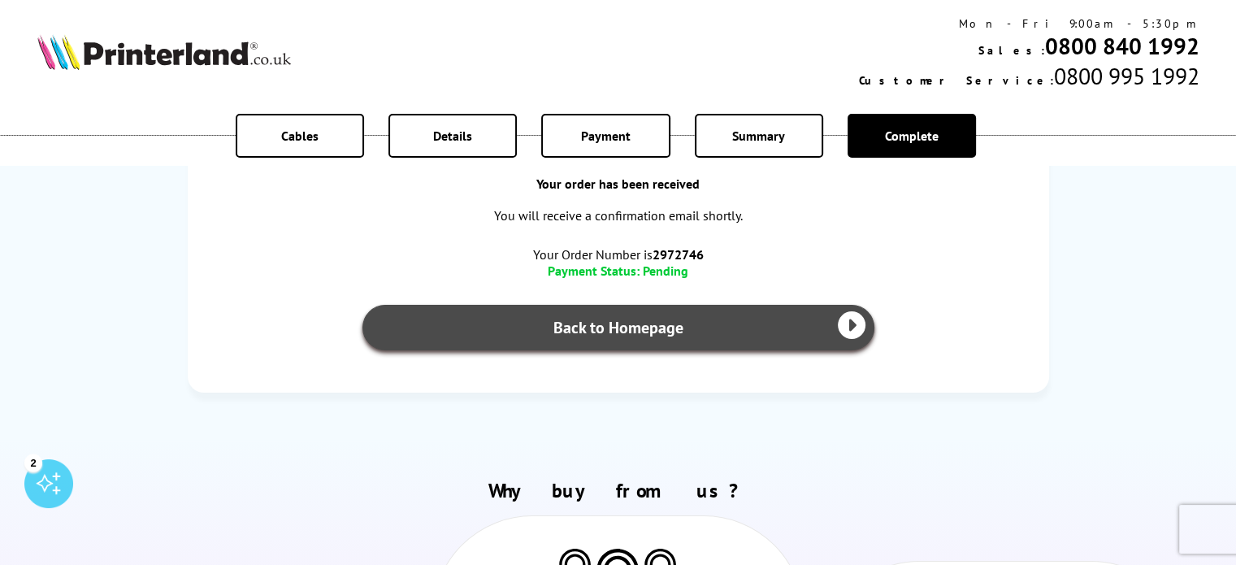
click at [621, 331] on link "Back to Homepage" at bounding box center [618, 327] width 512 height 45
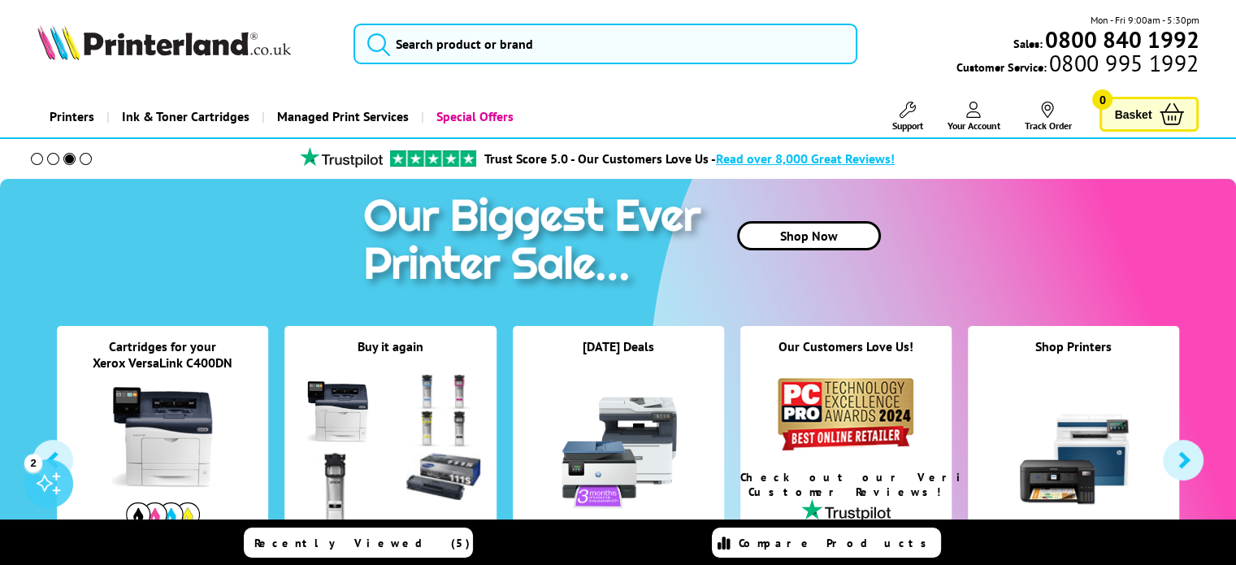
click at [981, 121] on span "Your Account" at bounding box center [972, 125] width 53 height 12
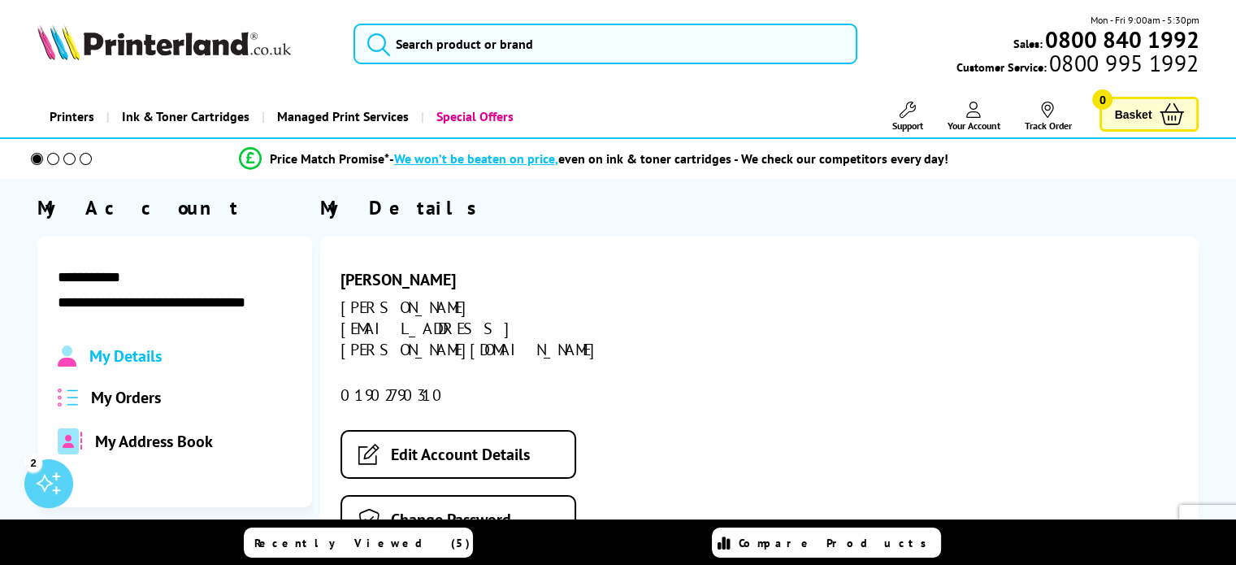
click at [100, 392] on span "My Orders" at bounding box center [126, 397] width 70 height 21
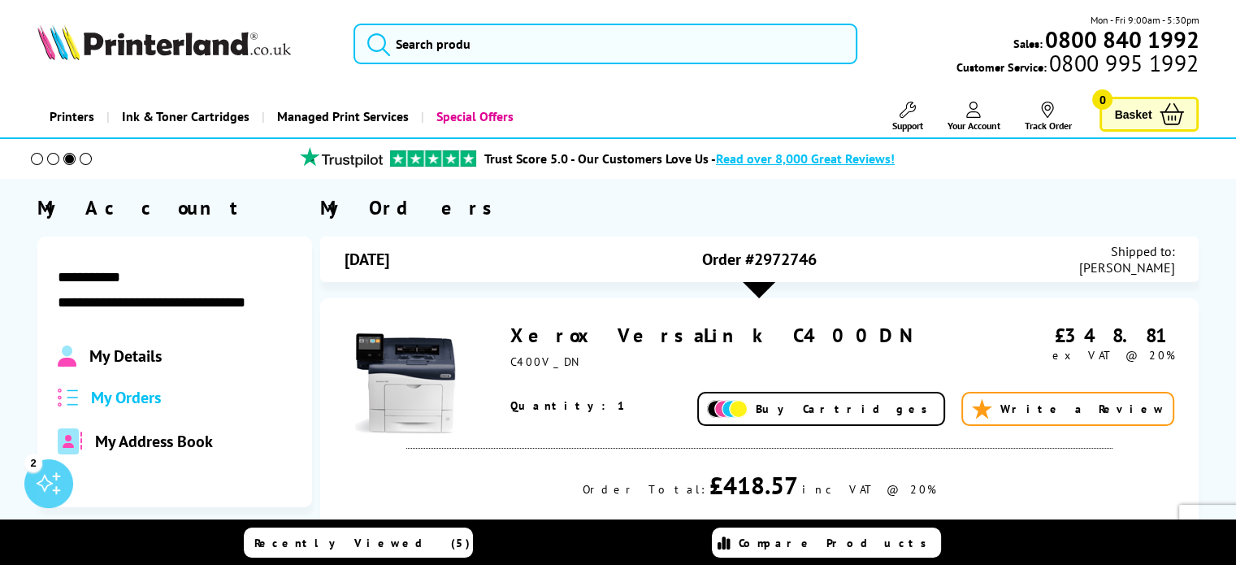
click at [965, 115] on link "Your Account" at bounding box center [972, 117] width 53 height 30
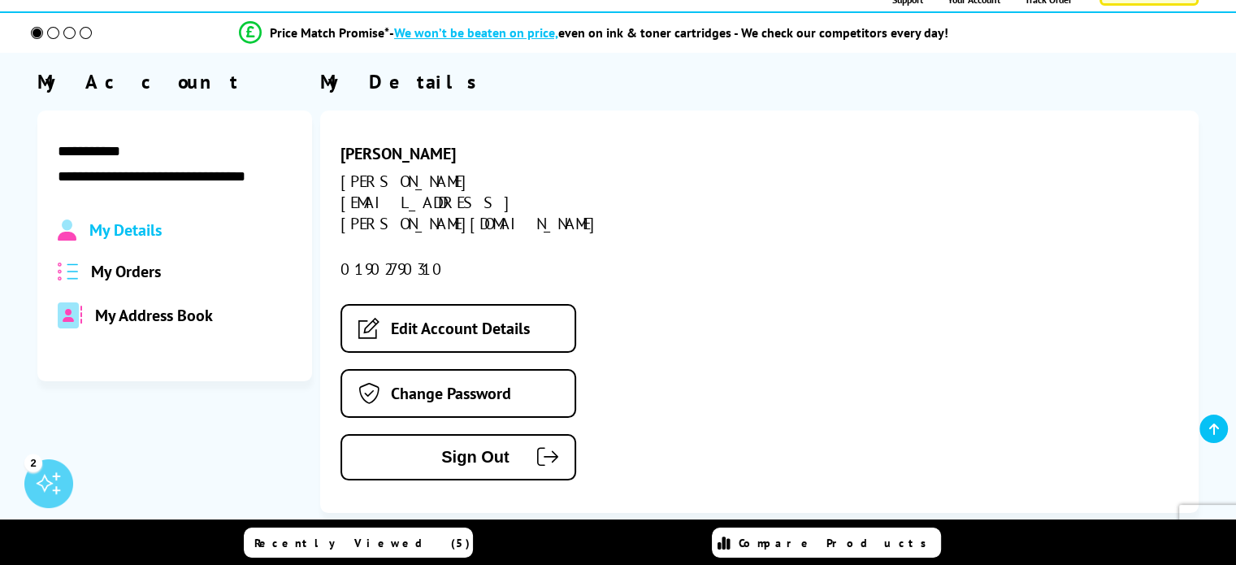
scroll to position [244, 0]
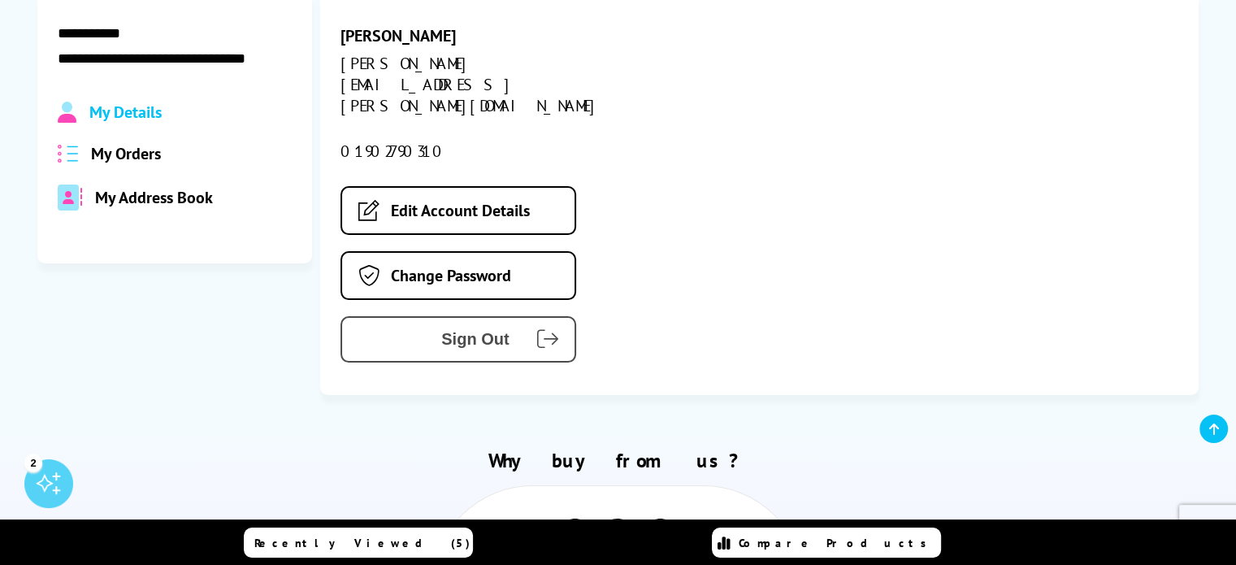
click at [447, 330] on span "Sign Out" at bounding box center [437, 339] width 143 height 19
